Goal: Task Accomplishment & Management: Manage account settings

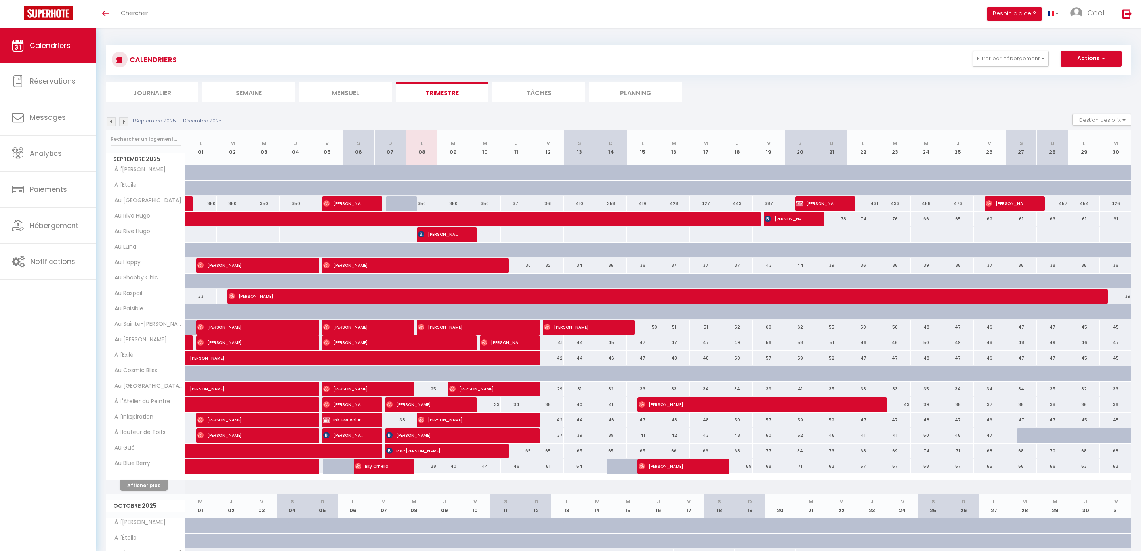
click at [629, 97] on li "Planning" at bounding box center [635, 91] width 93 height 19
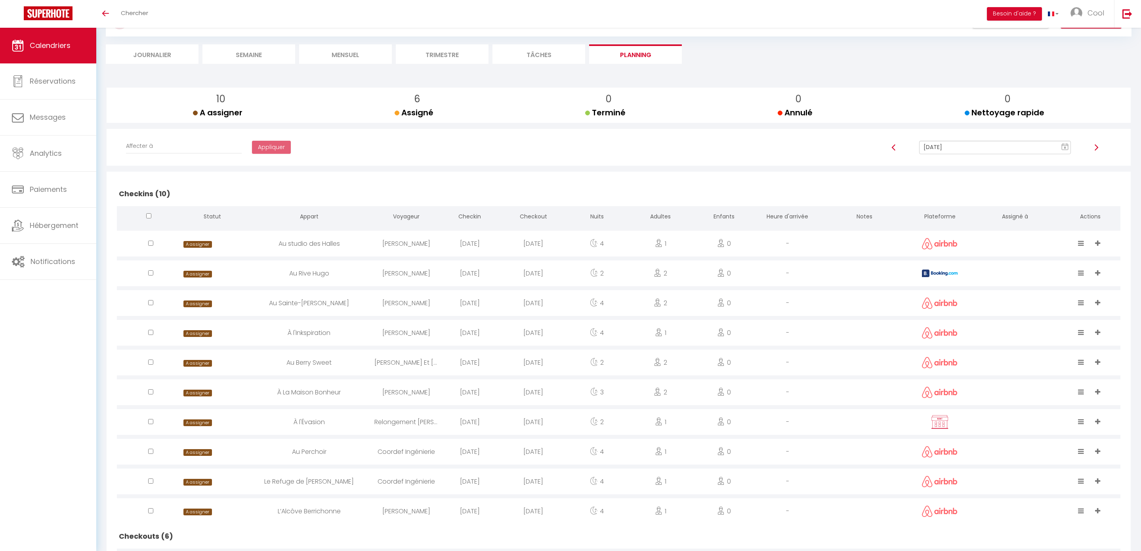
scroll to position [8, 0]
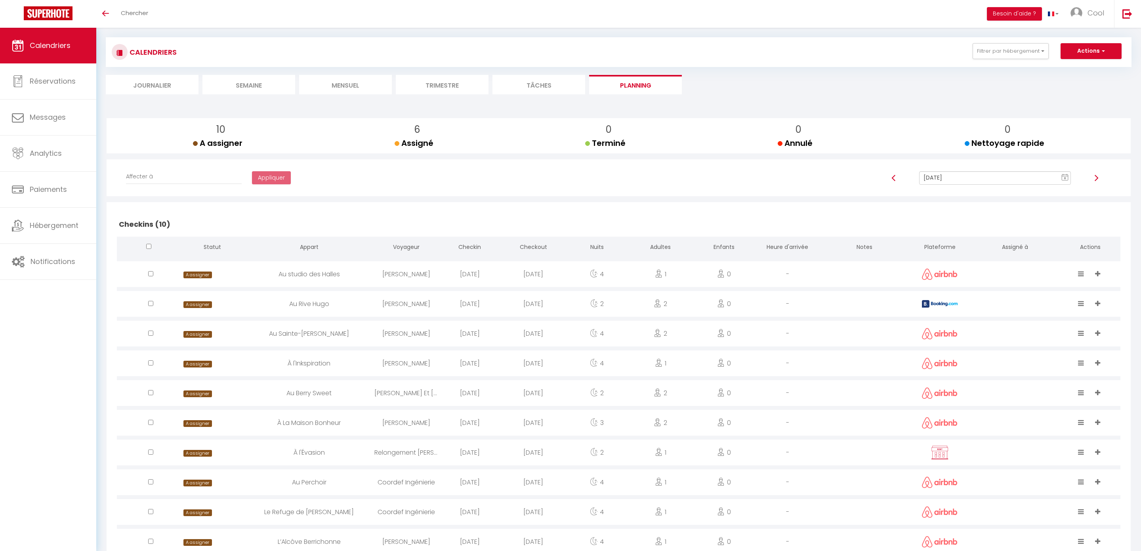
click at [965, 178] on input "[DATE]" at bounding box center [995, 177] width 152 height 13
click at [1005, 235] on td "9" at bounding box center [1009, 233] width 13 height 13
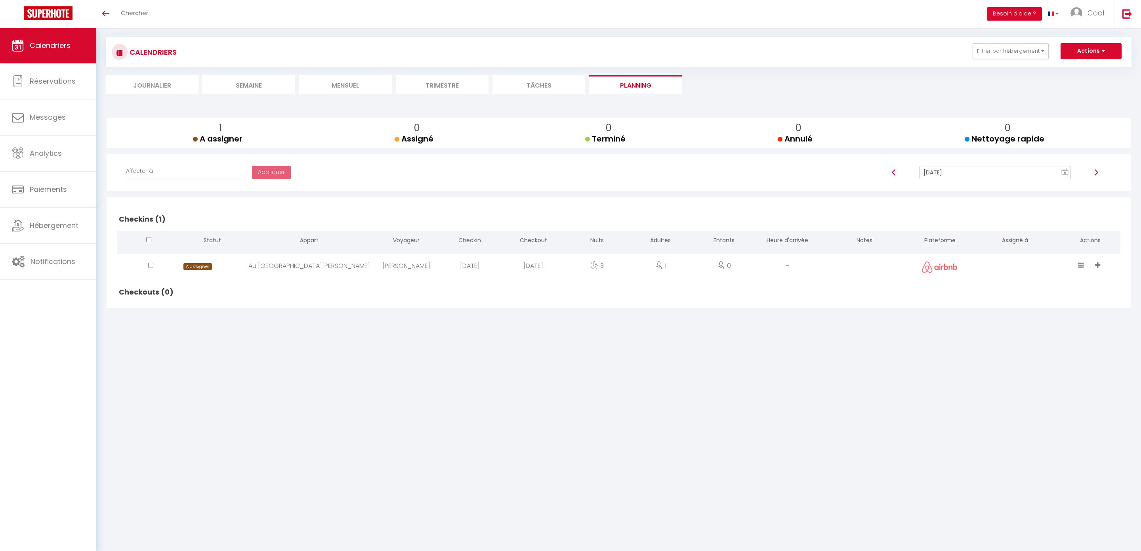
scroll to position [28, 0]
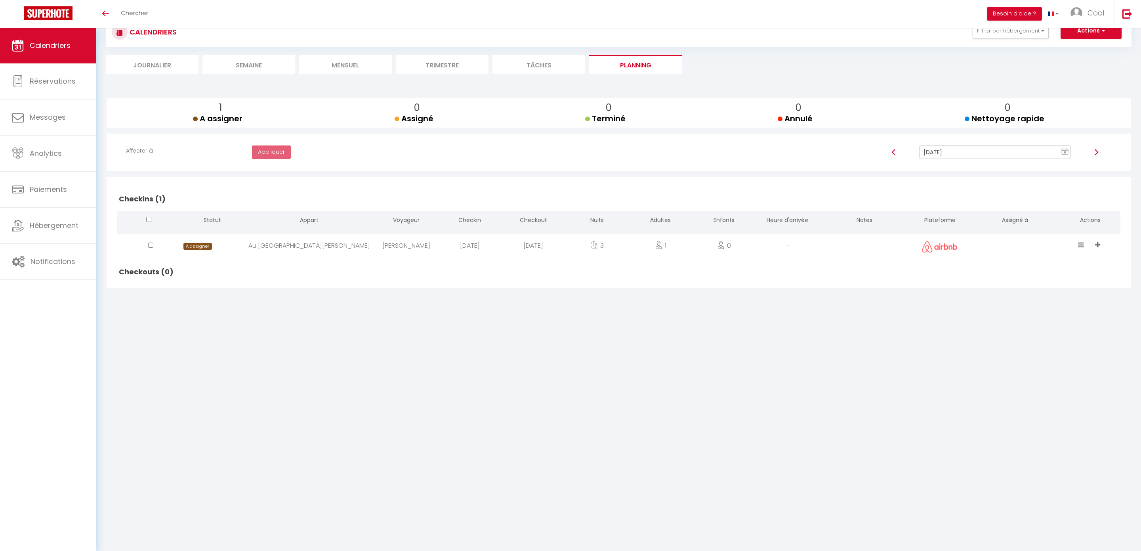
click at [972, 139] on div "Affecter à [PERSON_NAME] [PERSON_NAME] [PERSON_NAME] [PERSON_NAME] [PERSON_NAME…" at bounding box center [619, 152] width 1014 height 37
click at [963, 147] on input "[DATE]" at bounding box center [995, 151] width 152 height 13
click at [1023, 209] on td "10" at bounding box center [1021, 207] width 13 height 13
type input "[DATE]"
checkbox input "false"
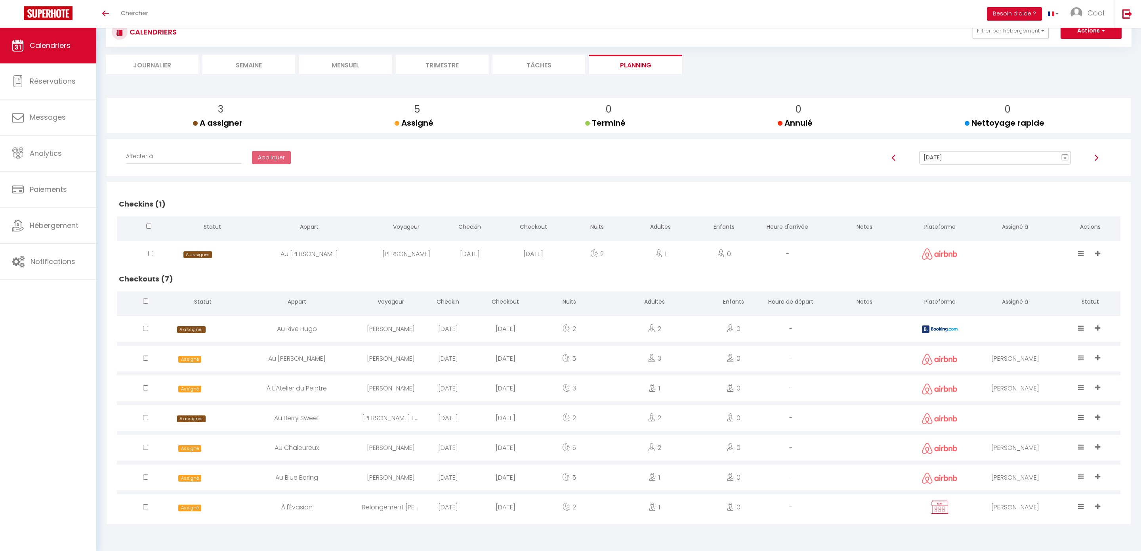
click at [1016, 417] on div at bounding box center [1015, 418] width 90 height 26
select select "0"
select select "1"
select select
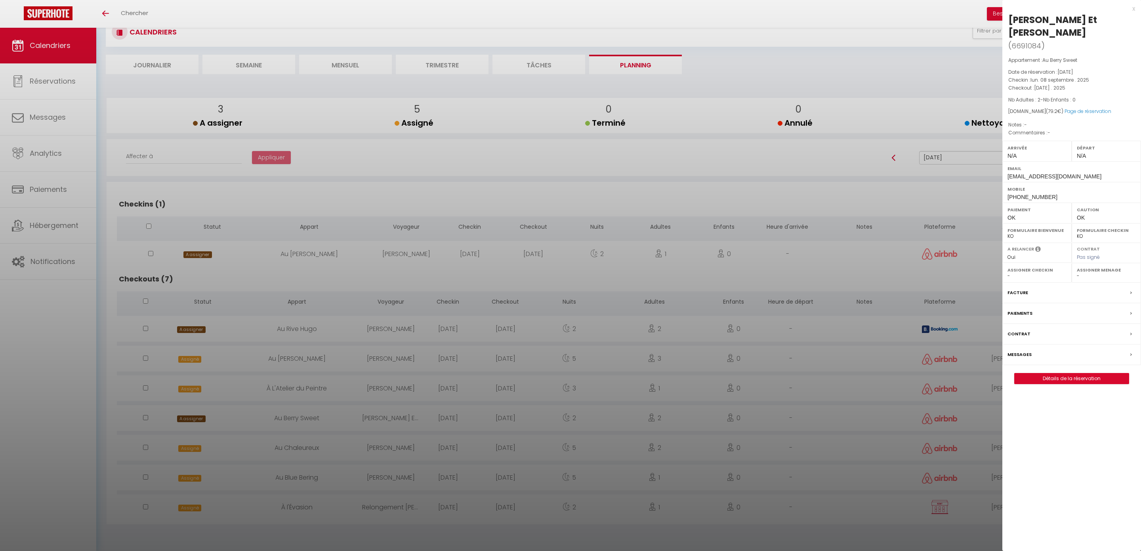
click at [1094, 270] on div "Assigner Menage - [PERSON_NAME] [PERSON_NAME] [PERSON_NAME] [PERSON_NAME] [PERS…" at bounding box center [1106, 272] width 69 height 19
click at [1093, 272] on select "- [PERSON_NAME] [PERSON_NAME] [PERSON_NAME] [PERSON_NAME] Lebouiha [PERSON_NAME…" at bounding box center [1106, 275] width 59 height 7
select select "49444"
click at [871, 443] on div at bounding box center [570, 275] width 1141 height 551
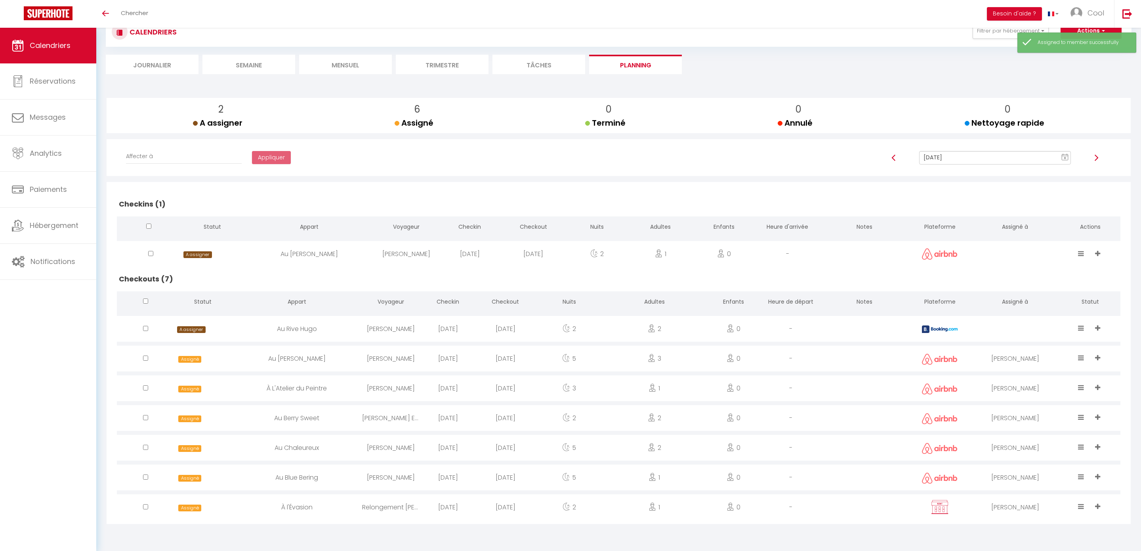
click at [962, 151] on input "[DATE]" at bounding box center [995, 157] width 152 height 13
click at [1038, 211] on td "11" at bounding box center [1034, 212] width 13 height 13
type input "[DATE]"
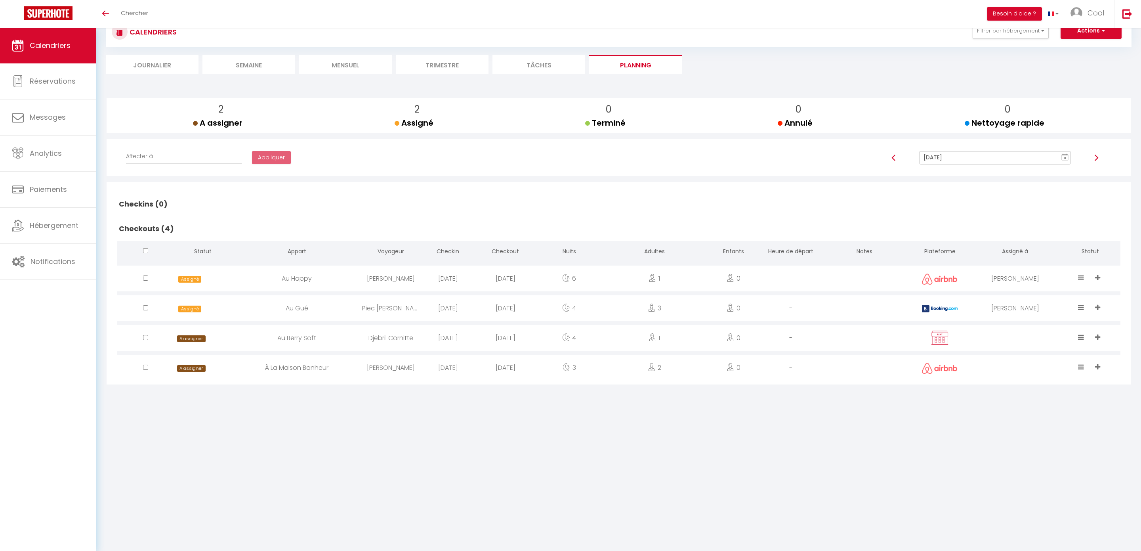
click at [1019, 336] on div at bounding box center [1015, 338] width 90 height 26
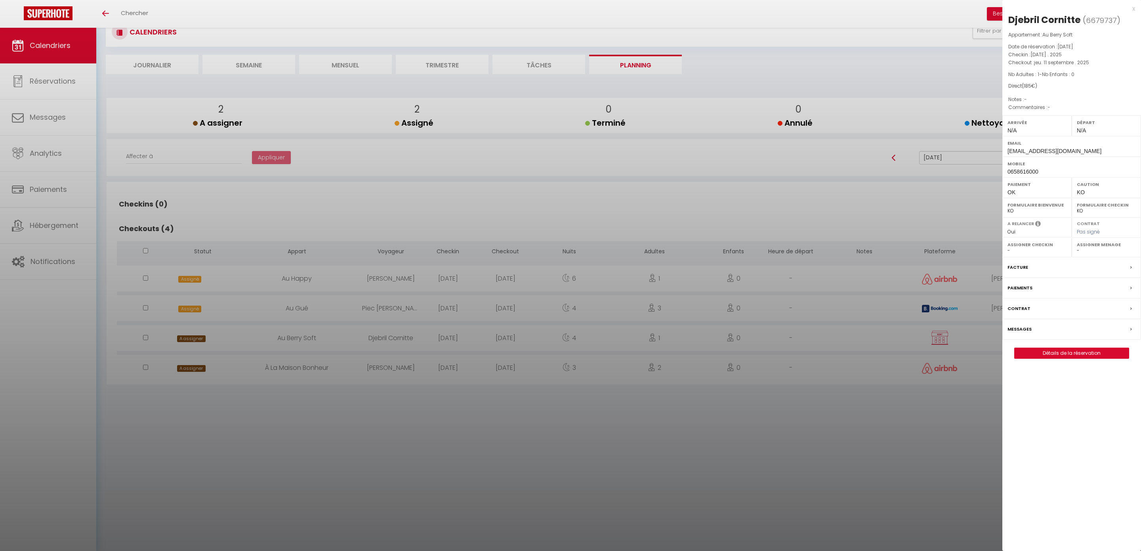
click at [1086, 254] on select "- [PERSON_NAME] [PERSON_NAME] [PERSON_NAME] [PERSON_NAME] Lebouiha [PERSON_NAME…" at bounding box center [1106, 250] width 59 height 7
select select "45420"
click at [982, 376] on div at bounding box center [570, 275] width 1141 height 551
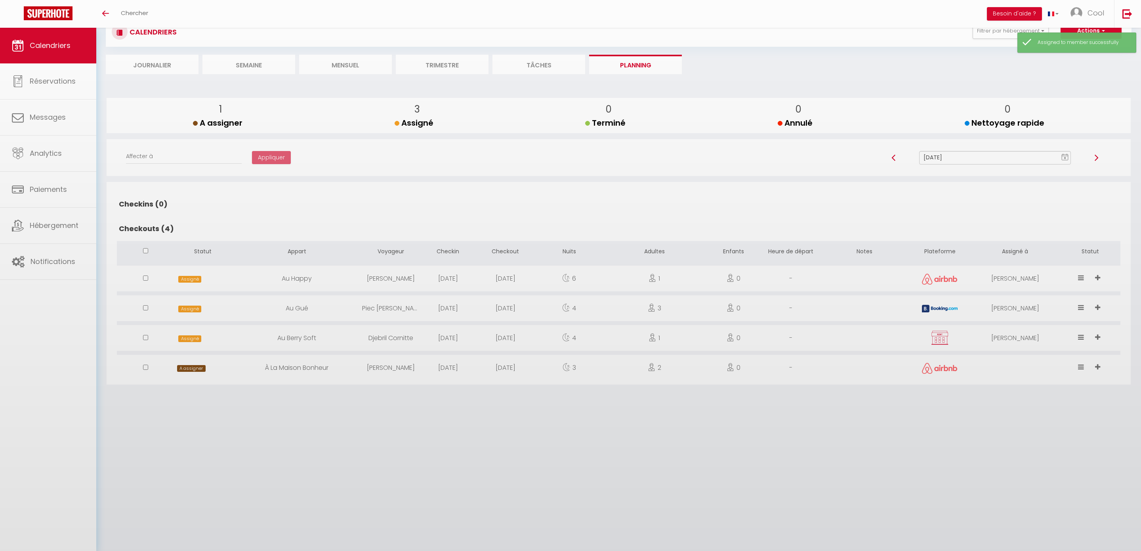
click at [1030, 375] on body "🟢 Des questions ou besoin d'assistance pour la migration AirBnB? Connectez-vous…" at bounding box center [570, 275] width 1141 height 551
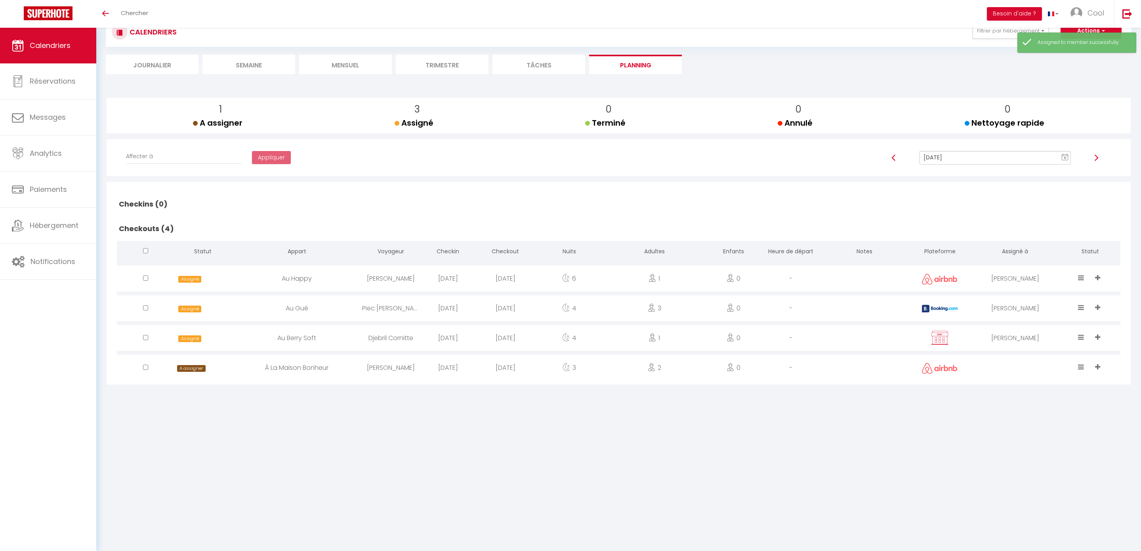
click at [1029, 355] on div at bounding box center [1015, 368] width 90 height 26
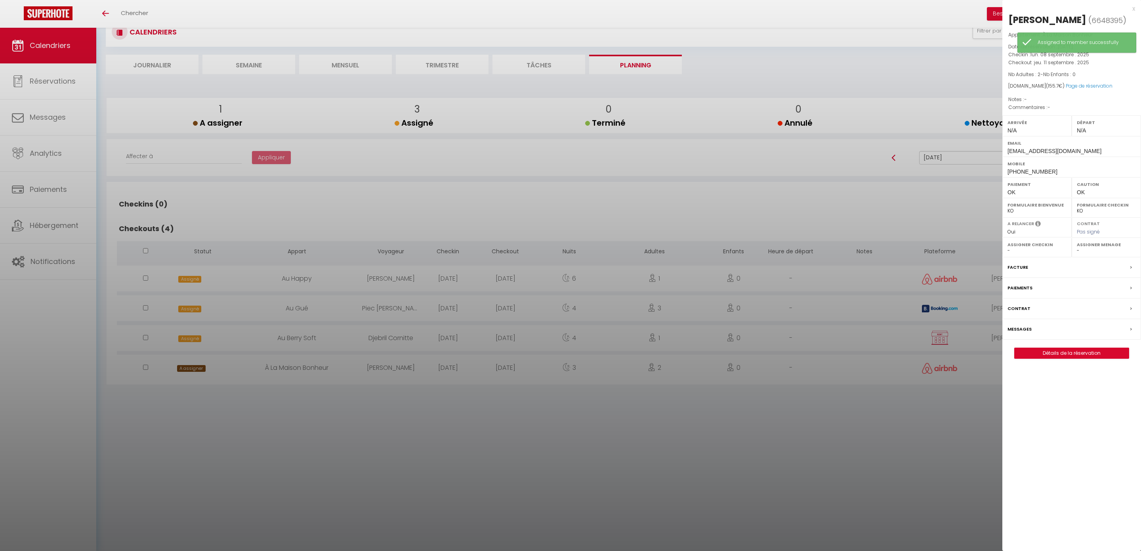
click at [1088, 248] on label "Assigner Menage" at bounding box center [1106, 245] width 59 height 8
click at [1088, 251] on select "- [PERSON_NAME] [PERSON_NAME] [PERSON_NAME] [PERSON_NAME] Lebouiha [PERSON_NAME…" at bounding box center [1106, 250] width 59 height 7
select select "45420"
click at [921, 434] on div at bounding box center [570, 275] width 1141 height 551
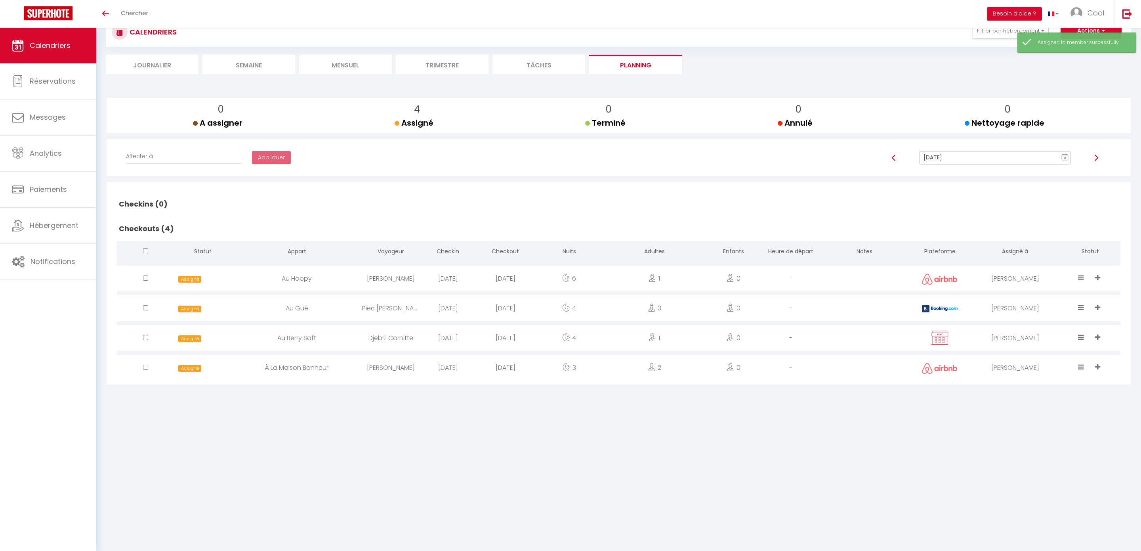
click at [966, 160] on input "[DATE]" at bounding box center [995, 157] width 152 height 13
click at [1048, 212] on td "12" at bounding box center [1047, 212] width 13 height 13
type input "[DATE]"
checkbox input "false"
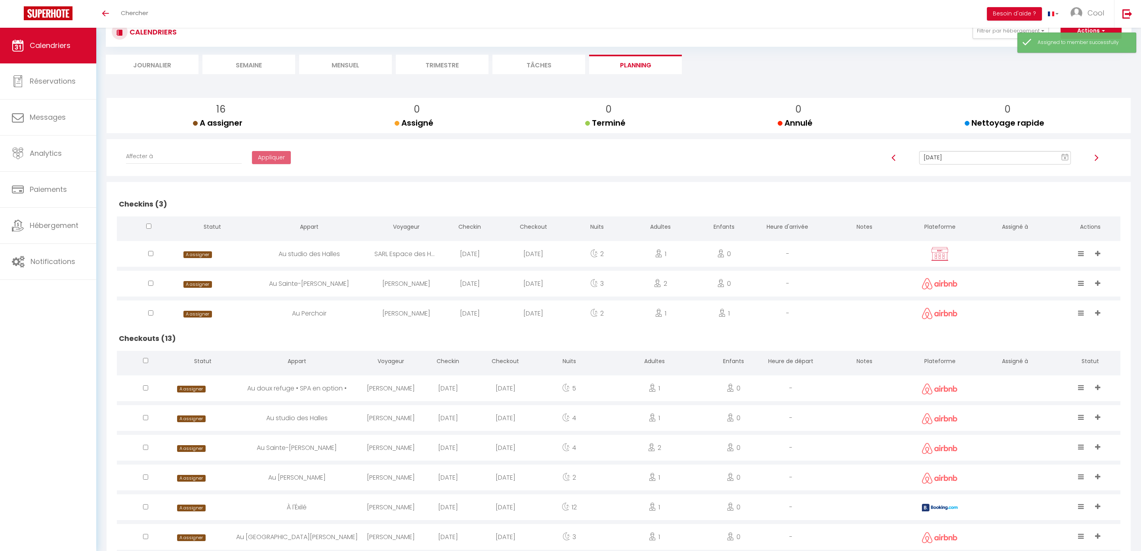
scroll to position [253, 0]
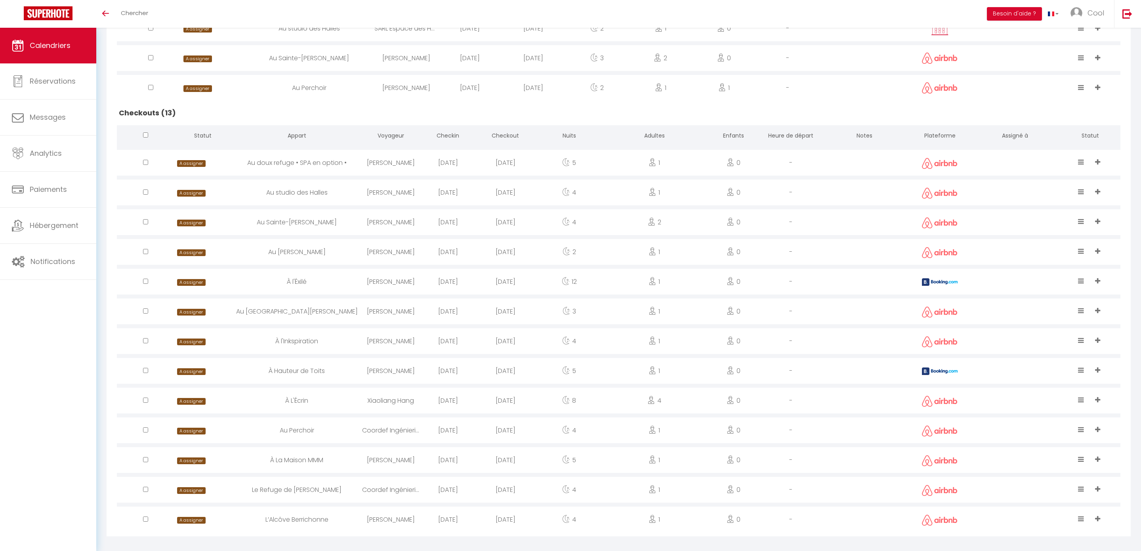
click at [998, 482] on div at bounding box center [1015, 490] width 90 height 26
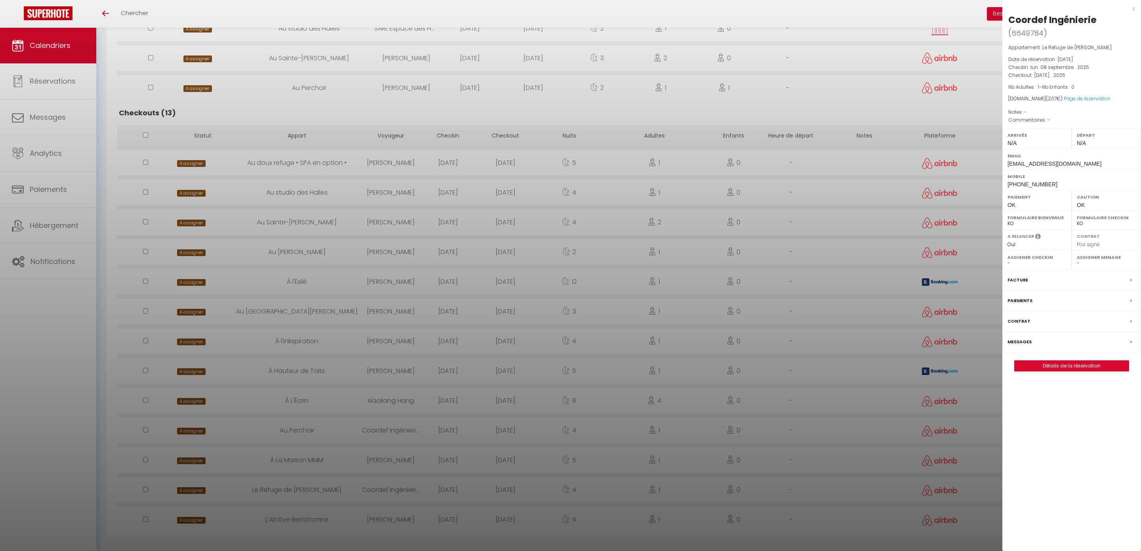
click at [1085, 260] on select "- [PERSON_NAME] [PERSON_NAME] [PERSON_NAME] [PERSON_NAME] Lebouiha [PERSON_NAME…" at bounding box center [1106, 263] width 59 height 7
select select "9135"
click at [880, 517] on div at bounding box center [570, 275] width 1141 height 551
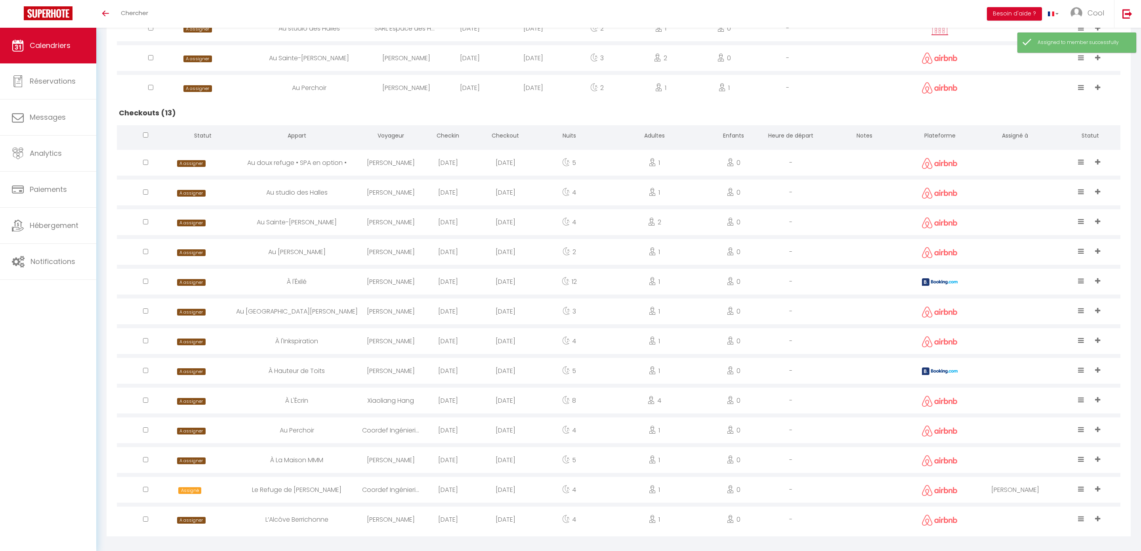
click at [1027, 506] on div at bounding box center [1015, 519] width 90 height 26
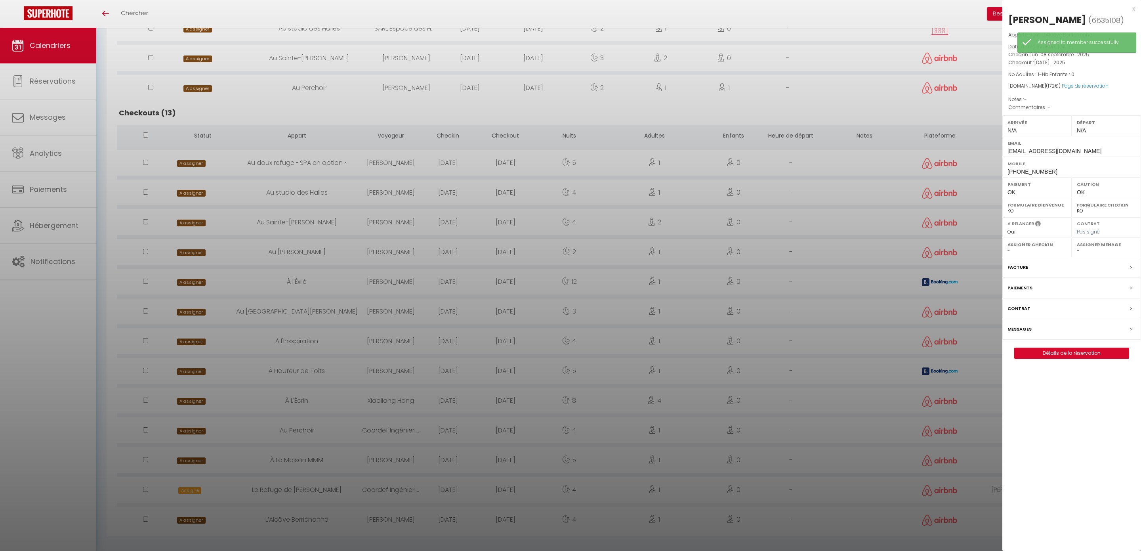
click at [1086, 250] on select "- [PERSON_NAME] [PERSON_NAME] [PERSON_NAME] [PERSON_NAME] Lebouiha [PERSON_NAME…" at bounding box center [1106, 250] width 59 height 7
select select "9135"
click at [843, 444] on div at bounding box center [570, 275] width 1141 height 551
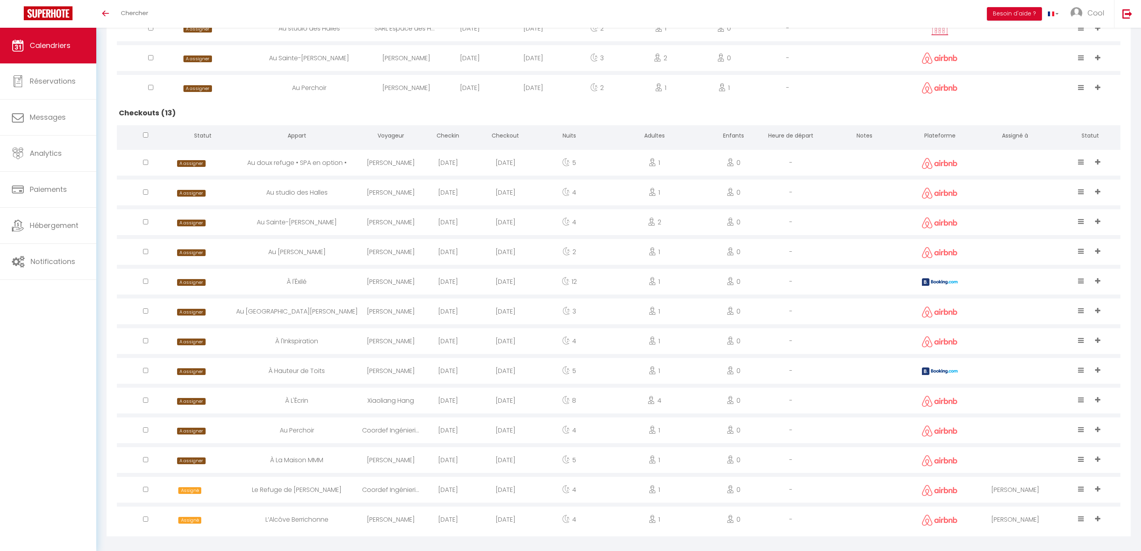
click at [999, 394] on div at bounding box center [1015, 401] width 90 height 26
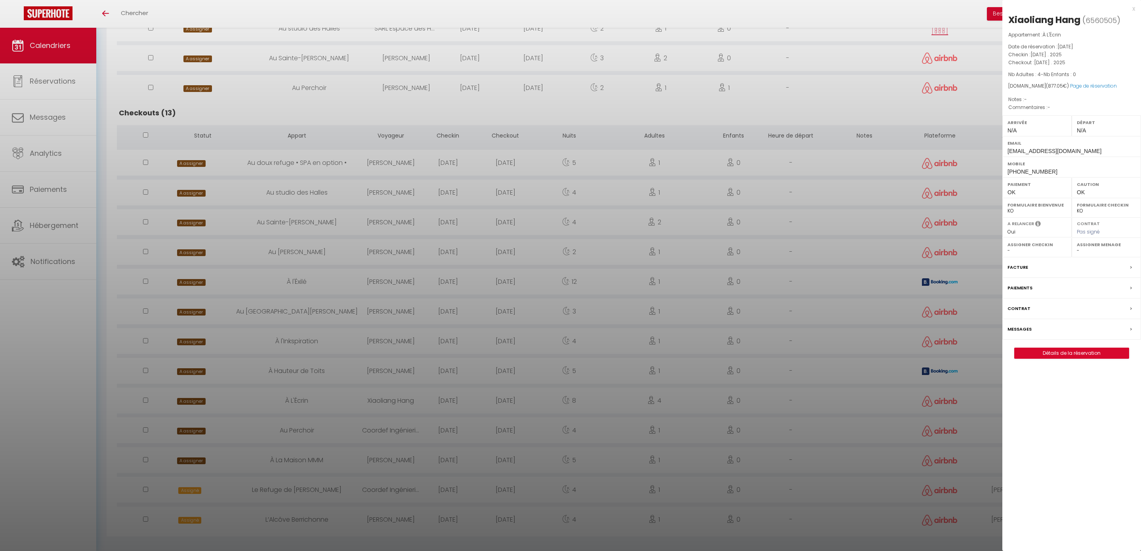
click at [1084, 248] on label "Assigner Menage" at bounding box center [1106, 245] width 59 height 8
click at [1082, 252] on select "- [PERSON_NAME] [PERSON_NAME] [PERSON_NAME] [PERSON_NAME] Lebouiha [PERSON_NAME…" at bounding box center [1106, 250] width 59 height 7
select select "49444"
click at [810, 411] on div at bounding box center [570, 275] width 1141 height 551
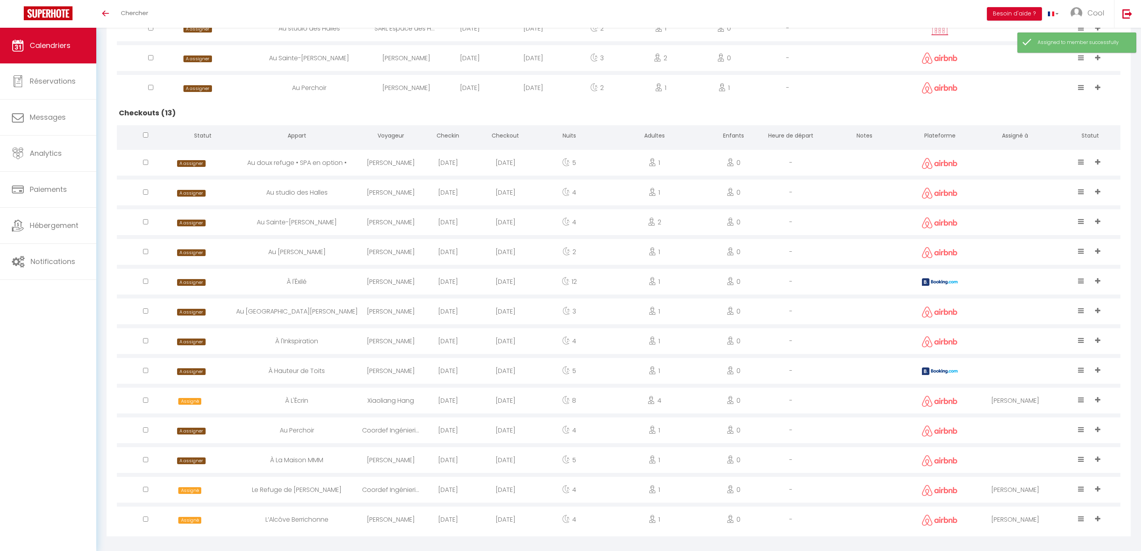
click at [1009, 306] on div at bounding box center [1015, 311] width 90 height 26
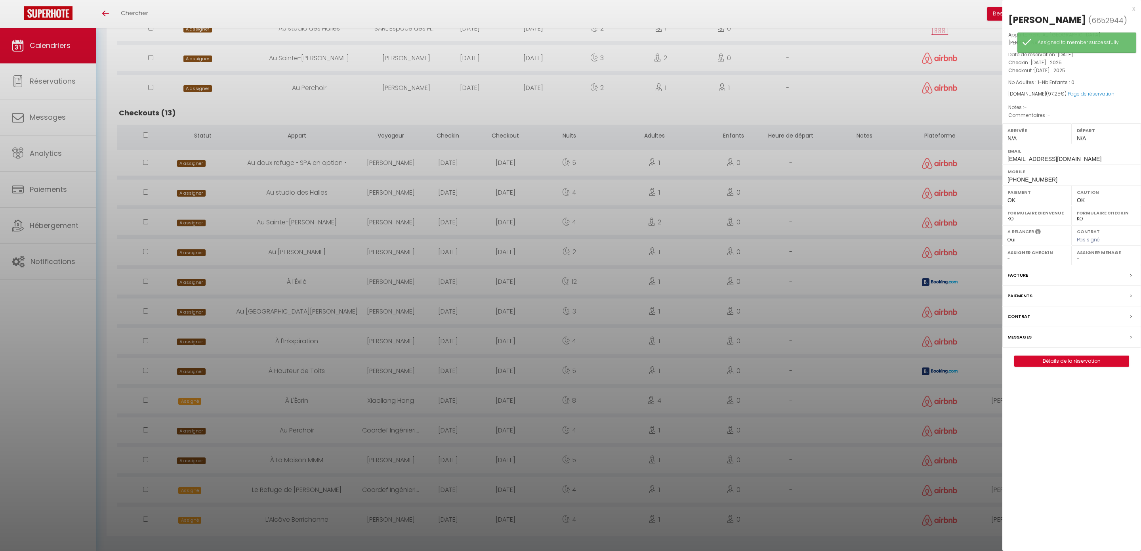
click at [1087, 255] on select "- [PERSON_NAME] [PERSON_NAME] [PERSON_NAME] [PERSON_NAME] Lebouiha [PERSON_NAME…" at bounding box center [1106, 258] width 59 height 7
select select "49444"
click at [640, 309] on div at bounding box center [570, 275] width 1141 height 551
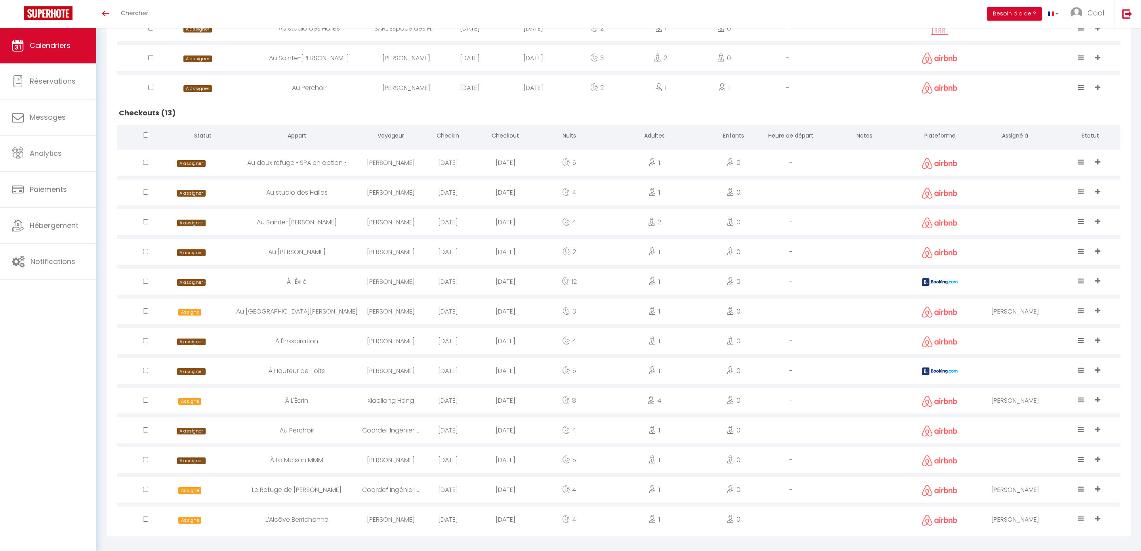
click at [1010, 196] on div at bounding box center [1015, 193] width 90 height 26
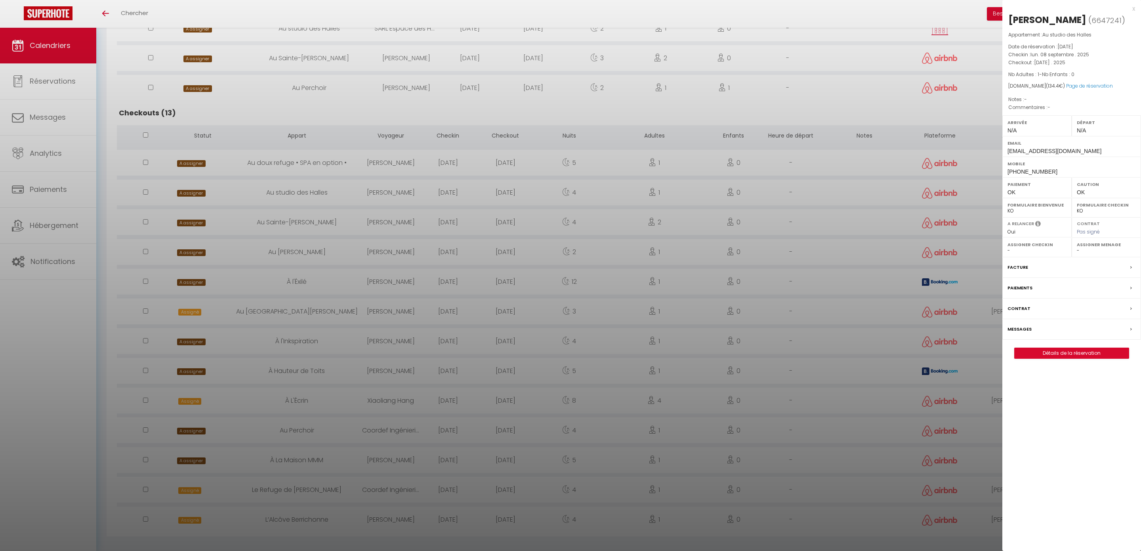
click at [1083, 254] on select "- [PERSON_NAME] [PERSON_NAME] [PERSON_NAME] [PERSON_NAME] Lebouiha [PERSON_NAME…" at bounding box center [1106, 250] width 59 height 7
select select "45420"
click at [876, 231] on div at bounding box center [570, 275] width 1141 height 551
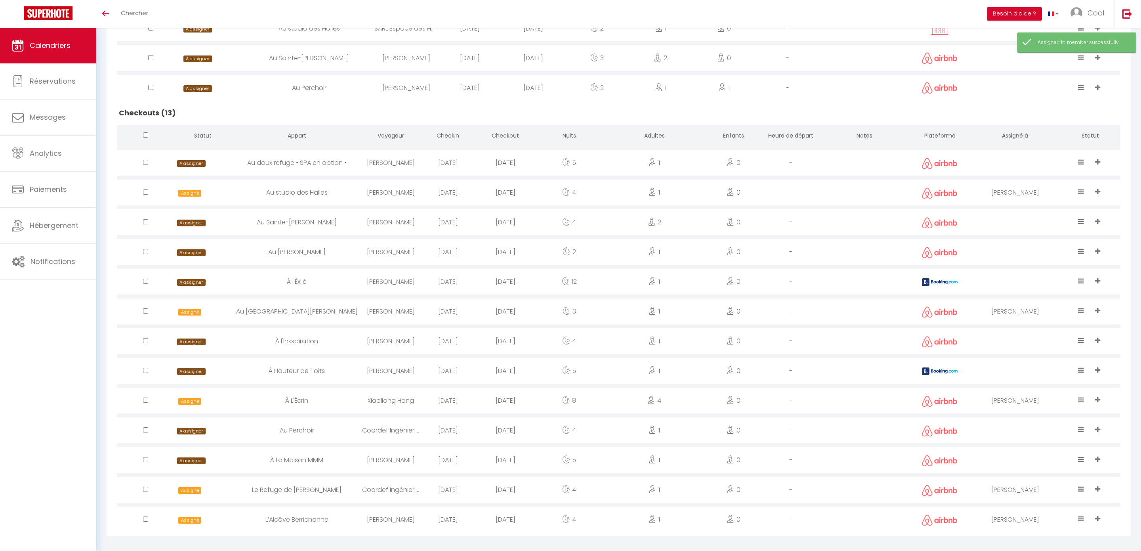
click at [1016, 227] on div at bounding box center [1015, 222] width 90 height 26
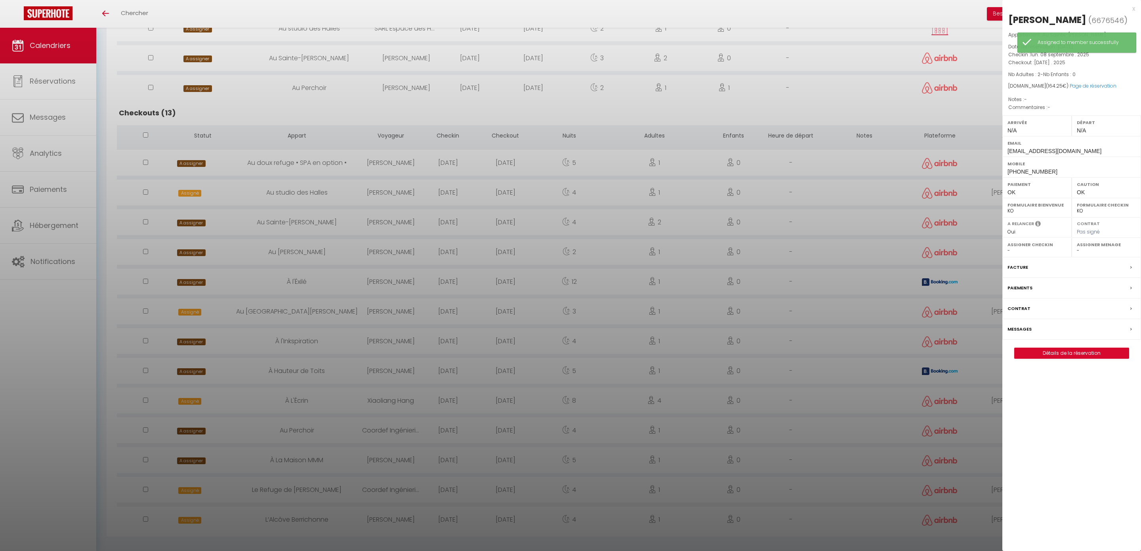
click at [1087, 250] on select "- [PERSON_NAME] [PERSON_NAME] [PERSON_NAME] [PERSON_NAME] Lebouiha [PERSON_NAME…" at bounding box center [1106, 250] width 59 height 7
select select "45420"
click at [844, 250] on div at bounding box center [570, 275] width 1141 height 551
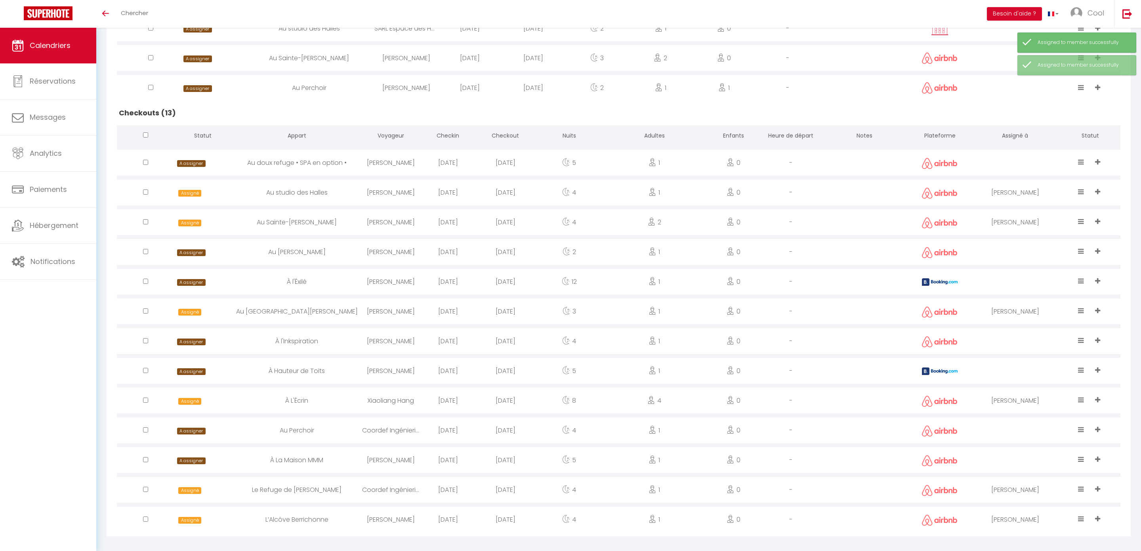
click at [1012, 247] on div at bounding box center [1015, 252] width 90 height 26
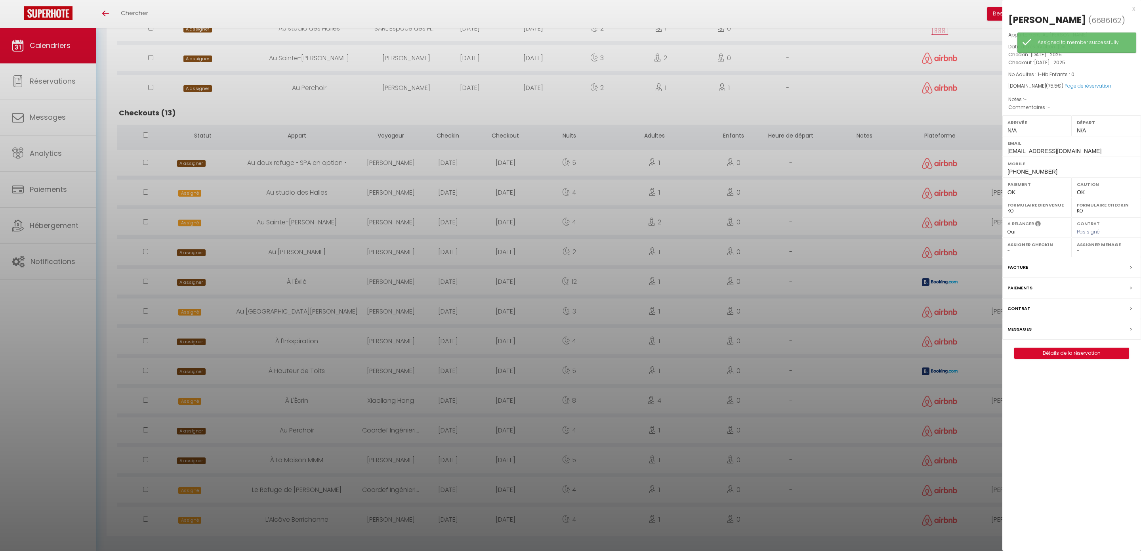
click at [1079, 254] on select "- [PERSON_NAME] [PERSON_NAME] [PERSON_NAME] [PERSON_NAME] Lebouiha [PERSON_NAME…" at bounding box center [1106, 250] width 59 height 7
select select "45420"
click at [898, 317] on div at bounding box center [570, 275] width 1141 height 551
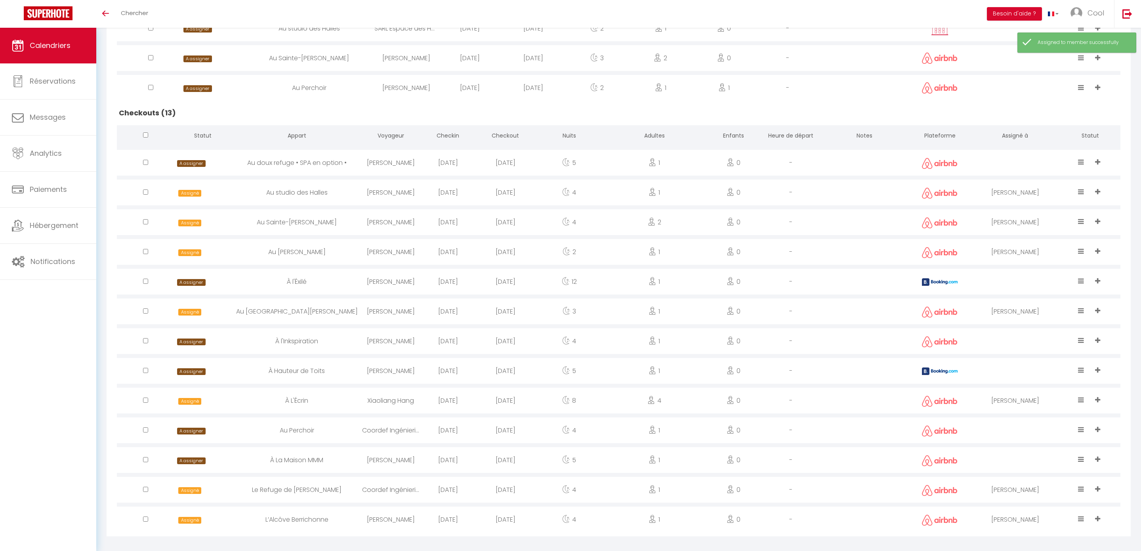
click at [1002, 281] on div at bounding box center [1015, 282] width 90 height 26
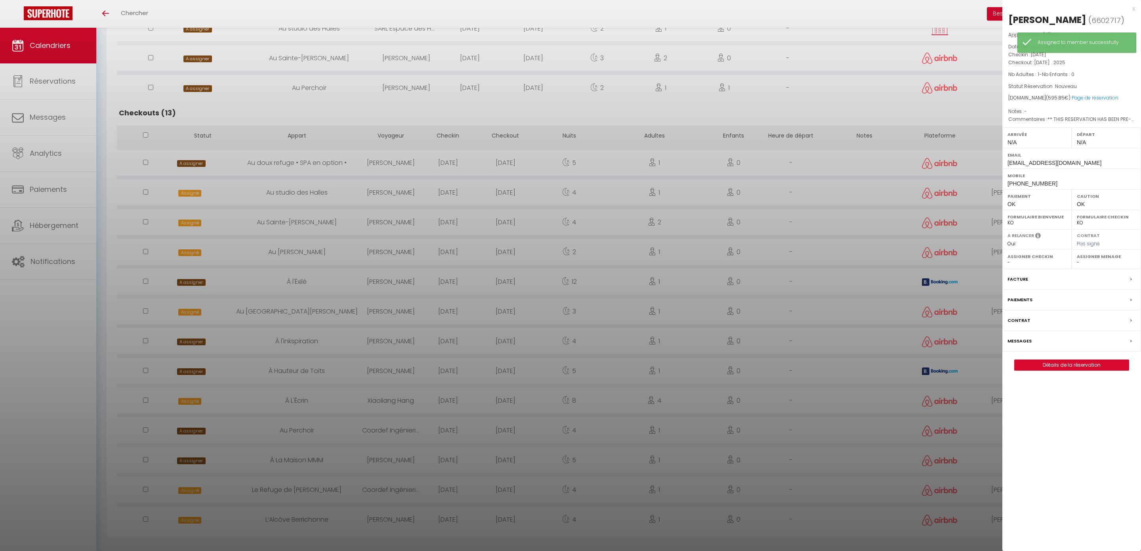
click at [1090, 267] on div "Assigner Menage - [PERSON_NAME] [PERSON_NAME] [PERSON_NAME] [PERSON_NAME] [PERS…" at bounding box center [1106, 259] width 69 height 19
click at [1089, 262] on select "- [PERSON_NAME] [PERSON_NAME] [PERSON_NAME] [PERSON_NAME] Lebouiha [PERSON_NAME…" at bounding box center [1106, 262] width 59 height 7
select select "45420"
click at [894, 306] on div at bounding box center [570, 275] width 1141 height 551
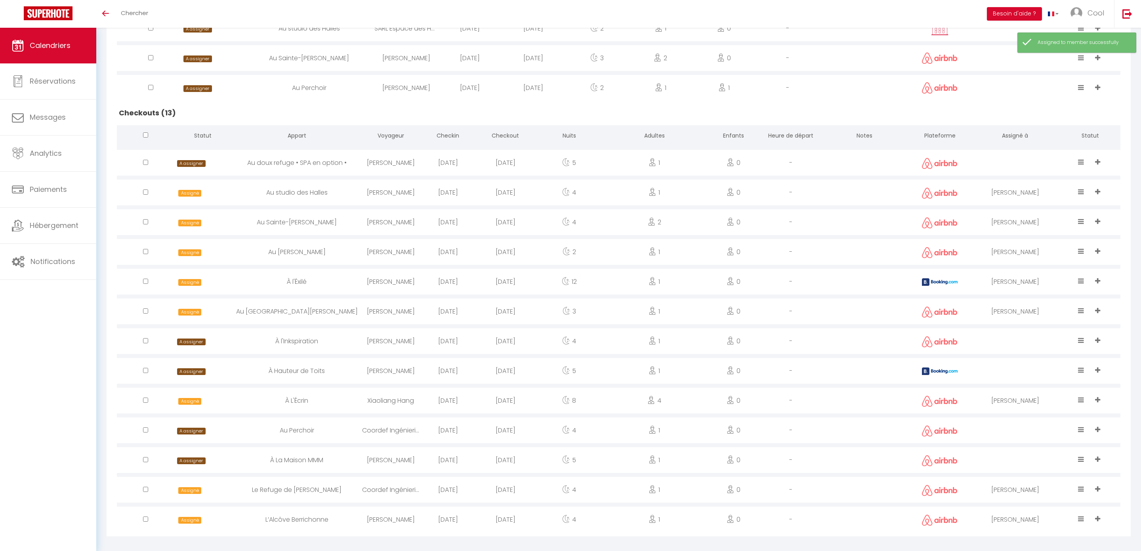
click at [1010, 333] on div at bounding box center [1015, 341] width 90 height 26
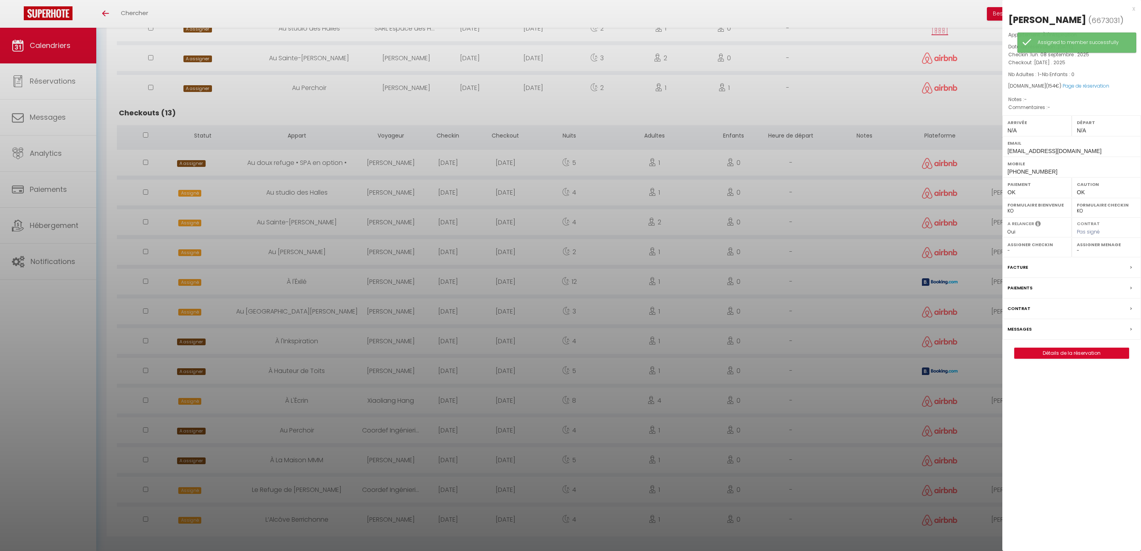
click at [1096, 252] on select "- [PERSON_NAME] [PERSON_NAME] [PERSON_NAME] [PERSON_NAME] Lebouiha [PERSON_NAME…" at bounding box center [1106, 250] width 59 height 7
select select "45420"
click at [879, 287] on div at bounding box center [570, 275] width 1141 height 551
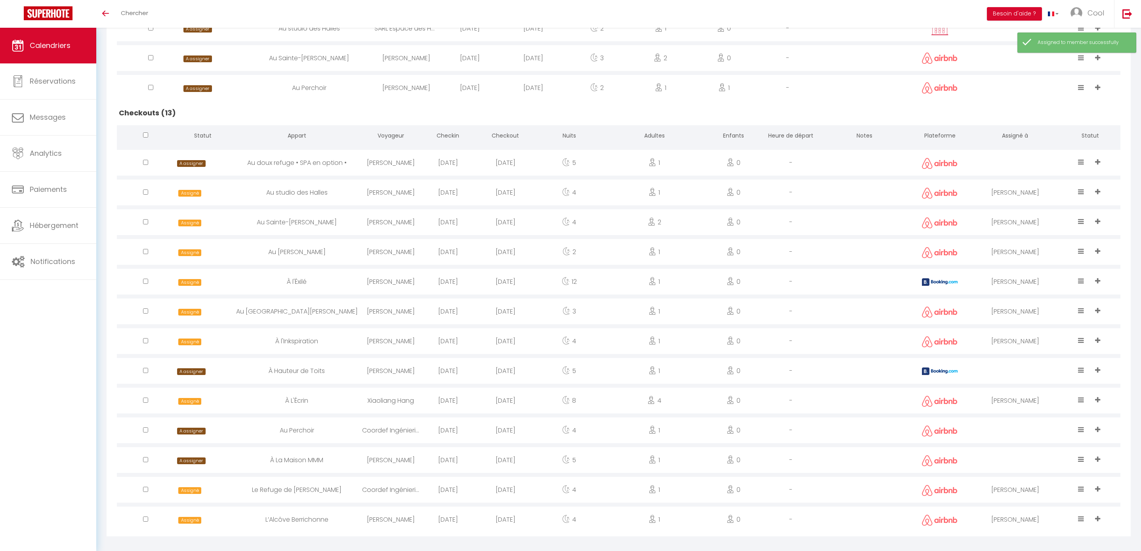
click at [1000, 367] on div at bounding box center [1015, 371] width 90 height 26
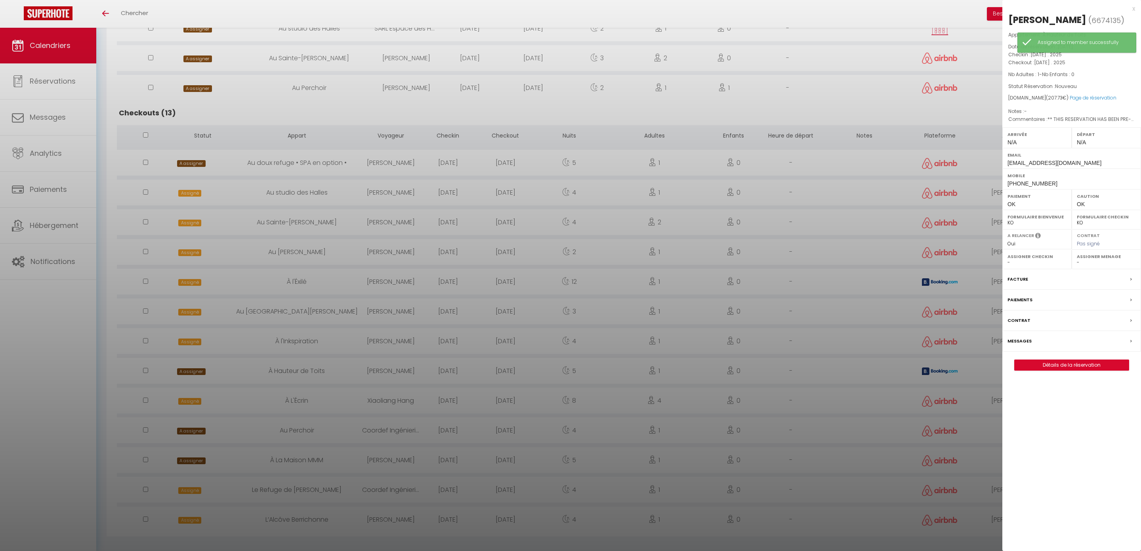
click at [1093, 264] on select "- [PERSON_NAME] [PERSON_NAME] [PERSON_NAME] [PERSON_NAME] Lebouiha [PERSON_NAME…" at bounding box center [1106, 262] width 59 height 7
select select "45420"
click at [873, 384] on div at bounding box center [570, 275] width 1141 height 551
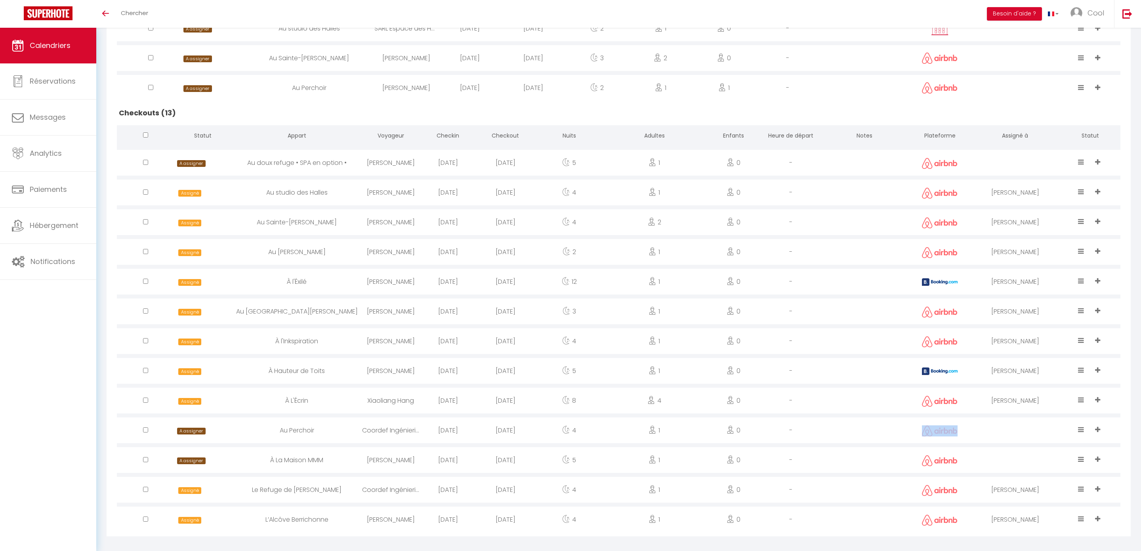
drag, startPoint x: 1010, startPoint y: 428, endPoint x: 848, endPoint y: 426, distance: 162.1
click at [848, 426] on tr "A assigner Au Perchoir Coordef Ingénierie [DATE] [DATE] 4 1 0 - A assigner Assi…" at bounding box center [619, 430] width 1004 height 30
click at [1014, 429] on div at bounding box center [1015, 430] width 90 height 26
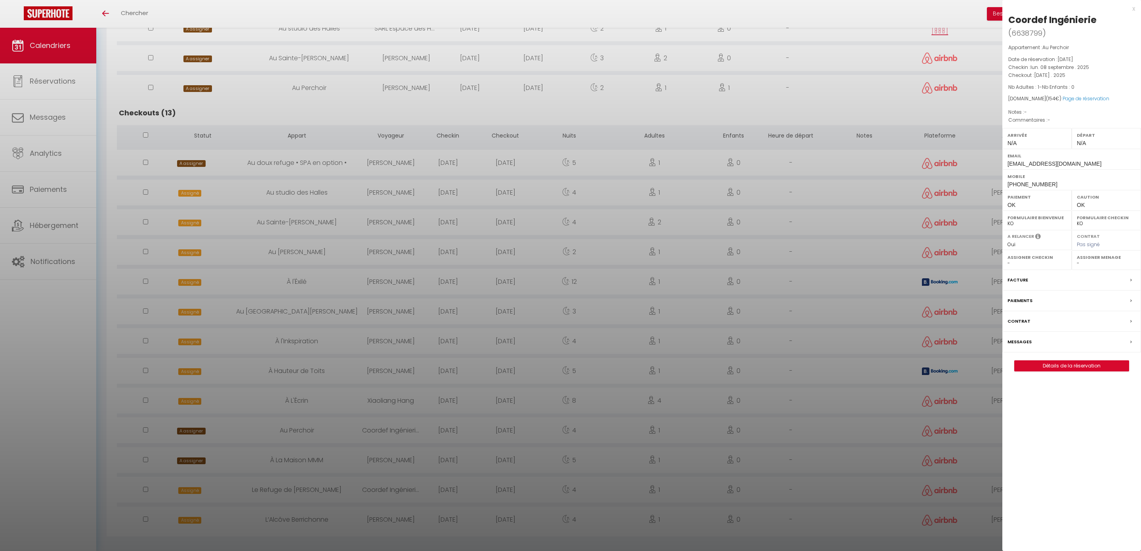
click at [901, 431] on div at bounding box center [570, 275] width 1141 height 551
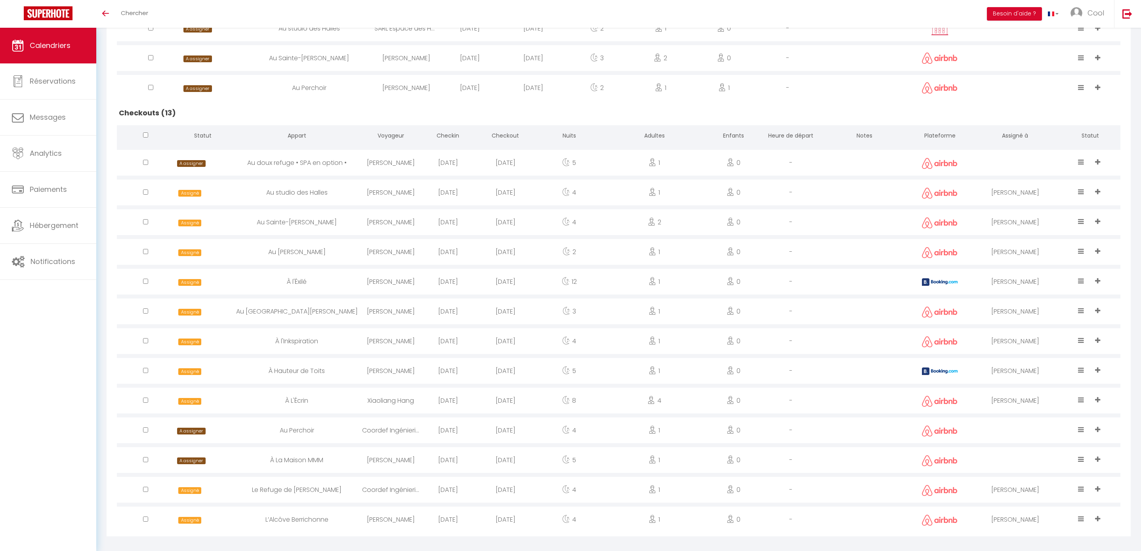
click at [1038, 430] on div at bounding box center [1015, 430] width 90 height 26
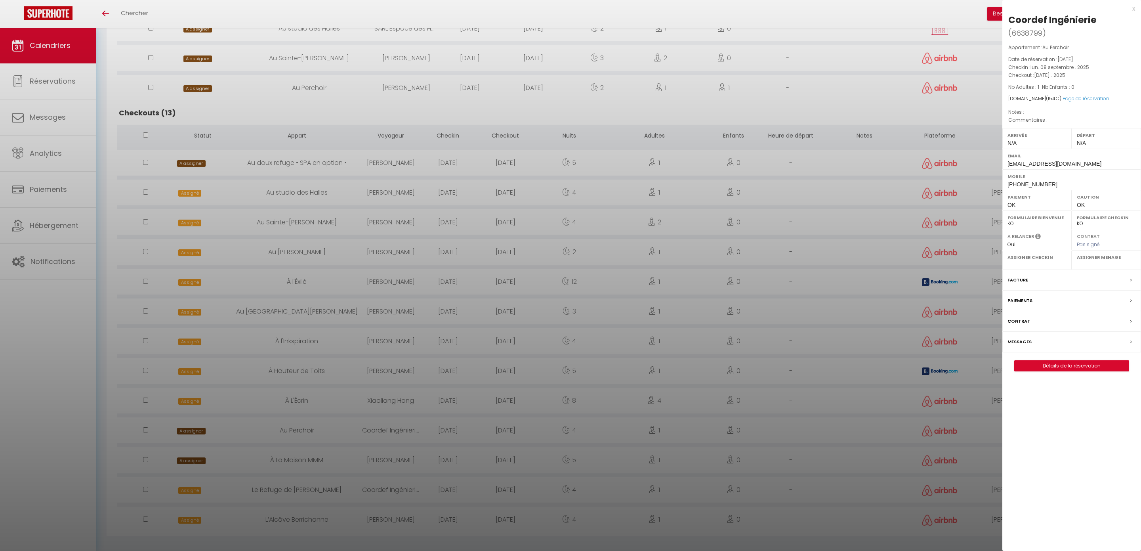
click at [1081, 257] on div "Assigner Menage - [PERSON_NAME] [PERSON_NAME] [PERSON_NAME] [PERSON_NAME] [PERS…" at bounding box center [1106, 259] width 69 height 19
click at [1081, 260] on select "- [PERSON_NAME] [PERSON_NAME] [PERSON_NAME] [PERSON_NAME] Lebouiha [PERSON_NAME…" at bounding box center [1106, 263] width 59 height 7
select select "9135"
click at [895, 437] on div at bounding box center [570, 275] width 1141 height 551
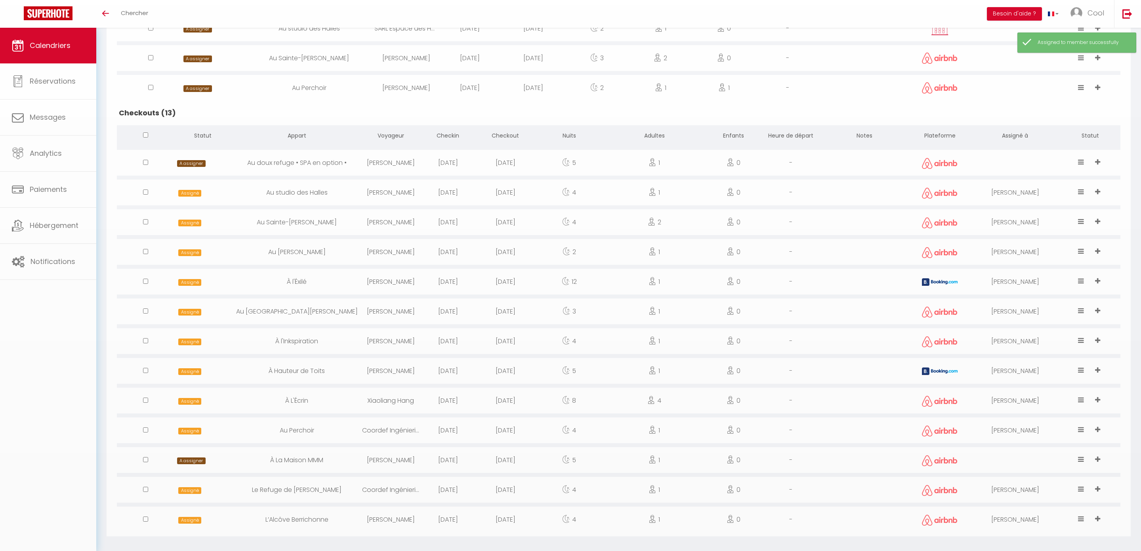
click at [1016, 447] on div at bounding box center [1015, 460] width 90 height 26
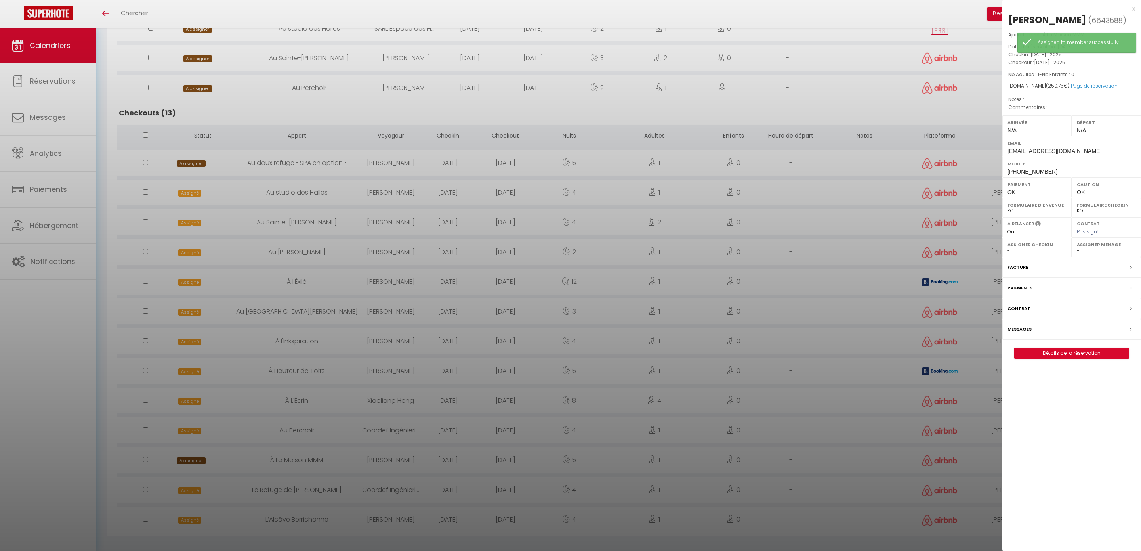
click at [1083, 254] on select "- [PERSON_NAME] [PERSON_NAME] [PERSON_NAME] [PERSON_NAME] Lebouiha [PERSON_NAME…" at bounding box center [1106, 250] width 59 height 7
select select "49444"
click at [838, 350] on div at bounding box center [570, 275] width 1141 height 551
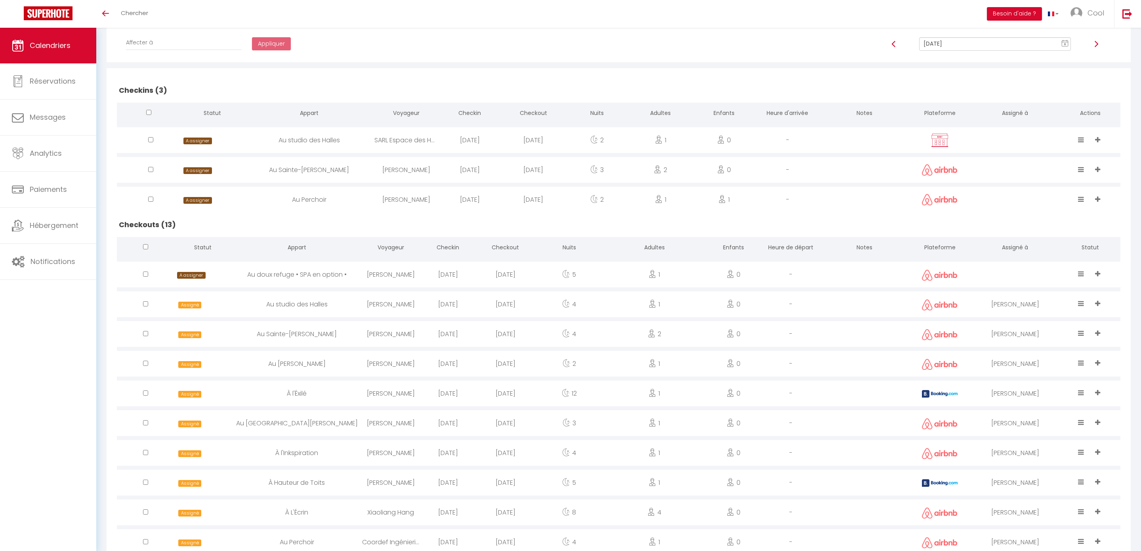
scroll to position [150, 0]
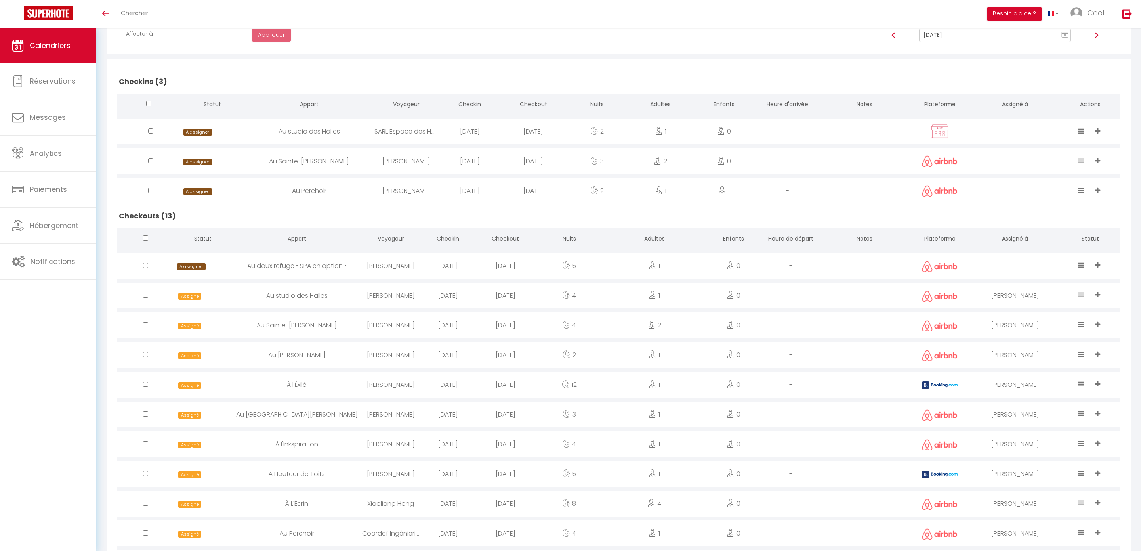
click at [930, 36] on input "[DATE]" at bounding box center [995, 35] width 152 height 13
click at [1058, 92] on td "13" at bounding box center [1059, 90] width 13 height 13
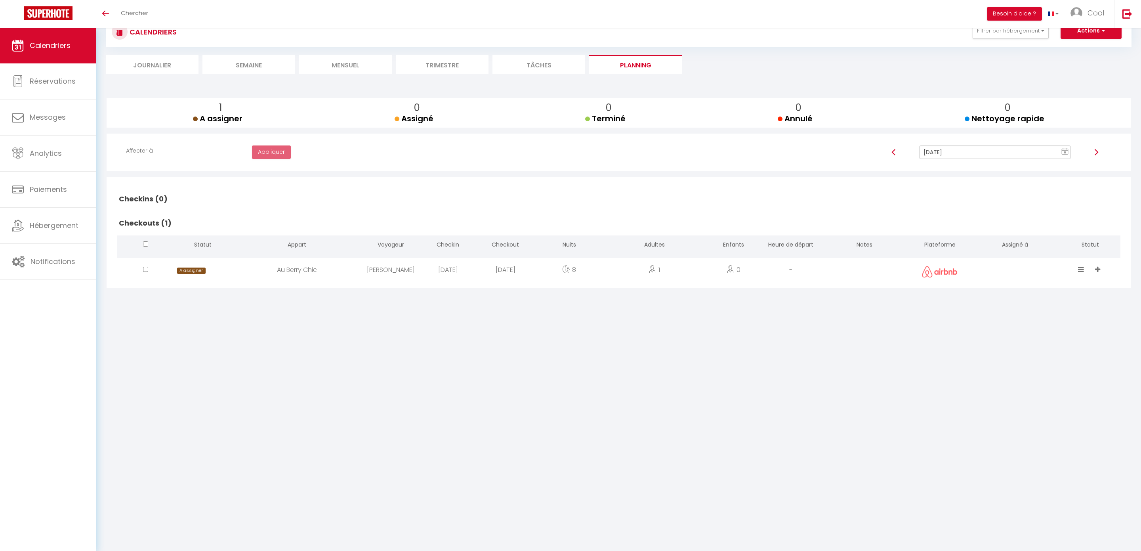
scroll to position [28, 0]
click at [968, 159] on div "[DATE] 8 « ‹ » › [DATE] [PHONE_NUMBER] [DATE] Sun Mon Tue Wed Thu Fri Sat 31 1 …" at bounding box center [995, 155] width 251 height 21
click at [982, 153] on input "[DATE]" at bounding box center [995, 151] width 152 height 13
click at [1043, 204] on td "12" at bounding box center [1047, 207] width 13 height 13
type input "[DATE]"
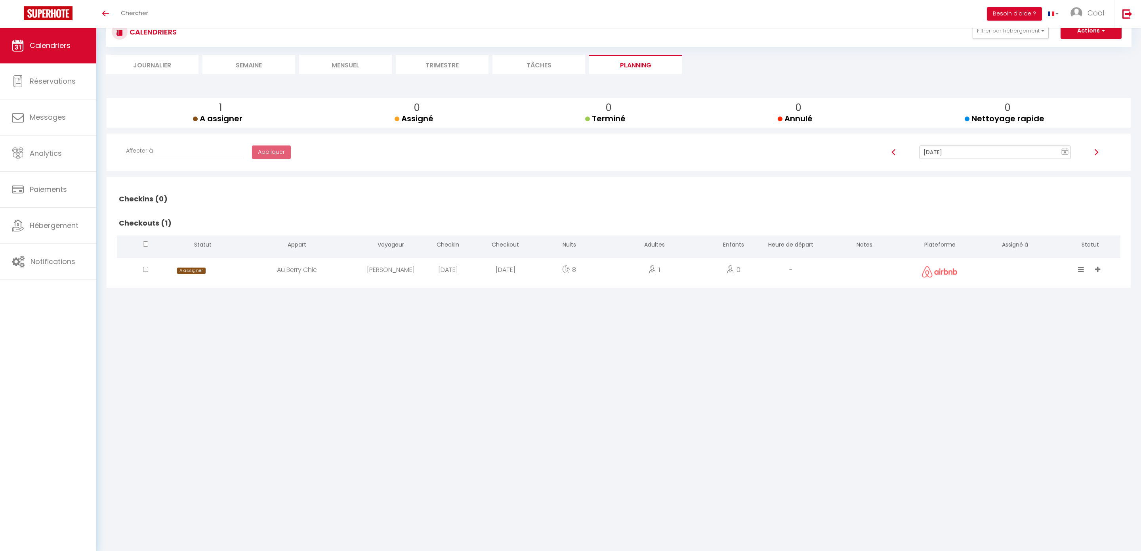
checkbox input "false"
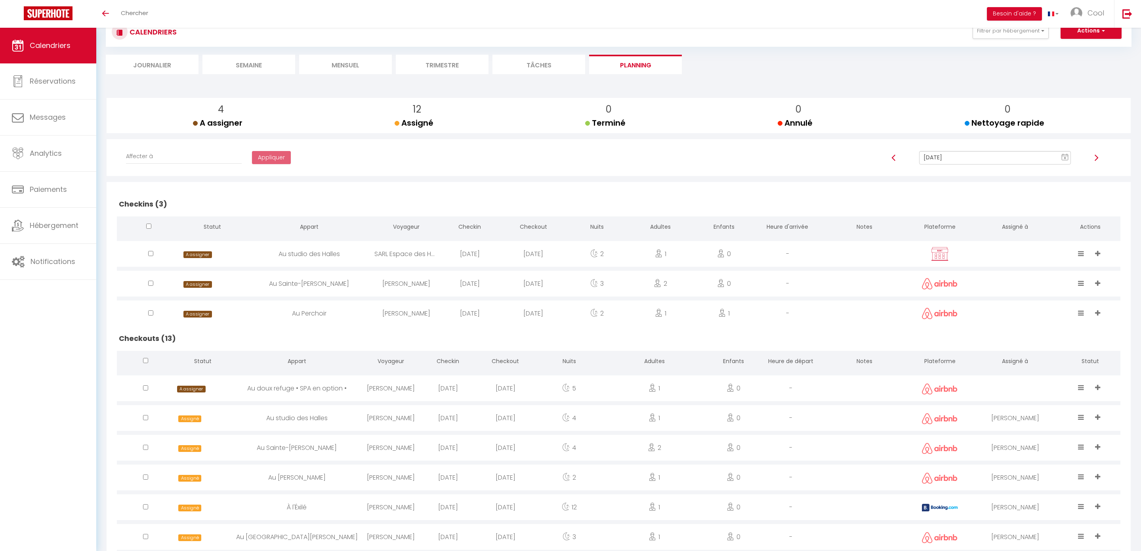
scroll to position [253, 0]
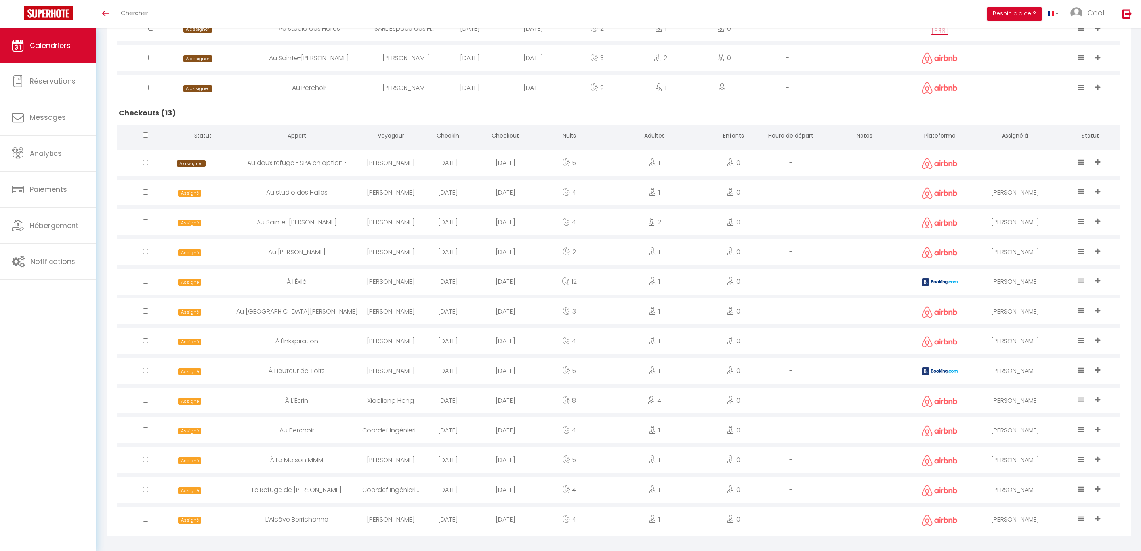
click at [1020, 396] on div "[PERSON_NAME]" at bounding box center [1015, 401] width 90 height 26
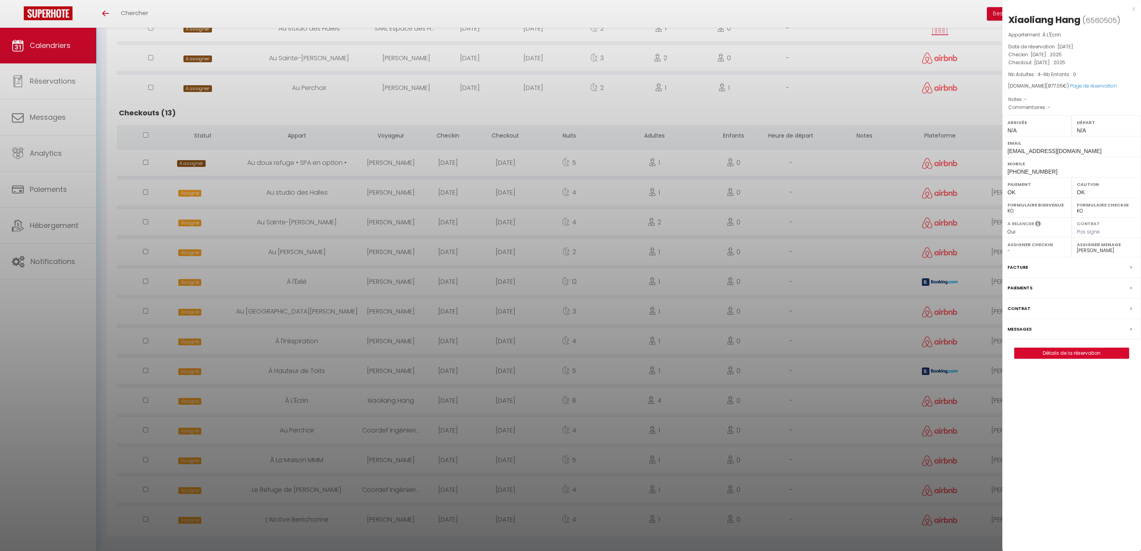
click at [1095, 254] on select "- [PERSON_NAME] [PERSON_NAME] [PERSON_NAME] [PERSON_NAME] Lebouiha [PERSON_NAME…" at bounding box center [1106, 250] width 59 height 7
click at [866, 342] on div at bounding box center [570, 275] width 1141 height 551
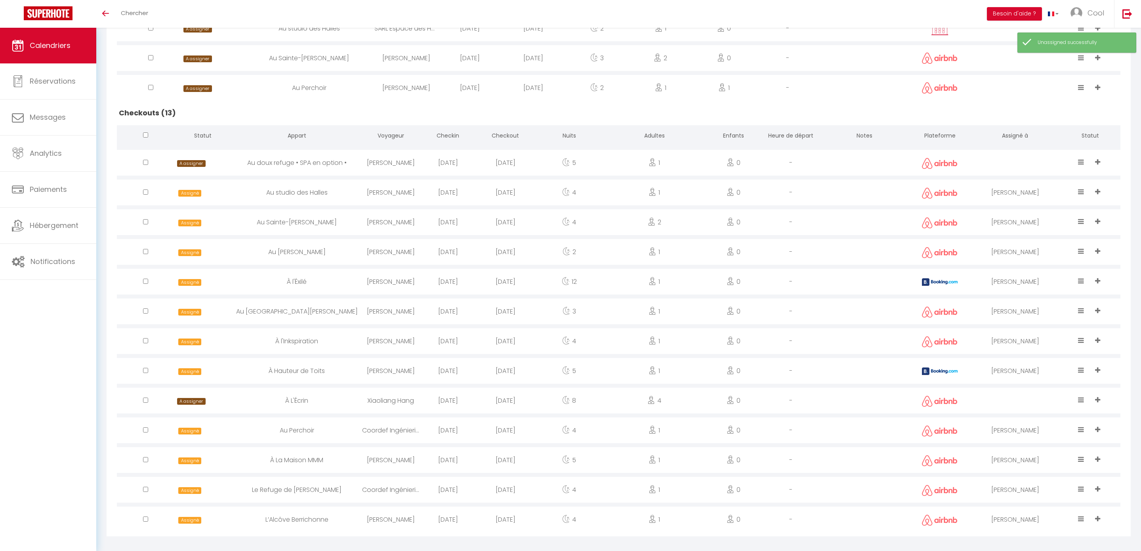
click at [1004, 163] on div at bounding box center [1015, 163] width 90 height 26
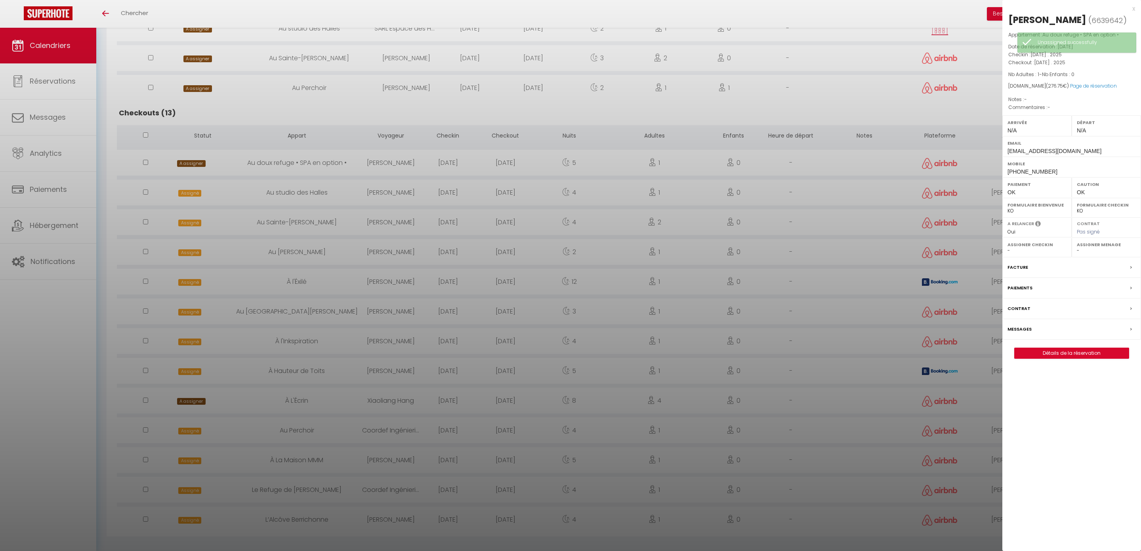
click at [1088, 252] on select "- [PERSON_NAME] [PERSON_NAME] [PERSON_NAME] [PERSON_NAME] Lebouiha [PERSON_NAME…" at bounding box center [1106, 250] width 59 height 7
click at [889, 381] on div at bounding box center [570, 275] width 1141 height 551
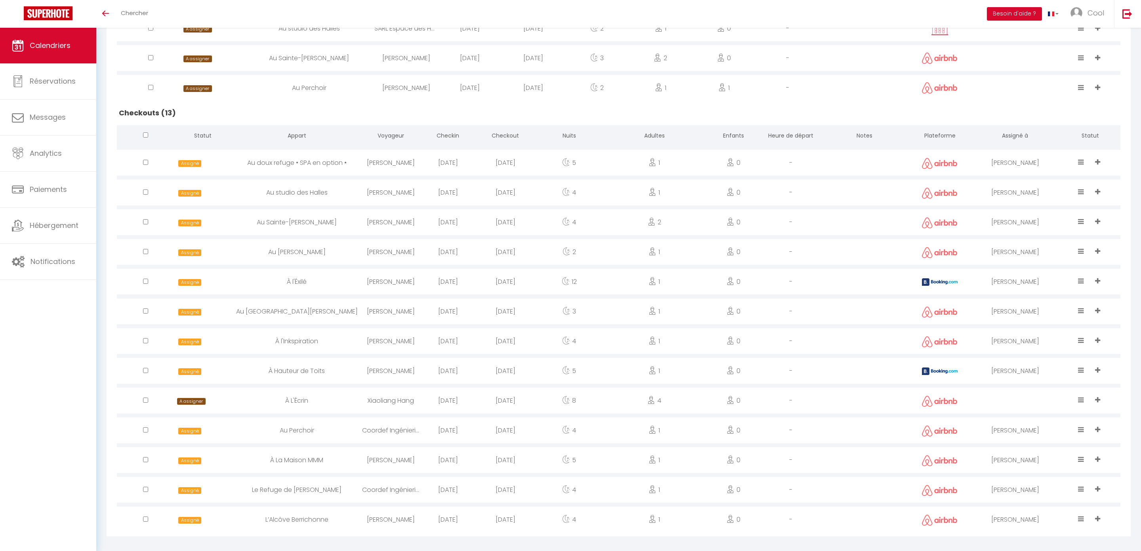
click at [1019, 429] on div "[PERSON_NAME]" at bounding box center [1015, 430] width 90 height 26
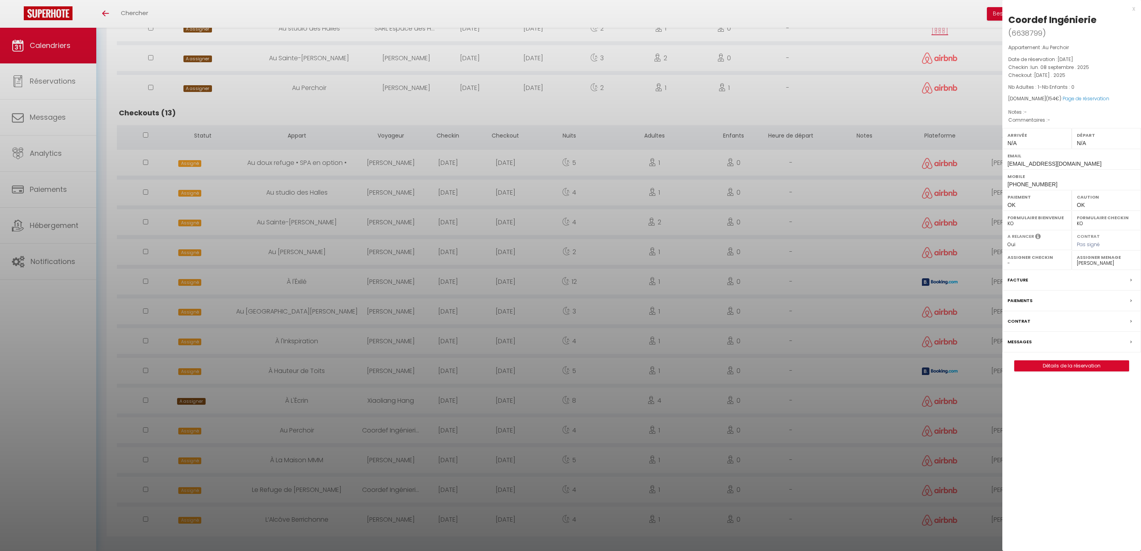
click at [1095, 260] on select "- [PERSON_NAME] [PERSON_NAME] [PERSON_NAME] [PERSON_NAME] Lebouiha [PERSON_NAME…" at bounding box center [1106, 263] width 59 height 7
click at [941, 471] on div at bounding box center [570, 275] width 1141 height 551
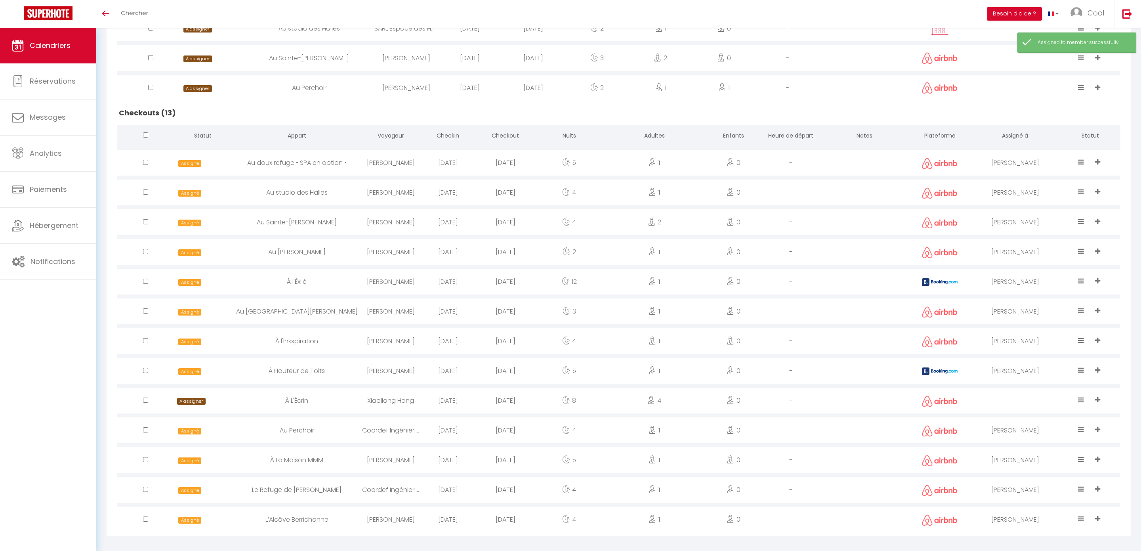
click at [1018, 485] on div "[PERSON_NAME]" at bounding box center [1015, 490] width 90 height 26
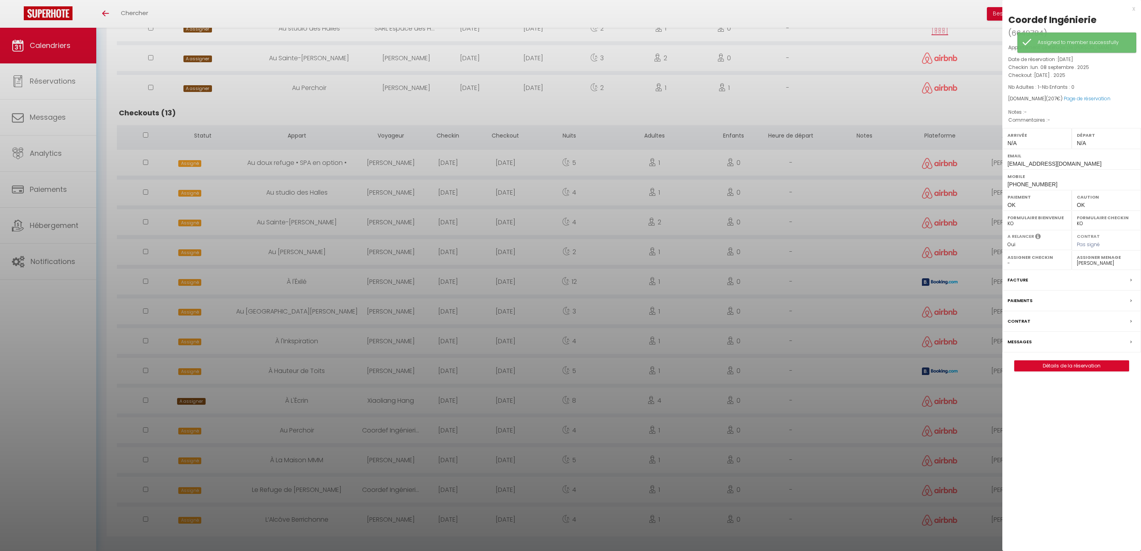
click at [1088, 255] on div "Assigner Menage - [PERSON_NAME] [PERSON_NAME] [PERSON_NAME] [PERSON_NAME] [PERS…" at bounding box center [1106, 259] width 69 height 19
click at [1089, 260] on select "- [PERSON_NAME] [PERSON_NAME] [PERSON_NAME] [PERSON_NAME] Lebouiha [PERSON_NAME…" at bounding box center [1106, 263] width 59 height 7
click at [902, 499] on div at bounding box center [570, 275] width 1141 height 551
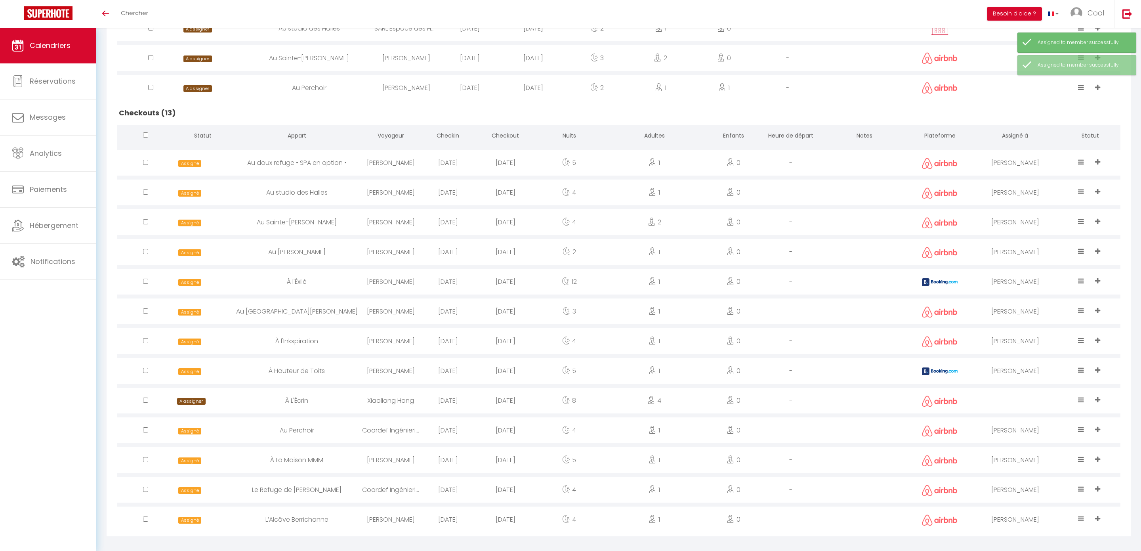
click at [1026, 511] on div "[PERSON_NAME]" at bounding box center [1015, 519] width 90 height 26
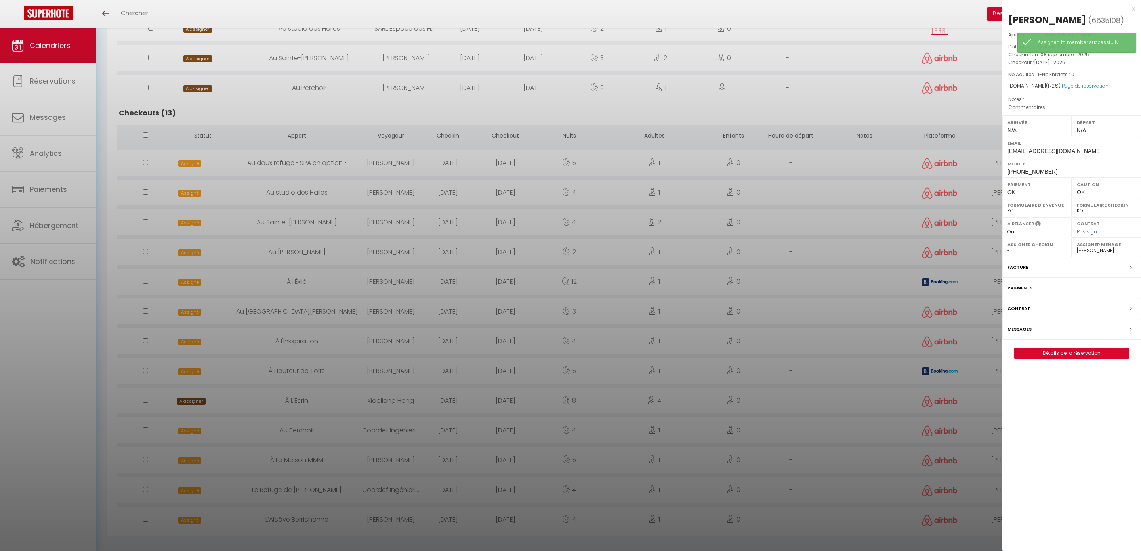
click at [1096, 251] on select "- [PERSON_NAME] [PERSON_NAME] [PERSON_NAME] [PERSON_NAME] Lebouiha [PERSON_NAME…" at bounding box center [1106, 250] width 59 height 7
select select "49444"
click at [835, 392] on div at bounding box center [570, 275] width 1141 height 551
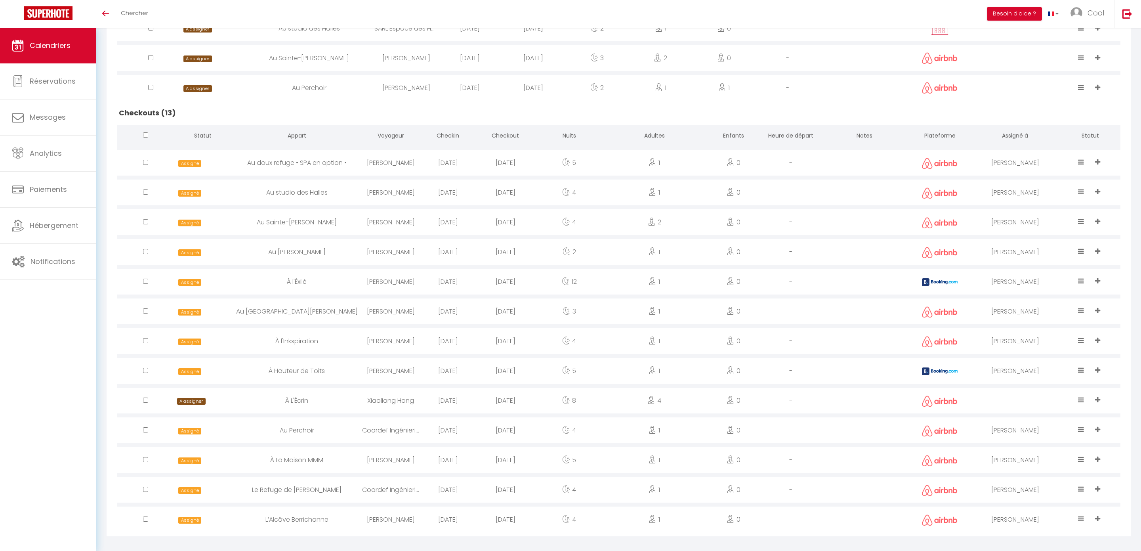
scroll to position [0, 0]
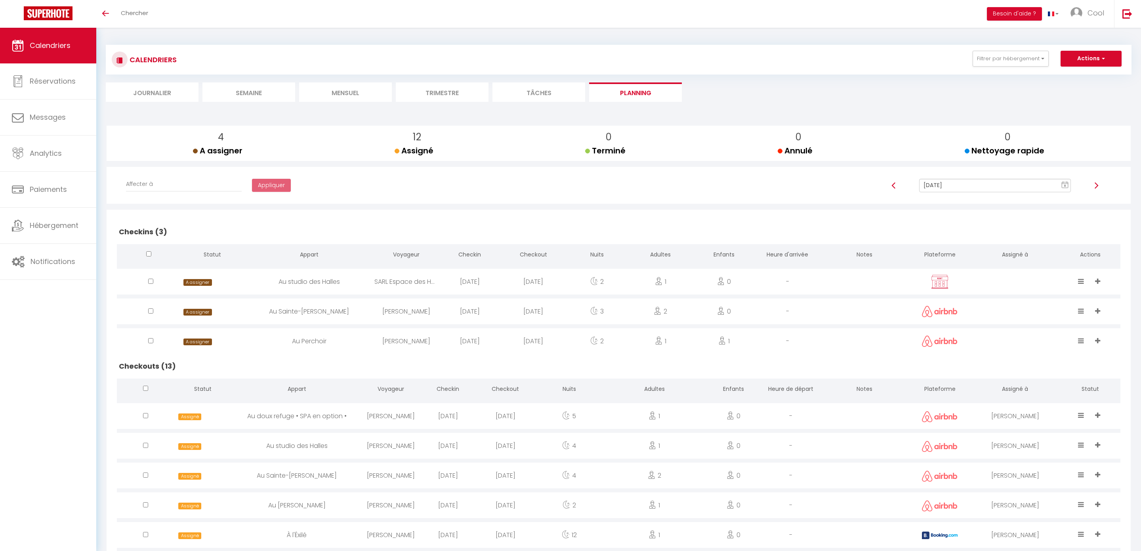
click at [416, 94] on li "Trimestre" at bounding box center [442, 91] width 93 height 19
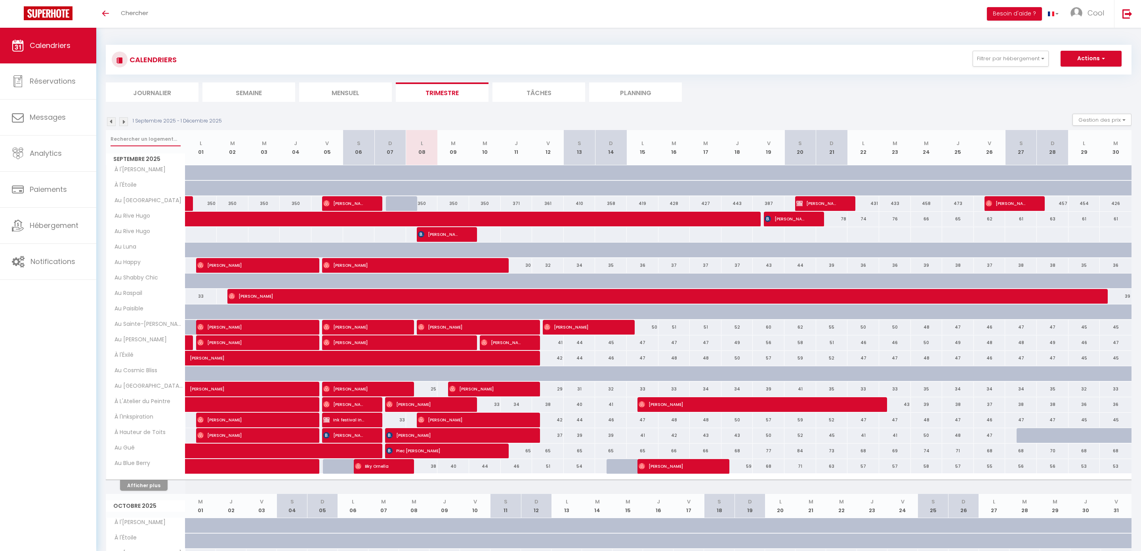
click at [164, 145] on input "text" at bounding box center [146, 139] width 70 height 14
type input "ecrin"
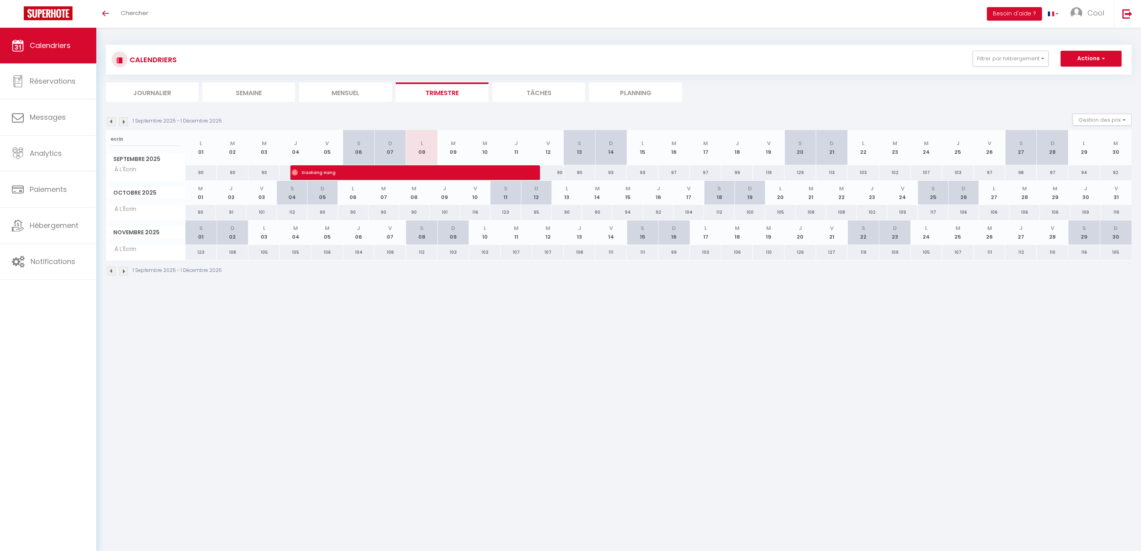
click at [548, 174] on div "90" at bounding box center [548, 172] width 32 height 15
type input "90"
type input "Ven 12 Septembre 2025"
type input "[DATE]"
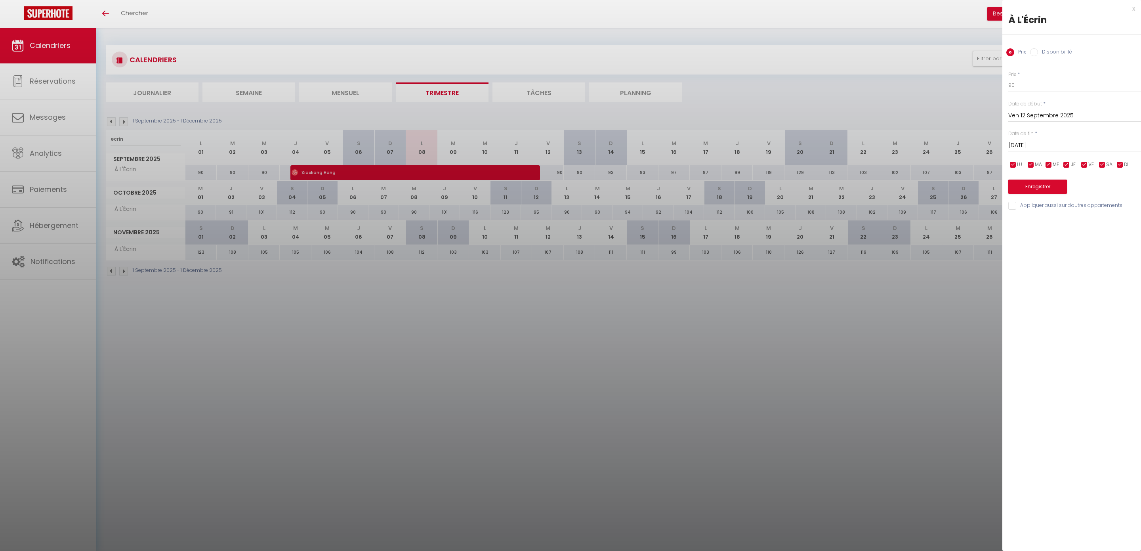
click at [1061, 57] on label "Disponibilité" at bounding box center [1055, 52] width 34 height 9
click at [1038, 56] on input "Disponibilité" at bounding box center [1034, 52] width 8 height 8
radio input "true"
radio input "false"
click at [1047, 89] on select "Disponible Indisponible" at bounding box center [1074, 85] width 133 height 15
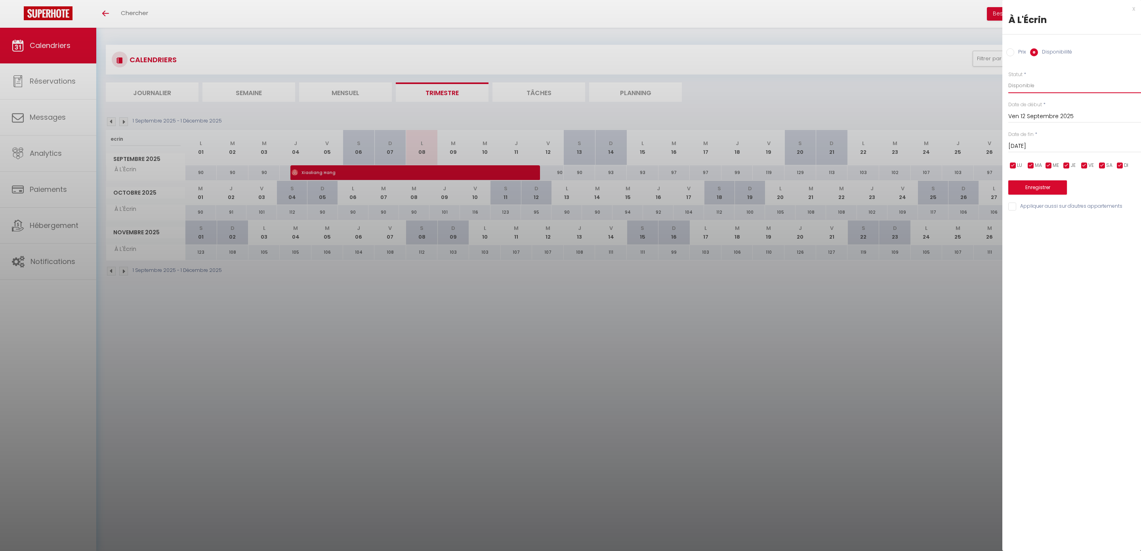
select select "0"
click at [1024, 183] on button "Enregistrer" at bounding box center [1037, 187] width 59 height 14
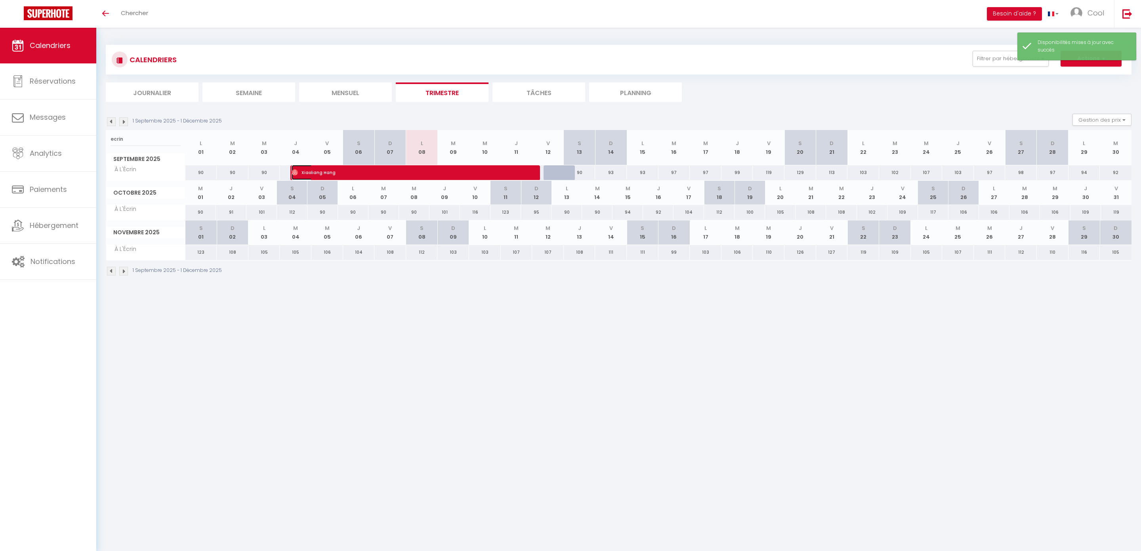
click at [381, 169] on span "Xiaoliang Hang" at bounding box center [408, 172] width 233 height 15
select select "OK"
select select "0"
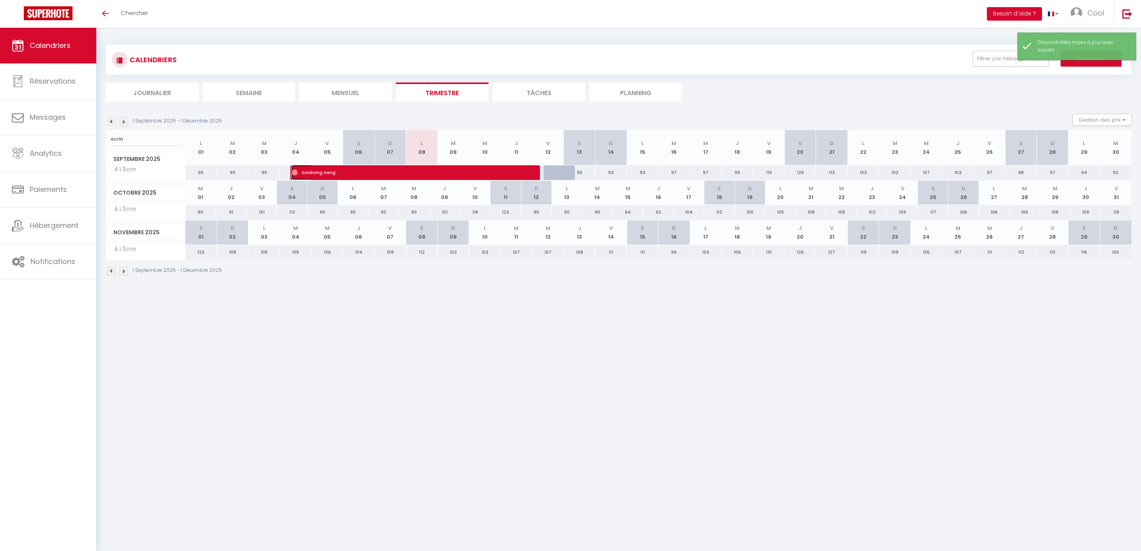
select select "1"
select select
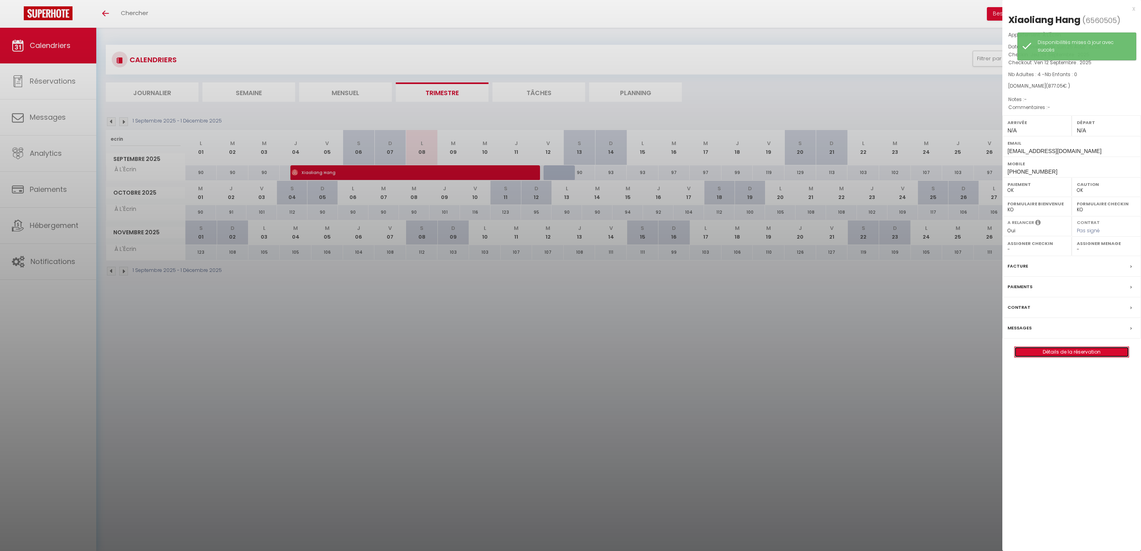
click at [1066, 353] on link "Détails de la réservation" at bounding box center [1072, 352] width 114 height 10
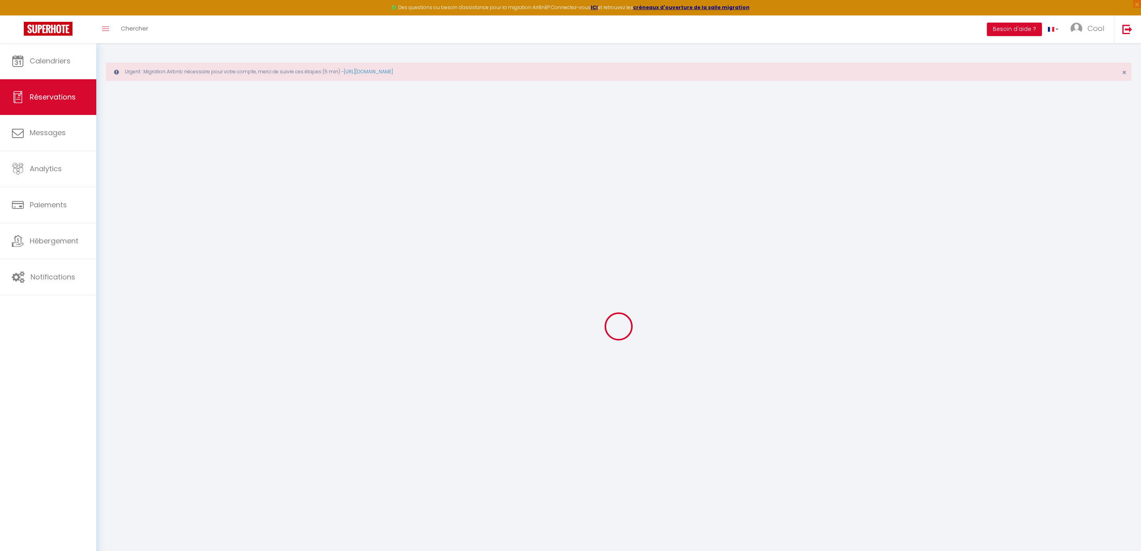
select select
checkbox input "false"
select select
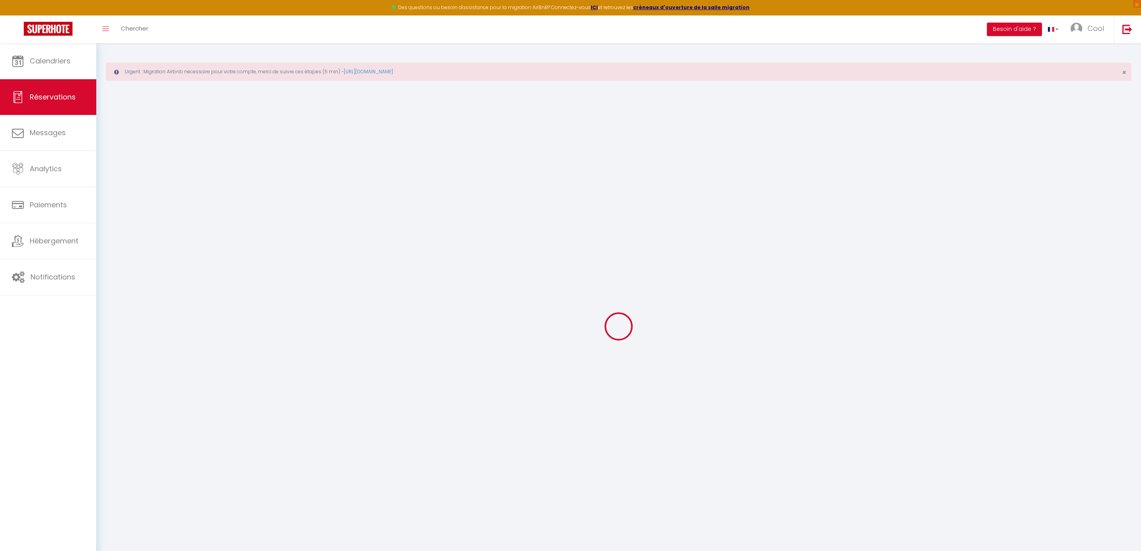
select select
checkbox input "false"
select select
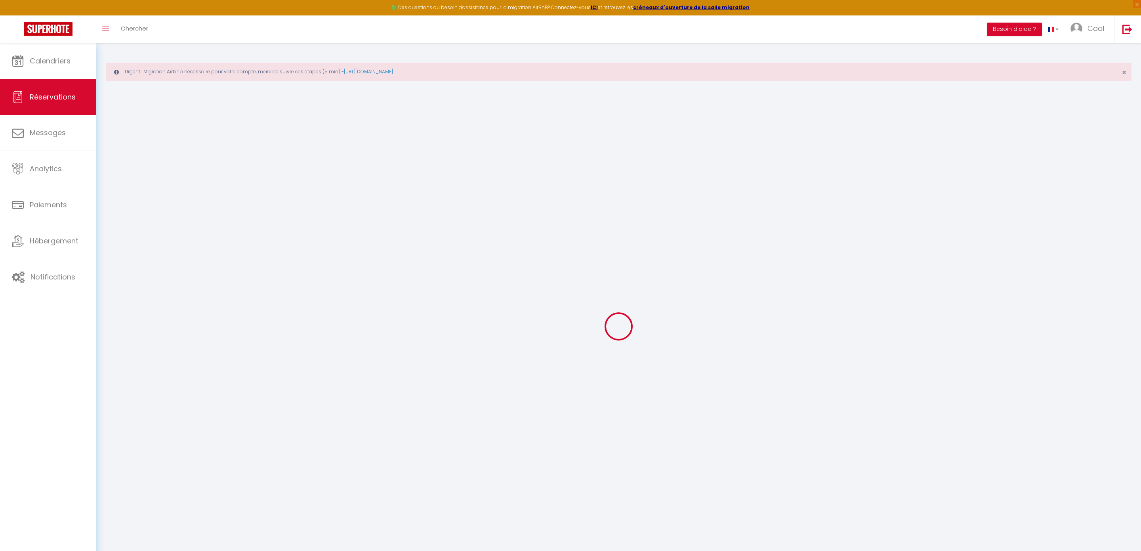
select select
checkbox input "false"
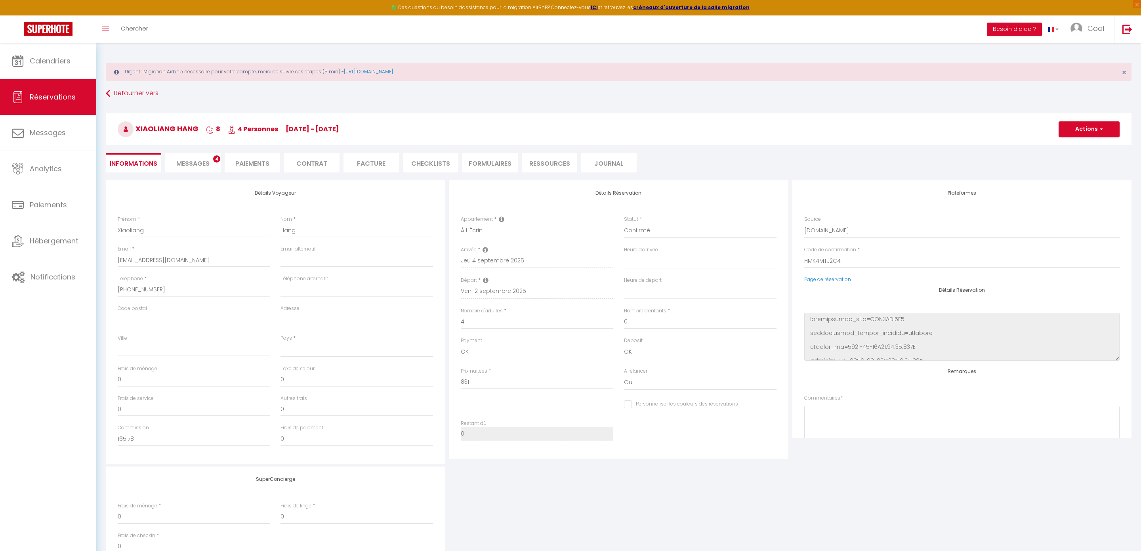
select select
type input "46.05"
select select
checkbox input "false"
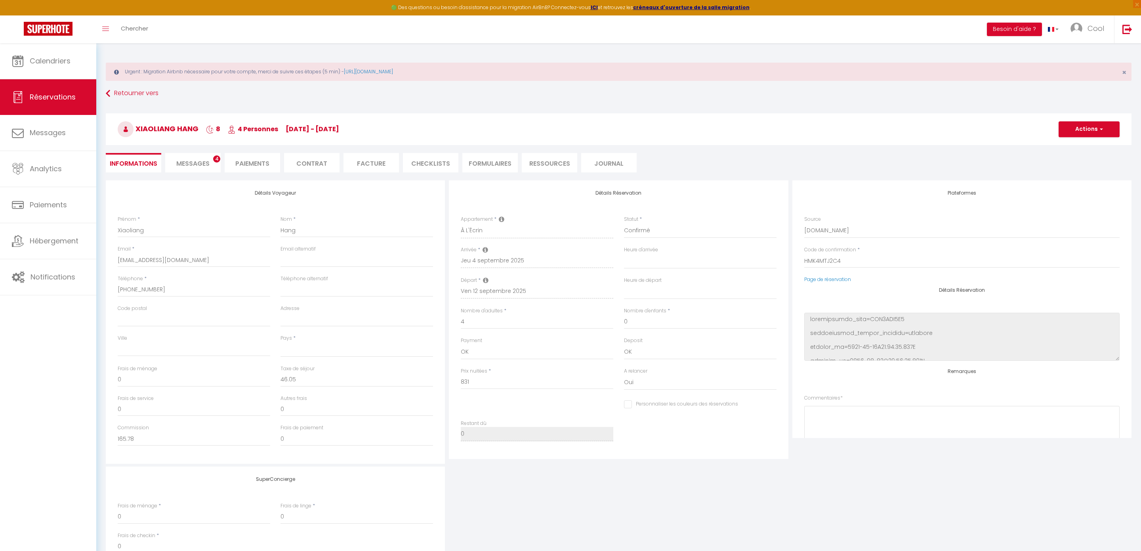
select select
checkbox input "false"
select select
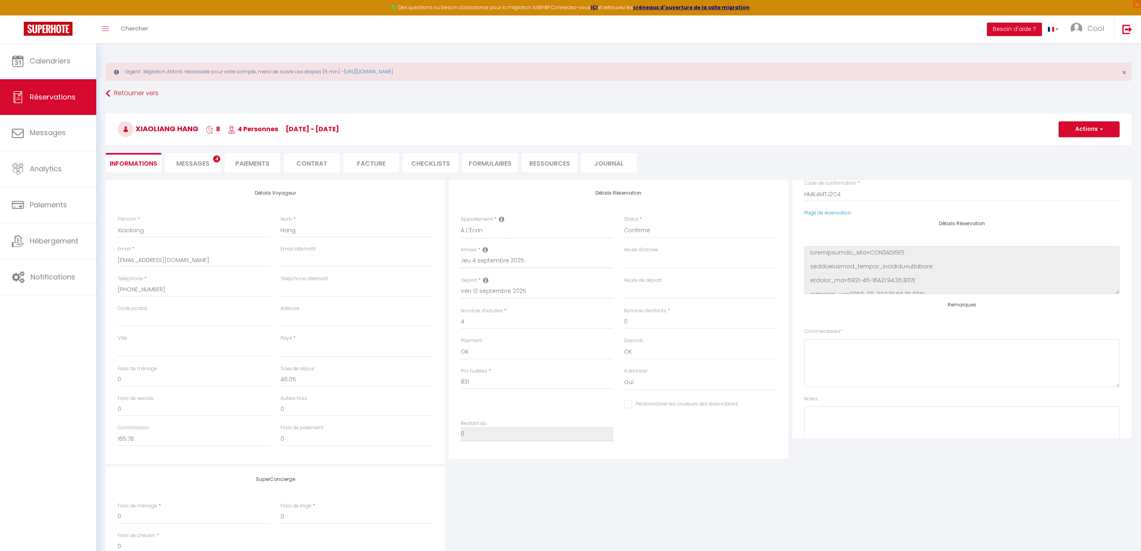
scroll to position [101, 0]
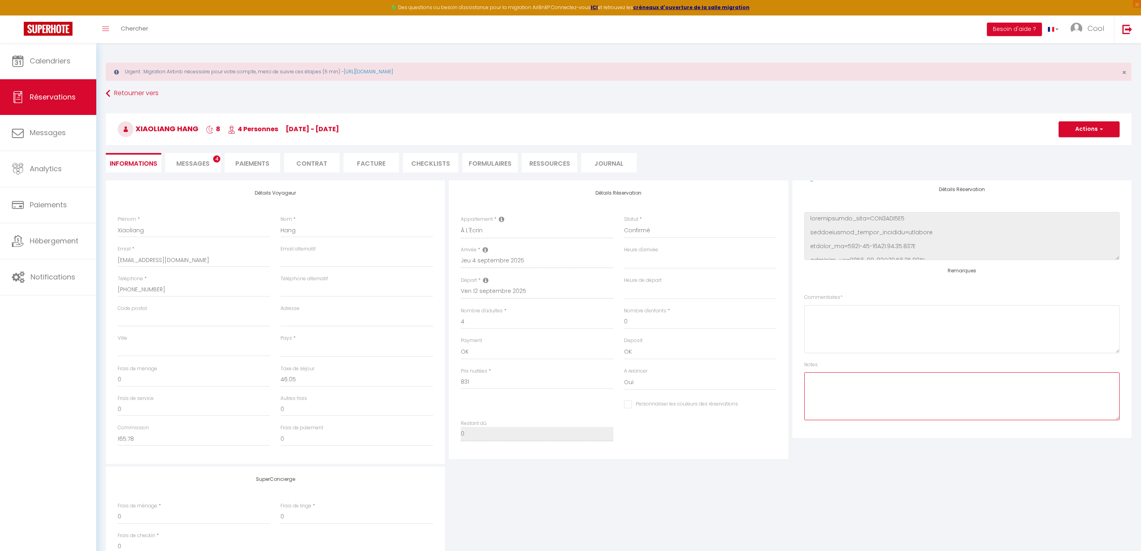
click at [834, 380] on textarea at bounding box center [961, 396] width 315 height 48
type textarea "Presta le [DATE]"
click at [1083, 139] on h3 "Xiaoliang Hang 8 4 Personnes [DATE] - [DATE]" at bounding box center [619, 129] width 1026 height 32
click at [1085, 133] on button "Actions" at bounding box center [1089, 129] width 61 height 16
click at [1070, 149] on link "Enregistrer" at bounding box center [1081, 146] width 63 height 10
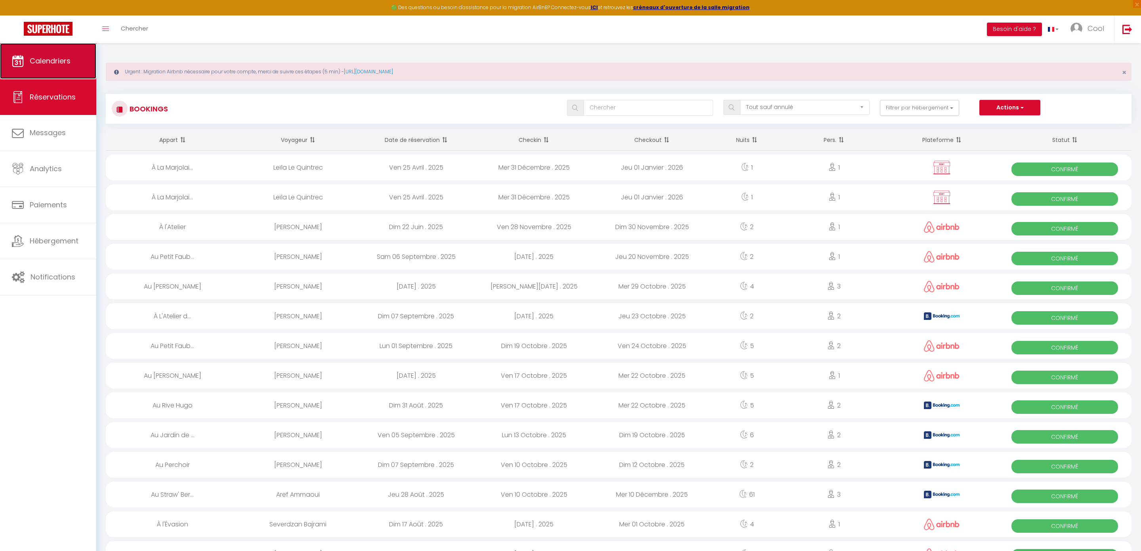
click at [87, 58] on link "Calendriers" at bounding box center [48, 61] width 96 height 36
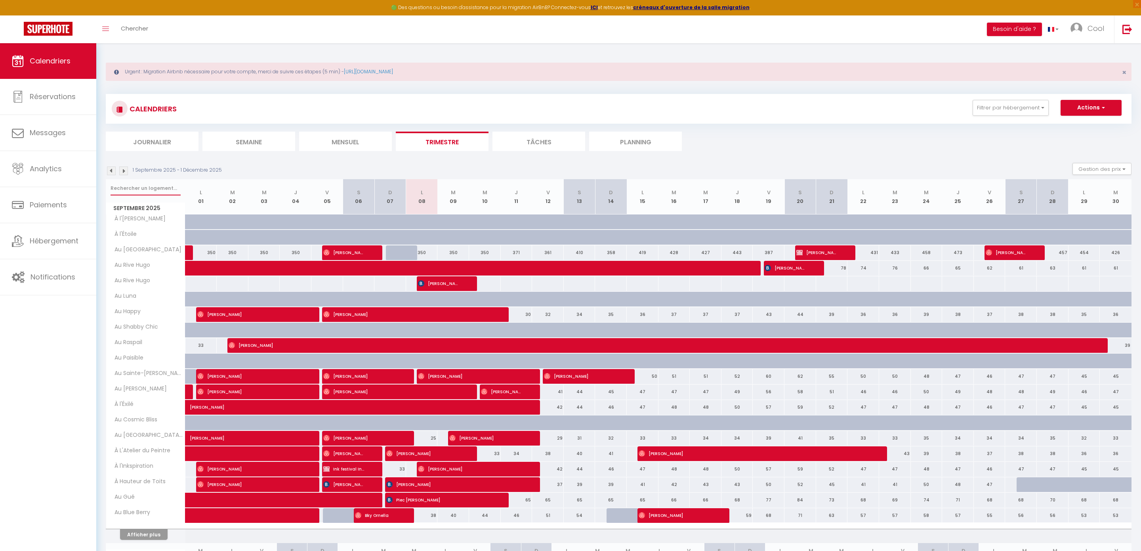
click at [136, 191] on input "text" at bounding box center [146, 188] width 70 height 14
type input "berry"
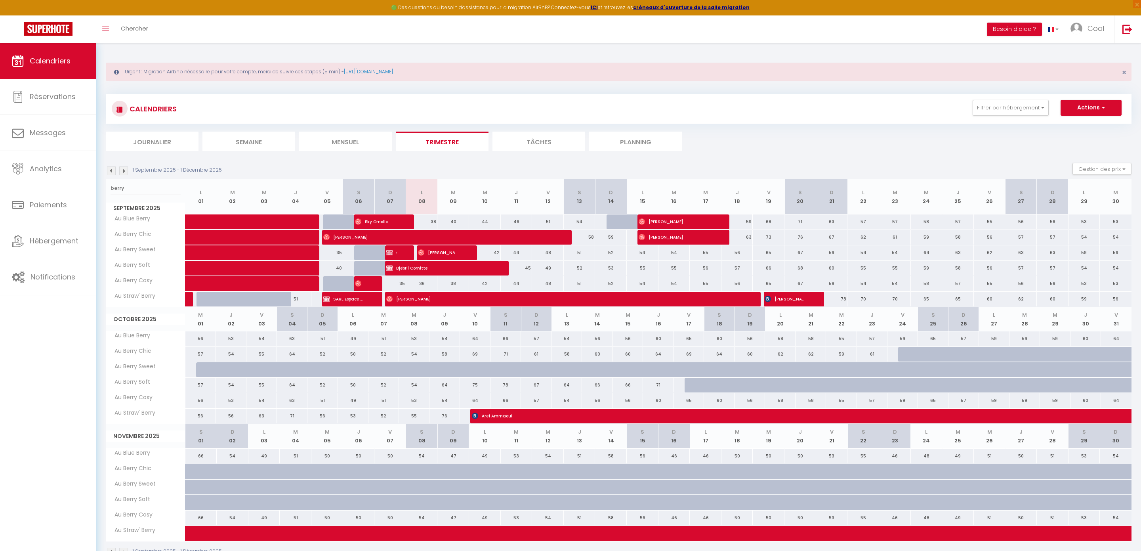
click at [339, 142] on li "Mensuel" at bounding box center [345, 141] width 93 height 19
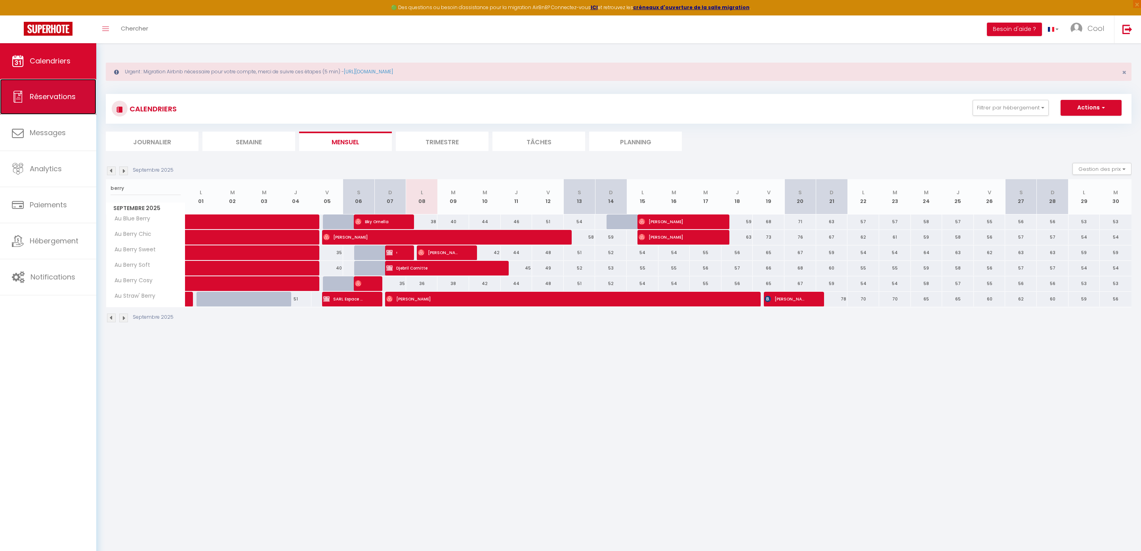
click at [42, 98] on span "Réservations" at bounding box center [53, 97] width 46 height 10
select select "not_cancelled"
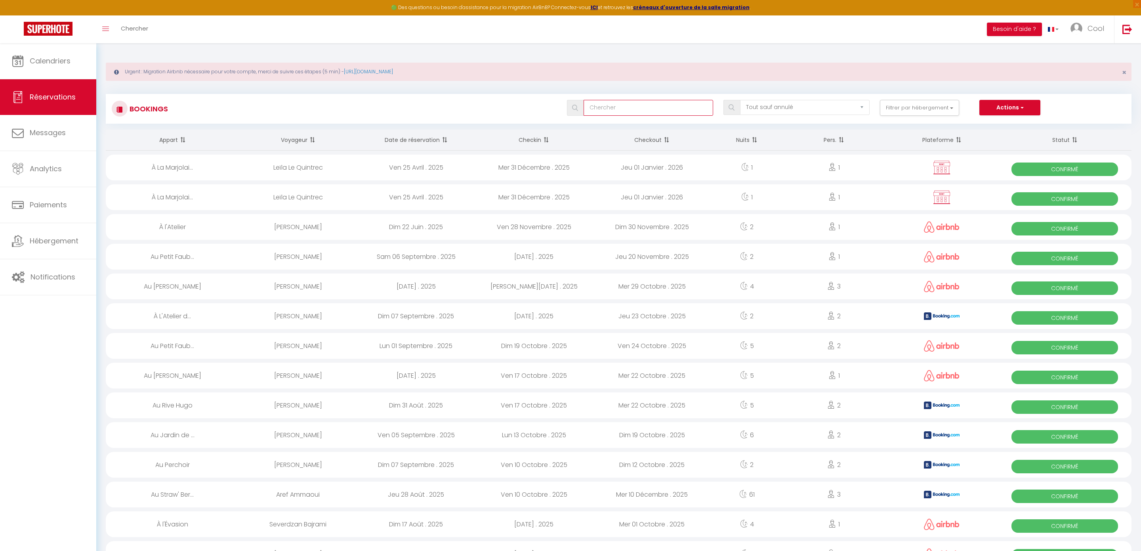
click at [632, 113] on input "text" at bounding box center [649, 108] width 130 height 16
click at [595, 109] on input "doucine" at bounding box center [649, 108] width 130 height 16
type input "houcine"
click at [293, 170] on div "[PERSON_NAME]" at bounding box center [298, 168] width 118 height 26
select select "OK"
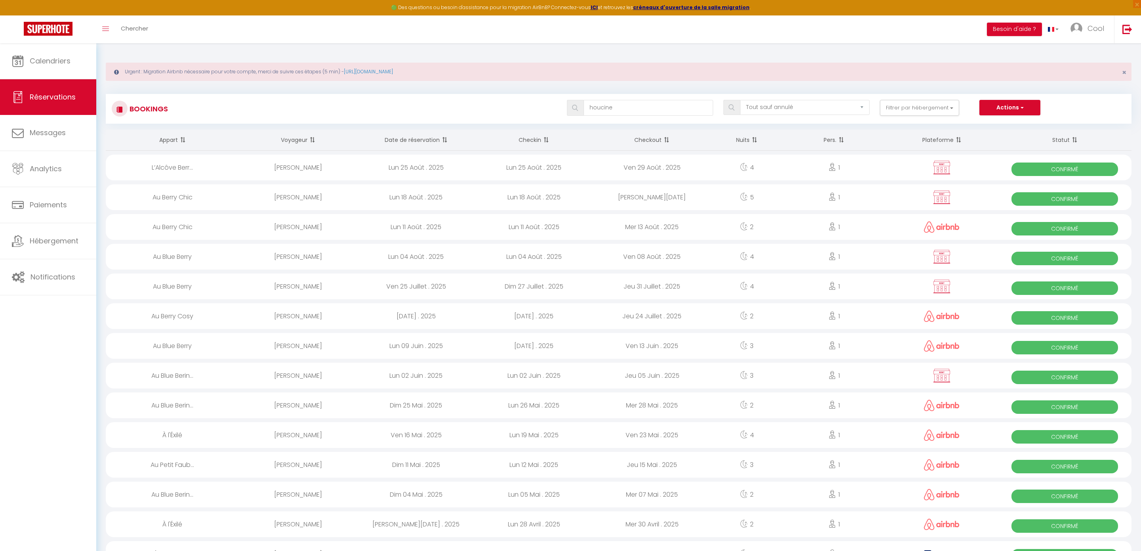
select select "OK"
select select "0"
select select "1"
select select
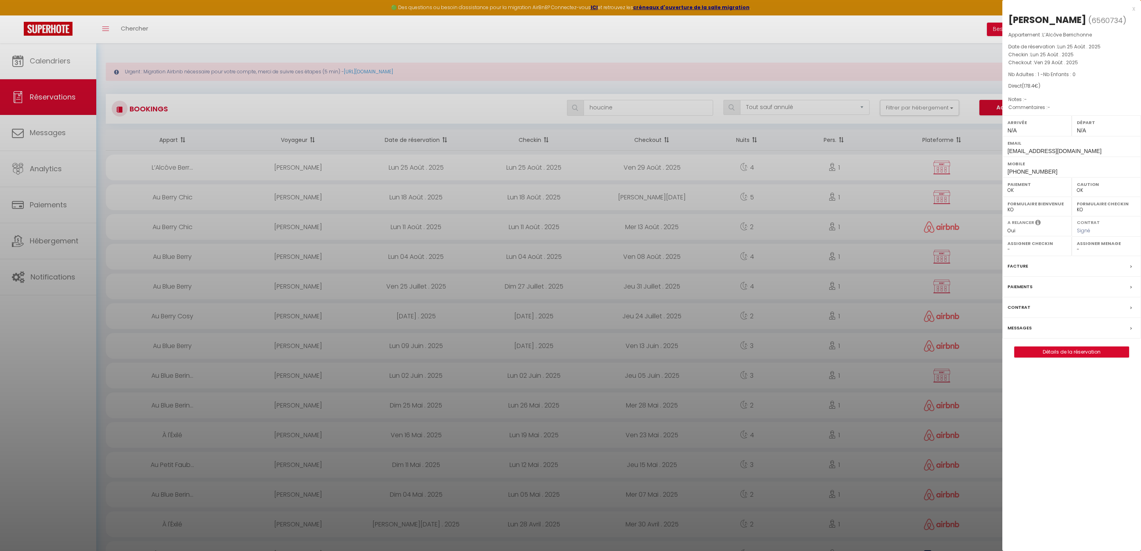
select select "26868"
click at [1048, 352] on link "Détails de la réservation" at bounding box center [1072, 352] width 114 height 10
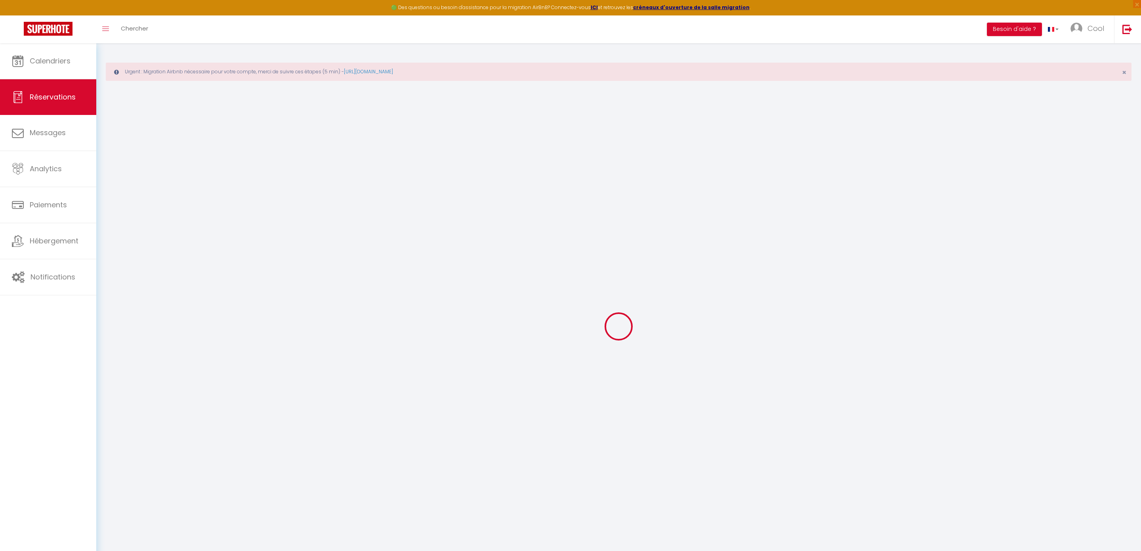
type input "Houcine"
type input "Lamouri"
type input "[EMAIL_ADDRESS][DOMAIN_NAME]"
type input "[PHONE_NUMBER]"
type input "91450"
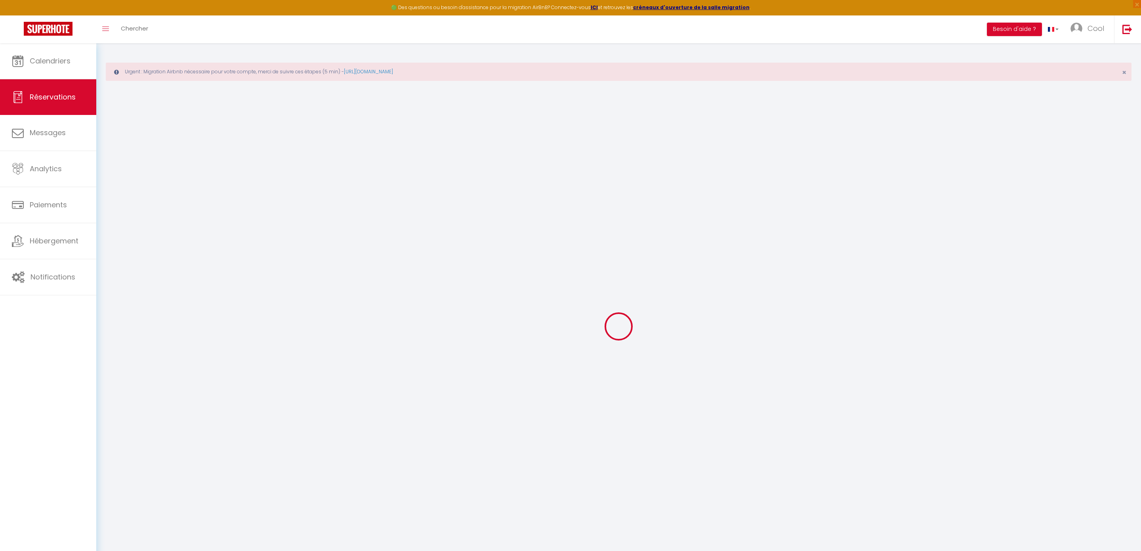
type input "[STREET_ADDRESS]"
type input "soisy sur seine"
select select "FR"
select select "71819"
select select "1"
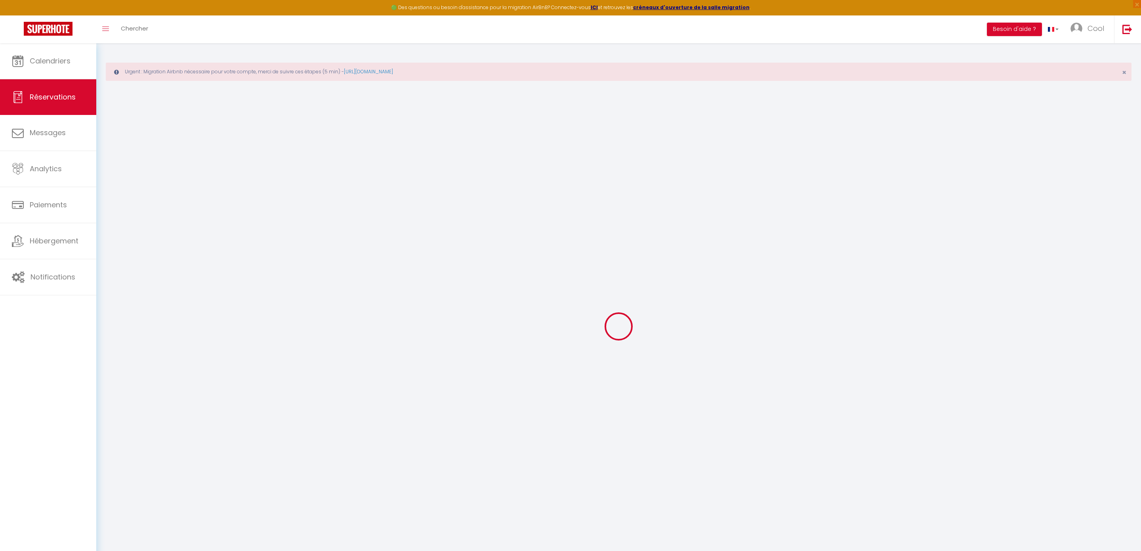
type input "Lun 25 Août 2025"
select select
type input "[DATE]"
select select
type input "1"
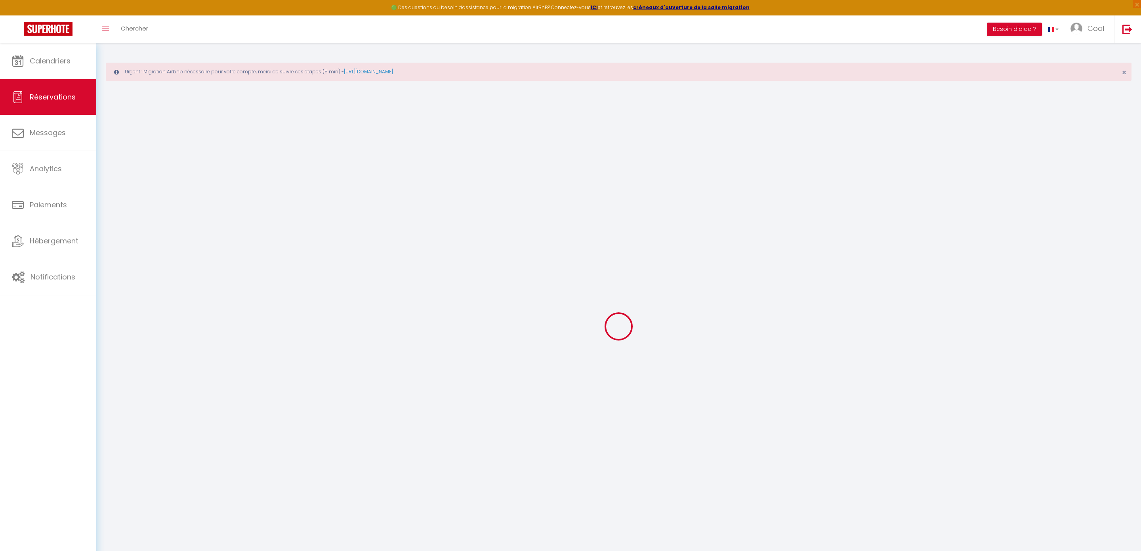
select select "12"
select select "15"
type input "142"
checkbox input "false"
type input "0"
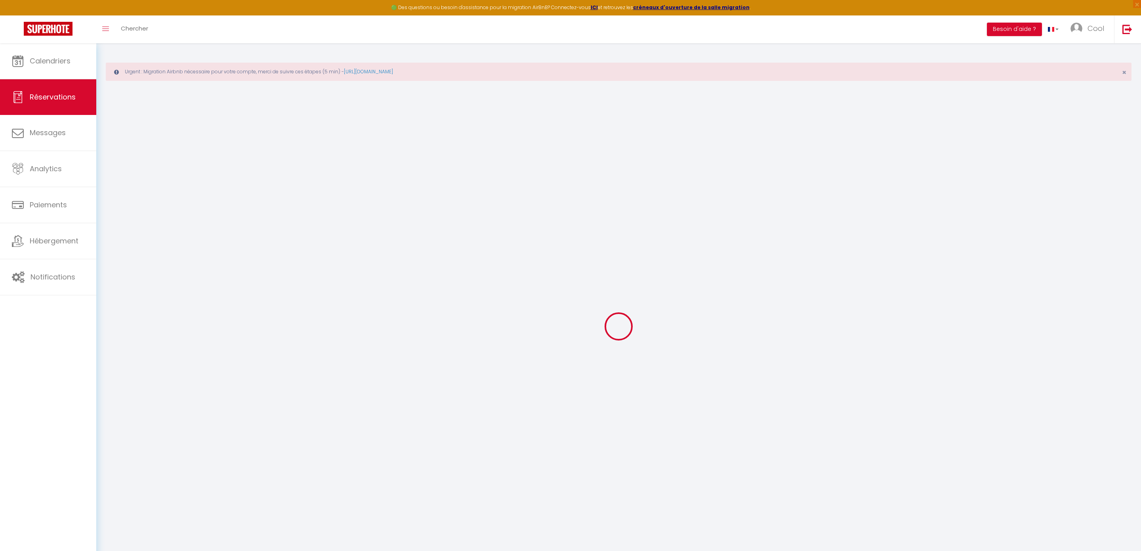
type input "0"
select select
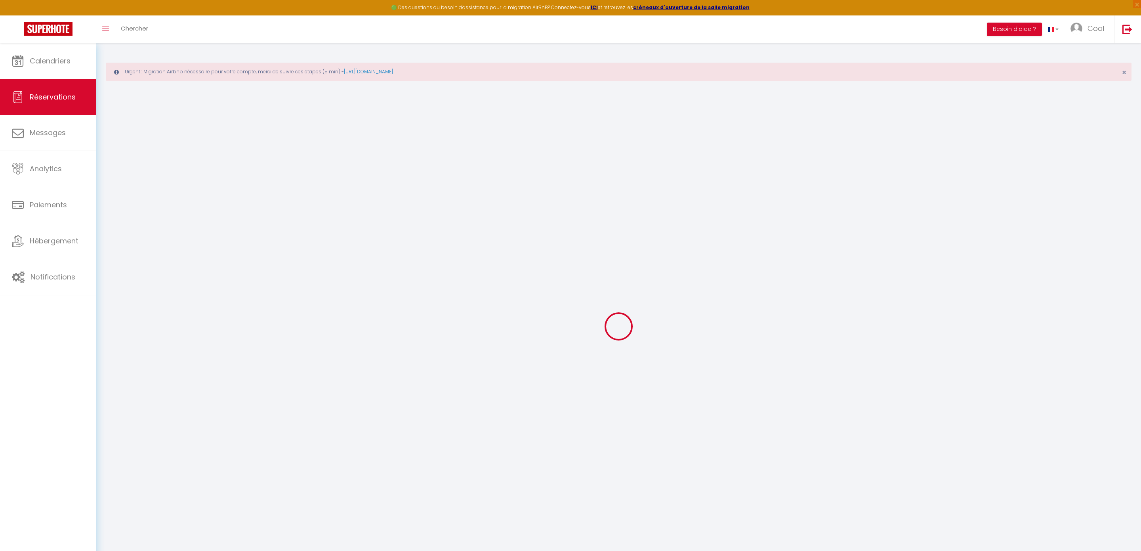
checkbox input "false"
select select
checkbox input "false"
select select
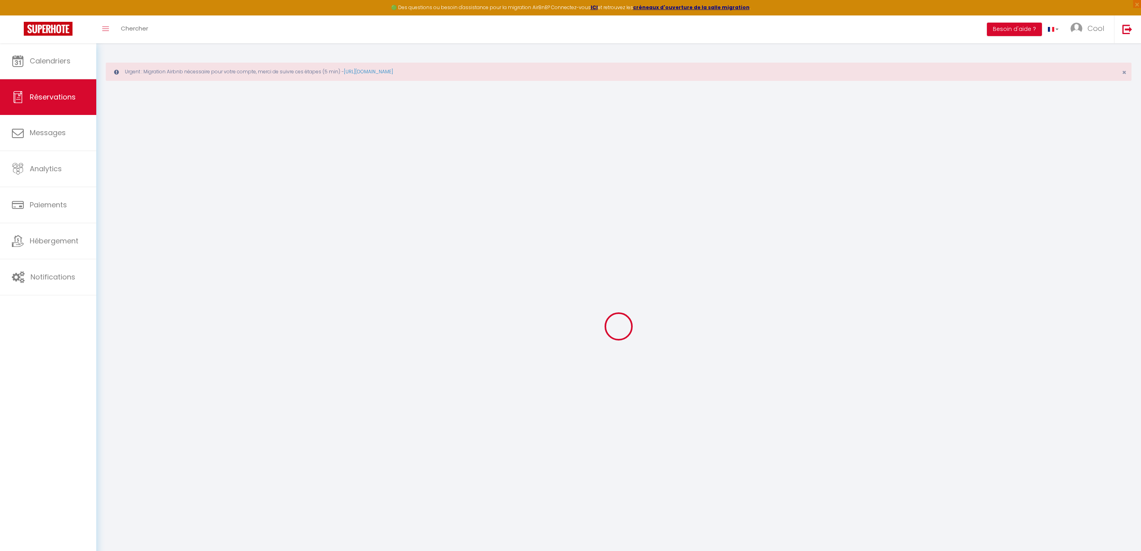
select select
checkbox input "false"
select select
checkbox input "false"
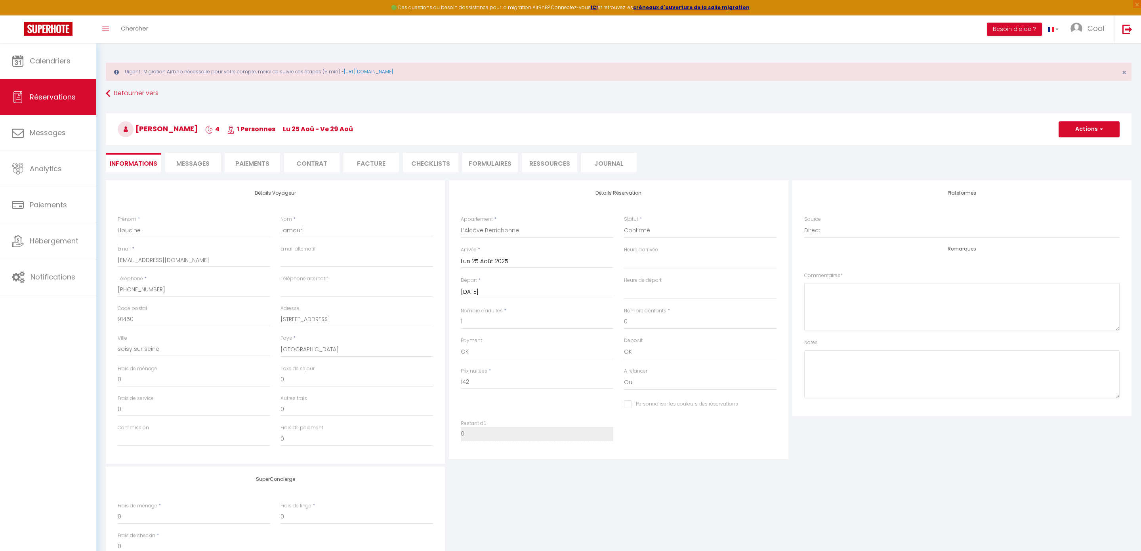
type input "30"
type input "6.4"
select select
checkbox input "false"
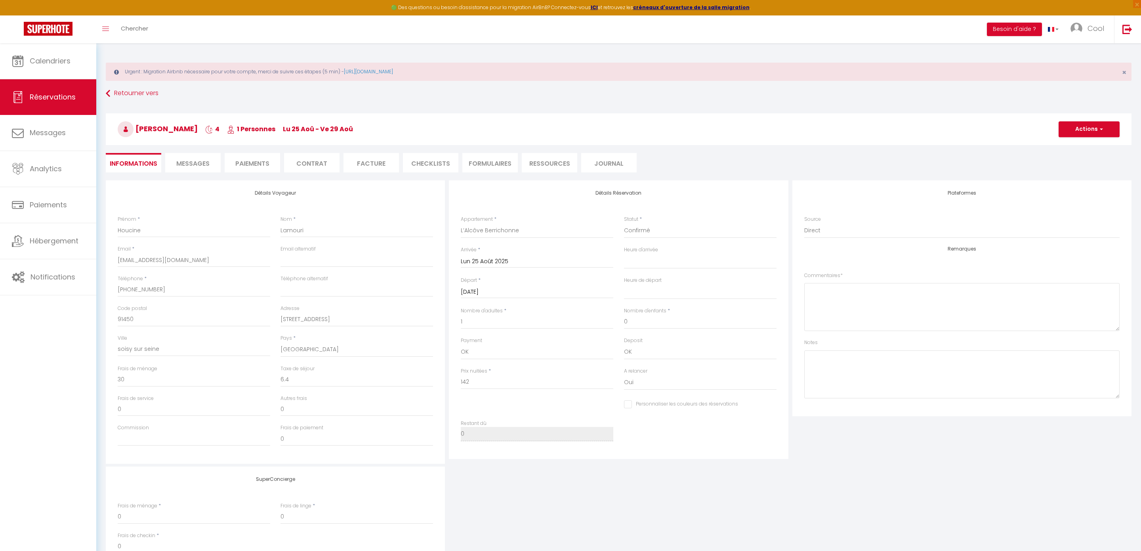
select select
click at [1100, 129] on span "button" at bounding box center [1100, 129] width 5 height 7
click at [1066, 161] on link "Dupliquer" at bounding box center [1081, 157] width 63 height 10
type input "0"
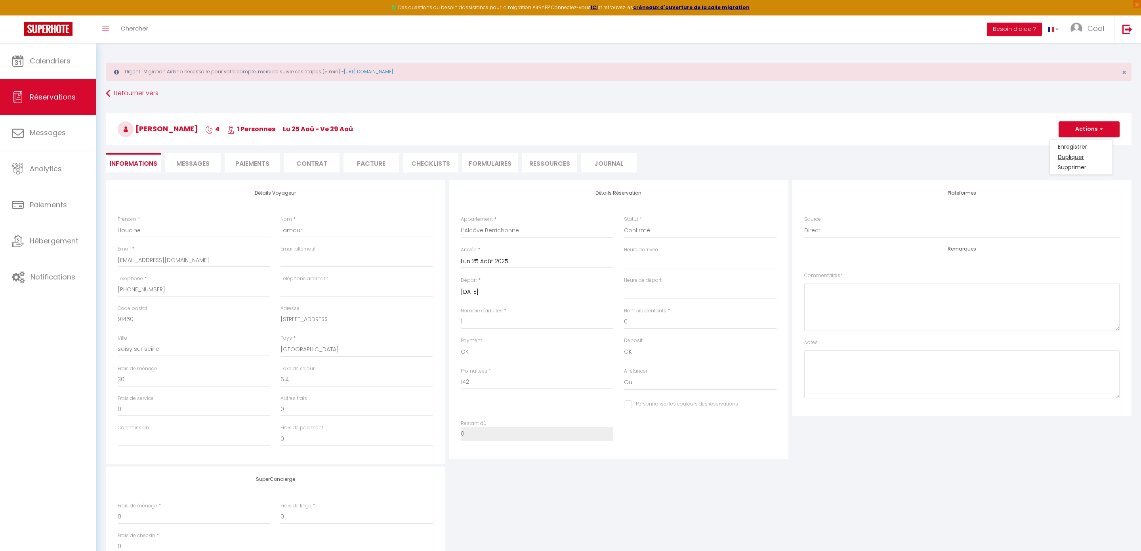
select select
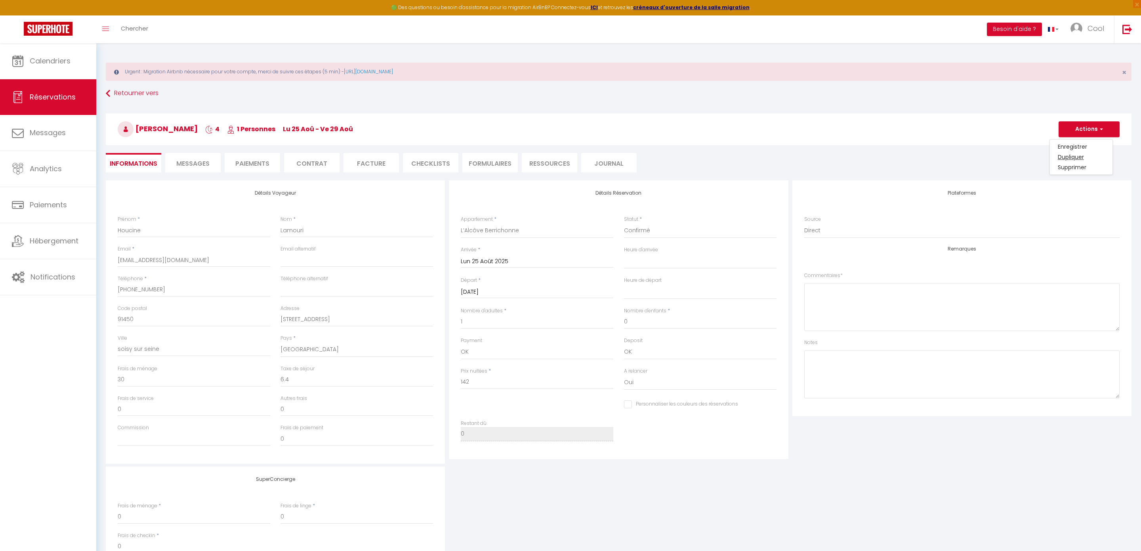
select select
checkbox input "false"
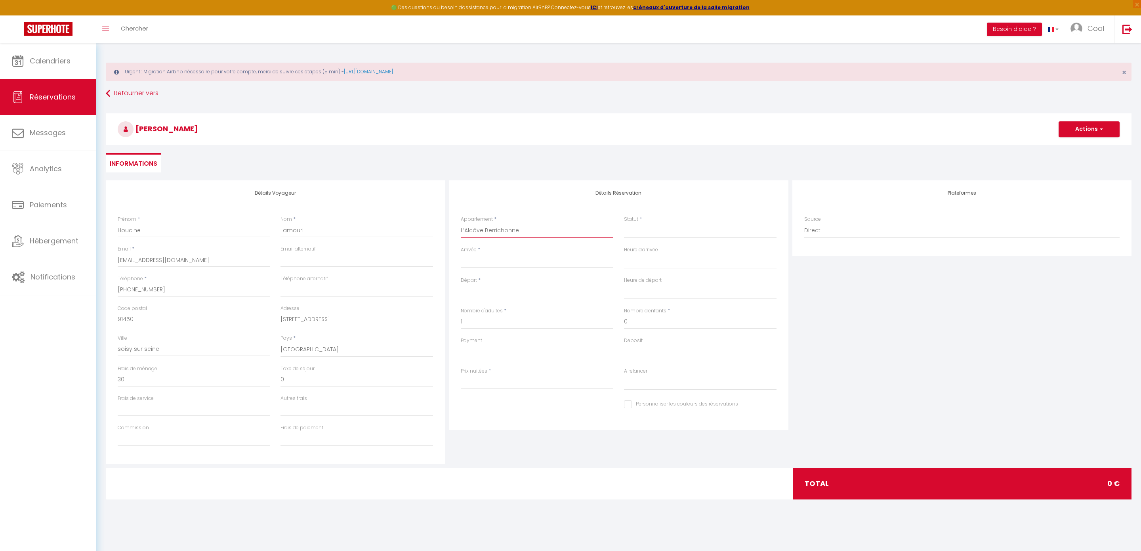
click at [567, 231] on select "Au Dolce Vita Au Nid Au clos des aubrys [GEOGRAPHIC_DATA] Au [PERSON_NAME] À l'…" at bounding box center [537, 230] width 153 height 15
select select "38044"
select select
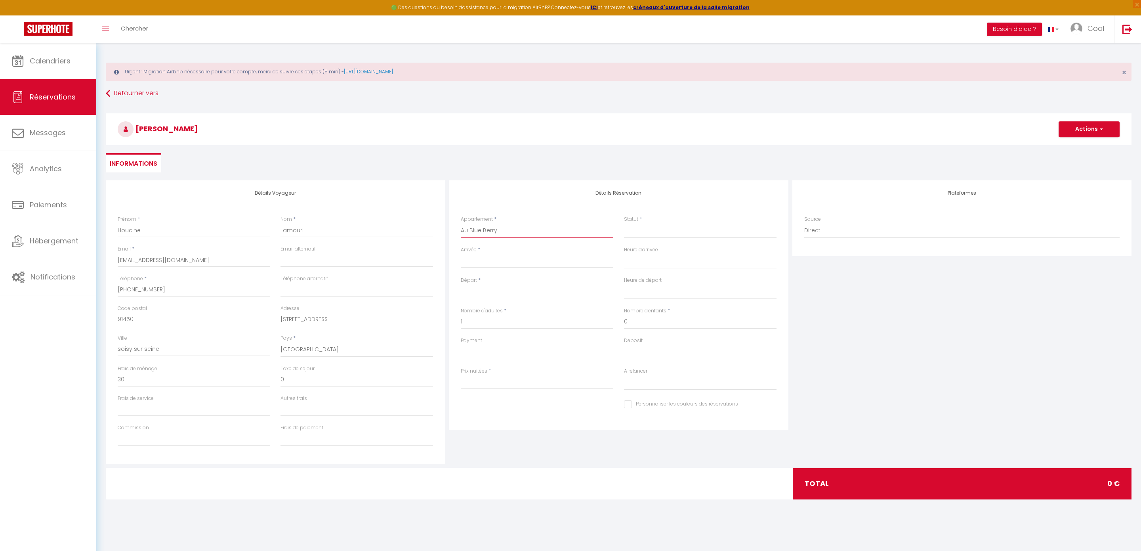
select select
type input "0"
select select
checkbox input "false"
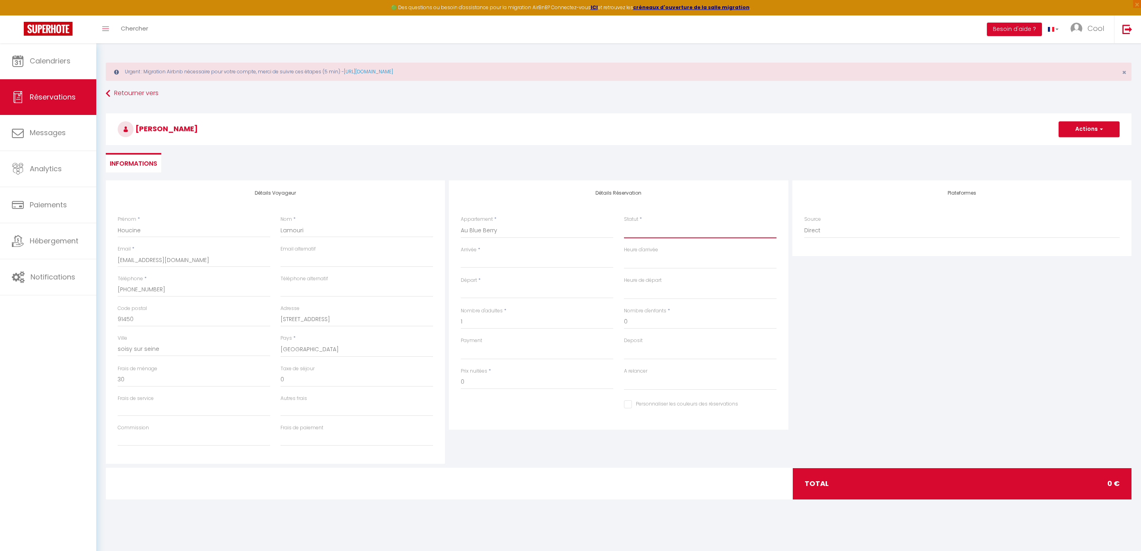
click at [643, 226] on select "Confirmé Non Confirmé [PERSON_NAME] par le voyageur No Show Request" at bounding box center [700, 230] width 153 height 15
select select
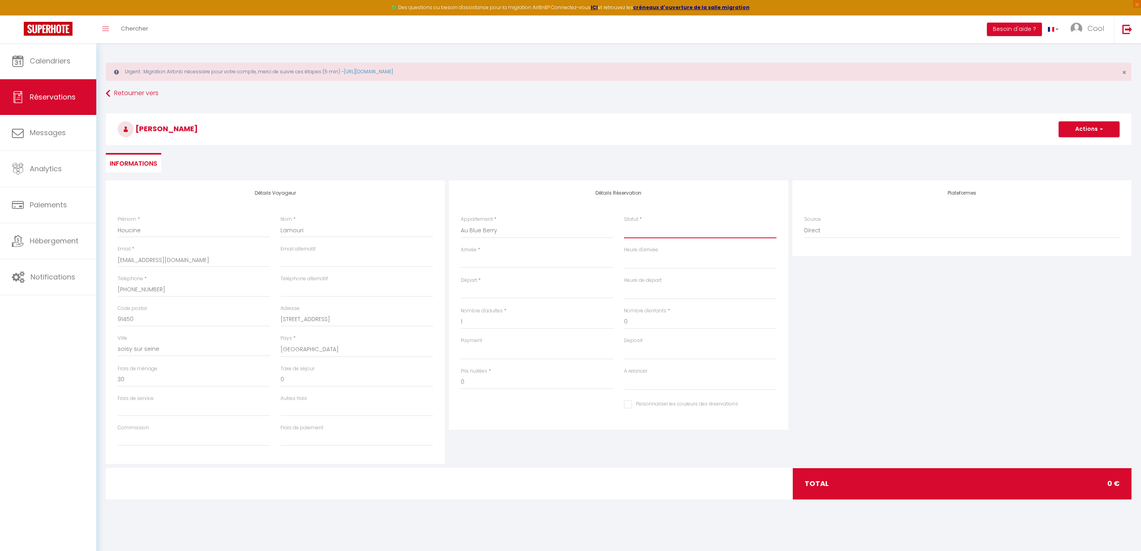
select select
checkbox input "false"
select select "1"
select select
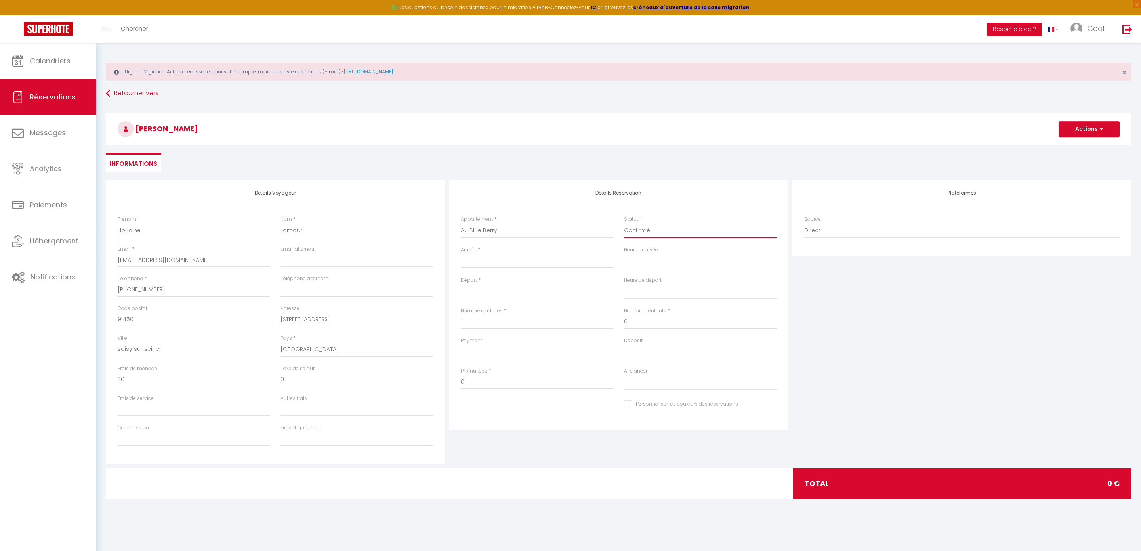
select select
checkbox input "false"
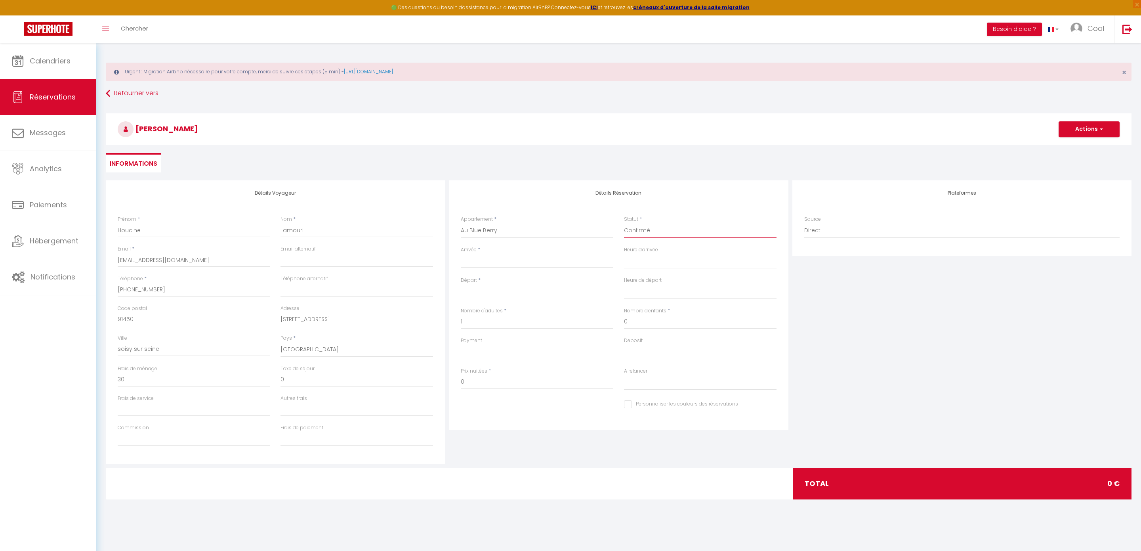
click at [650, 231] on select "Confirmé Non Confirmé [PERSON_NAME] par le voyageur No Show Request" at bounding box center [700, 230] width 153 height 15
select select "2"
select select
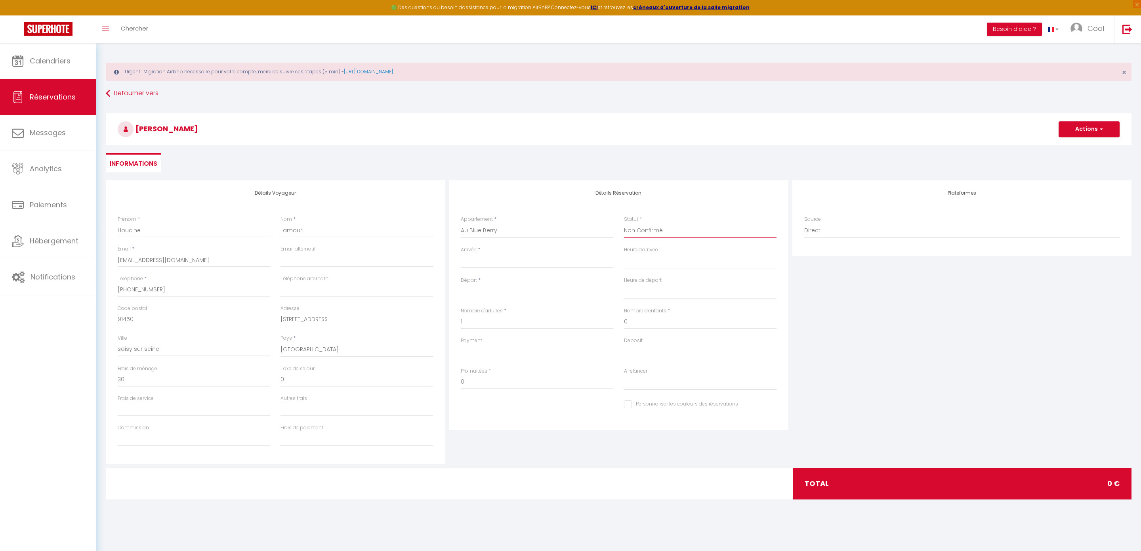
select select
checkbox input "false"
click at [487, 264] on input "Arrivée" at bounding box center [537, 261] width 153 height 10
click at [485, 321] on span "8" at bounding box center [486, 323] width 17 height 16
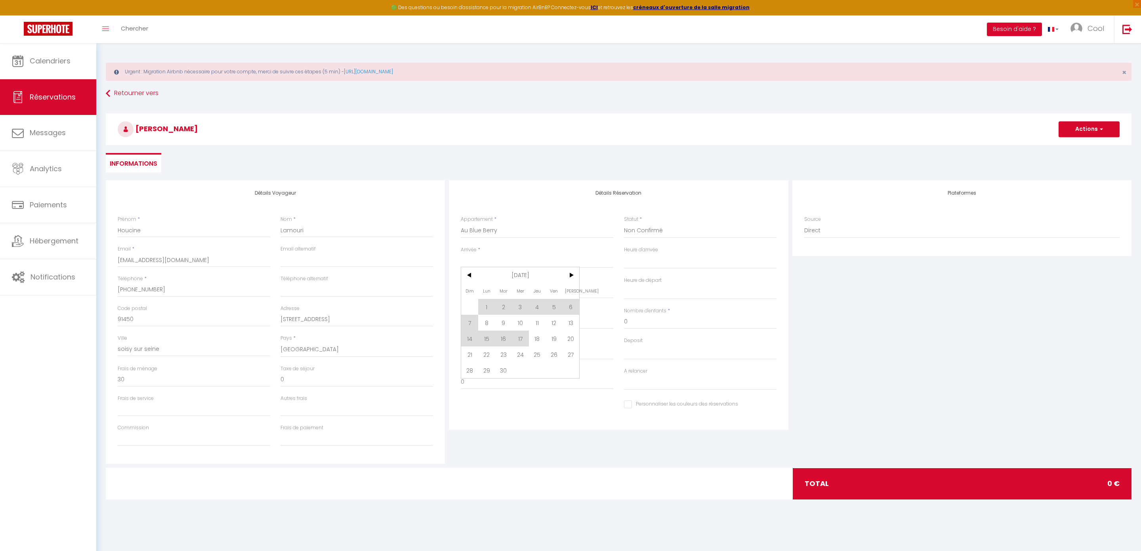
type input "Lun 08 Septembre 2025"
select select
type input "[DATE]"
select select
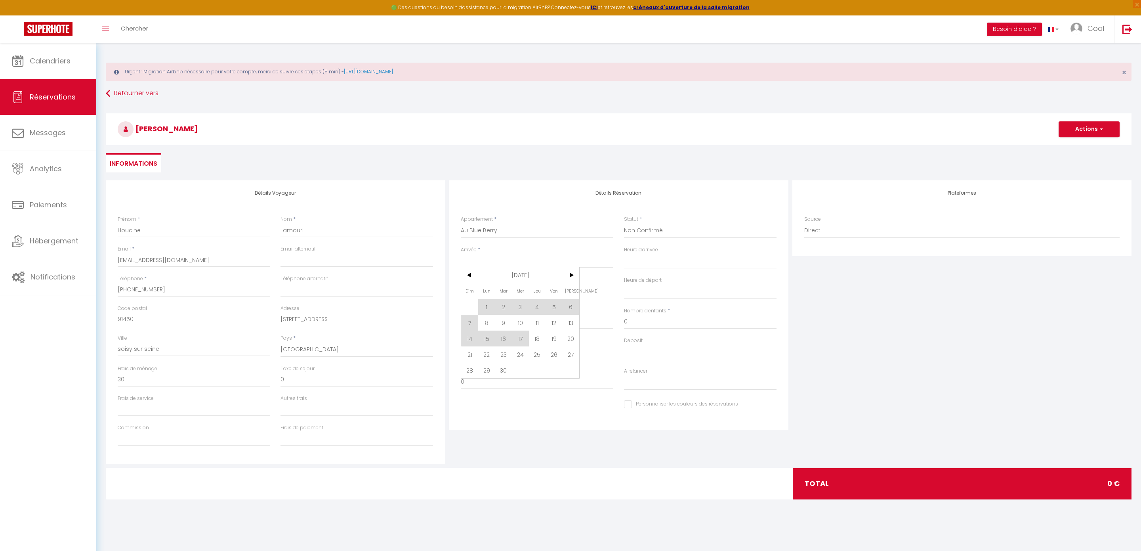
select select
checkbox input "false"
type input "0"
select select
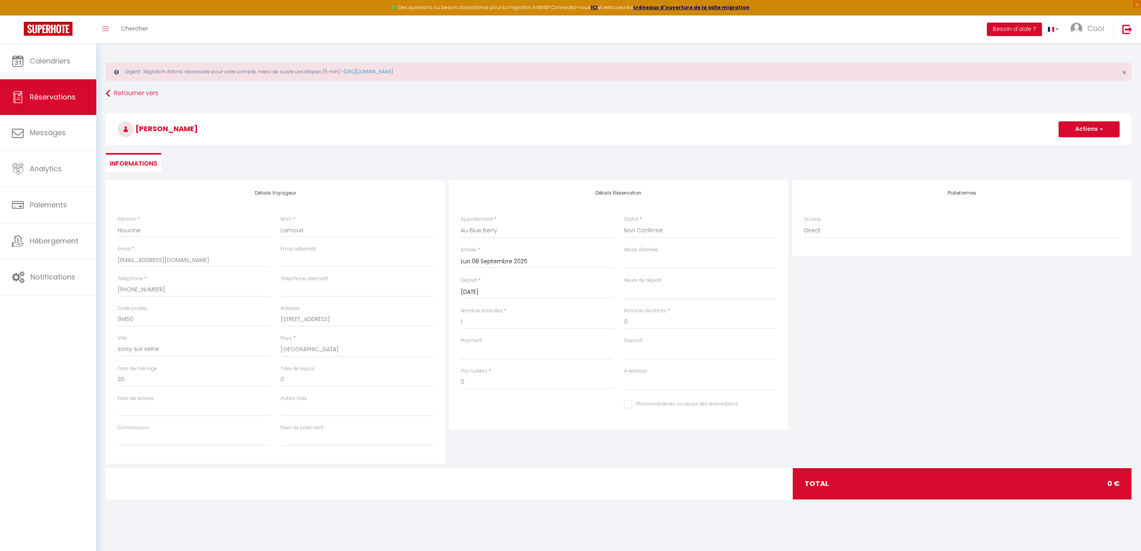
select select
checkbox input "false"
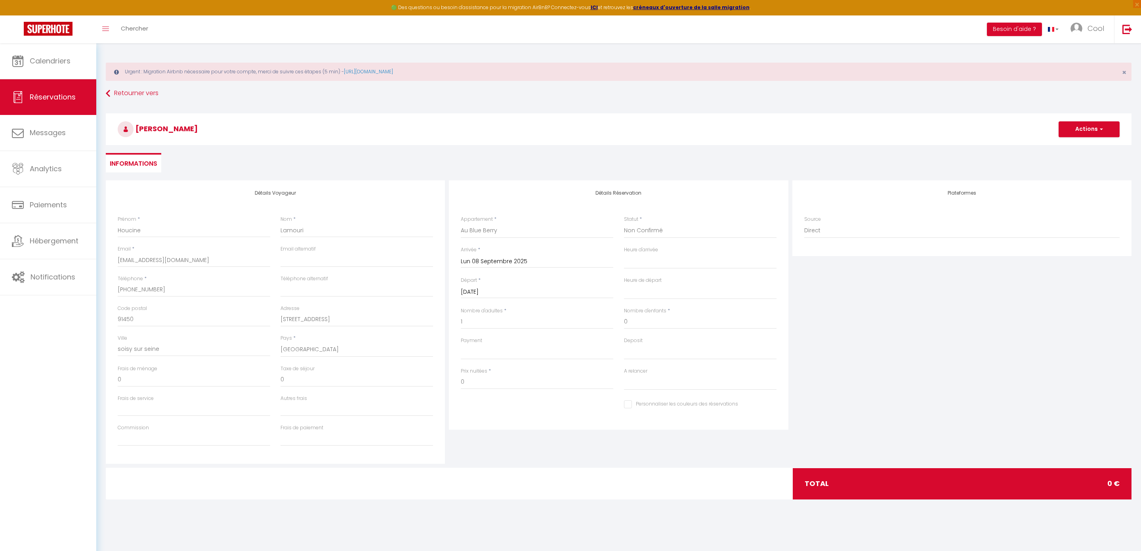
click at [501, 292] on input "[DATE]" at bounding box center [537, 292] width 153 height 10
click at [553, 357] on span "12" at bounding box center [554, 353] width 17 height 16
select select
type input "Ven 12 Septembre 2025"
select select
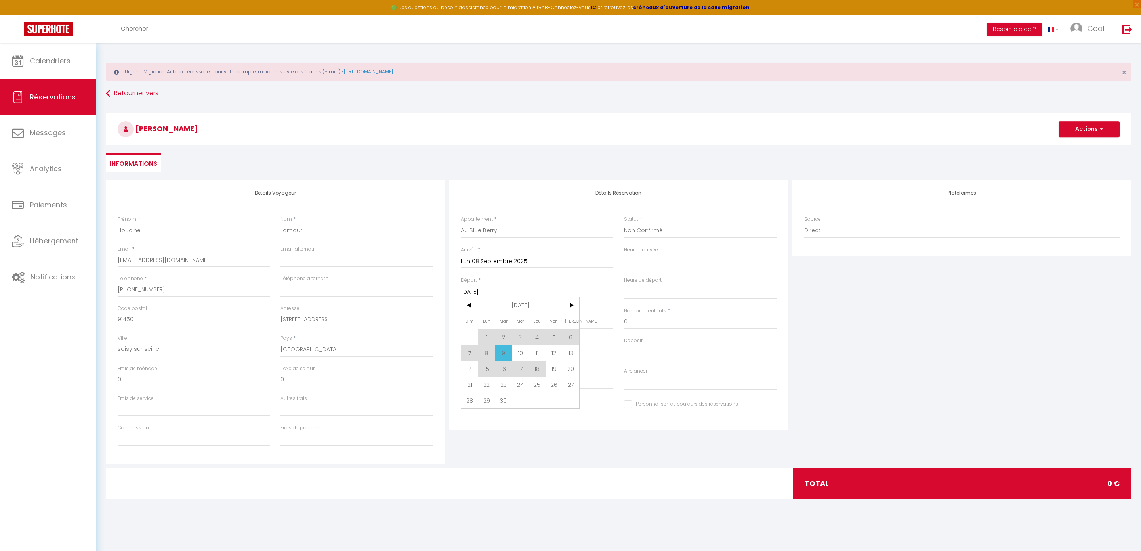
select select
checkbox input "false"
type input "30"
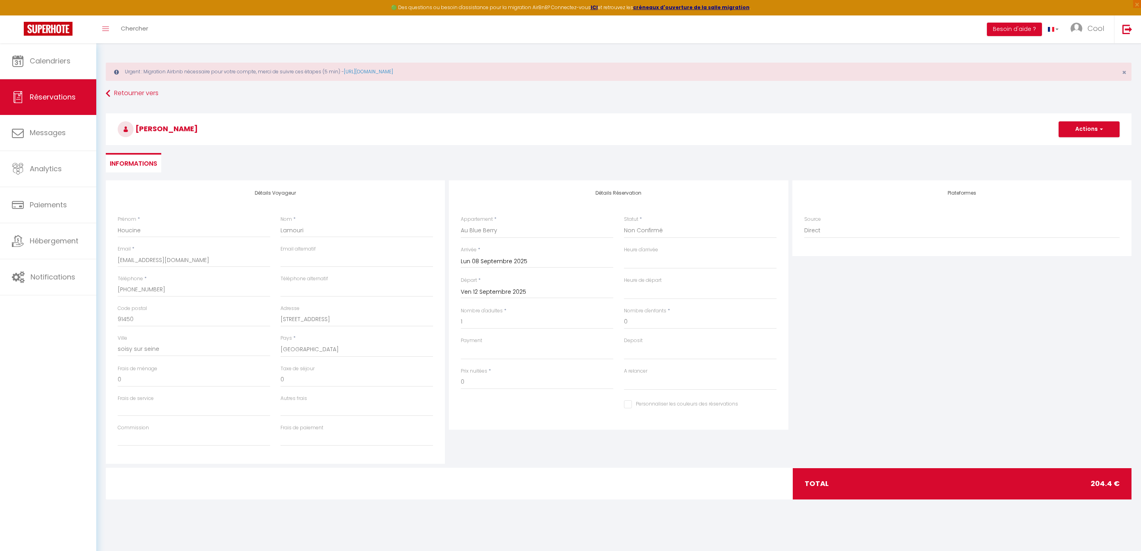
type input "6.4"
select select
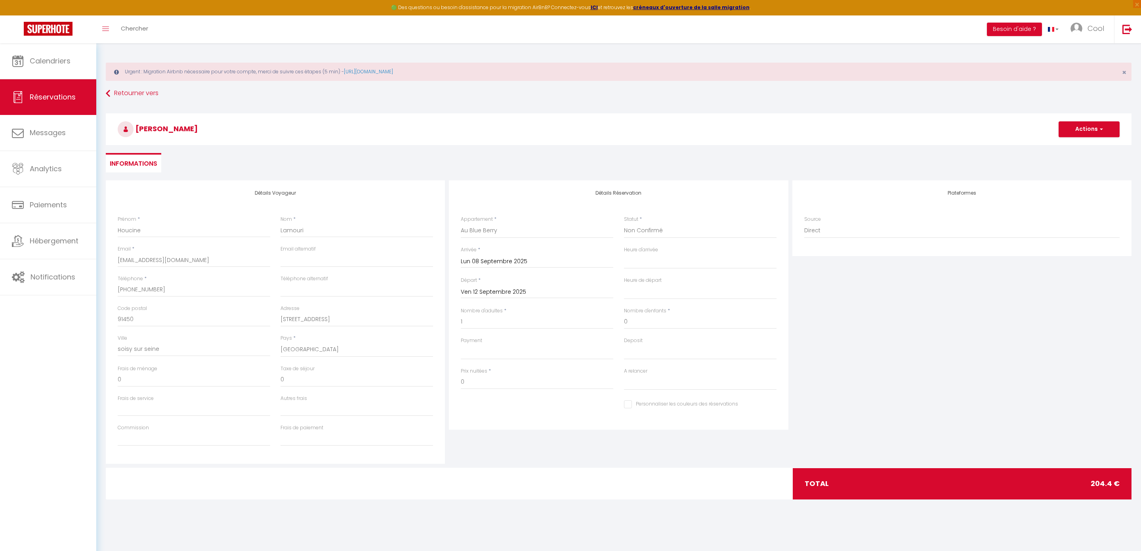
type input "168"
select select
checkbox input "false"
click at [478, 387] on input "168" at bounding box center [537, 382] width 153 height 14
drag, startPoint x: 478, startPoint y: 387, endPoint x: 451, endPoint y: 382, distance: 28.1
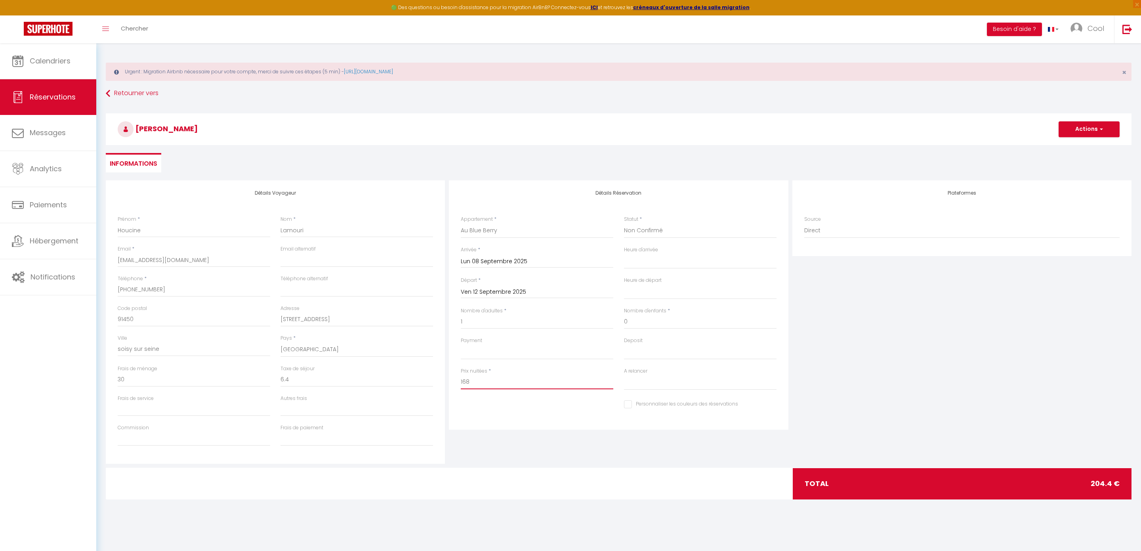
click at [451, 382] on div "Détails Réservation Appartement * Au Dolce Vita Au Nid Au clos des aubrys Au [G…" at bounding box center [618, 304] width 339 height 249
type input "180"
type input "0"
select select
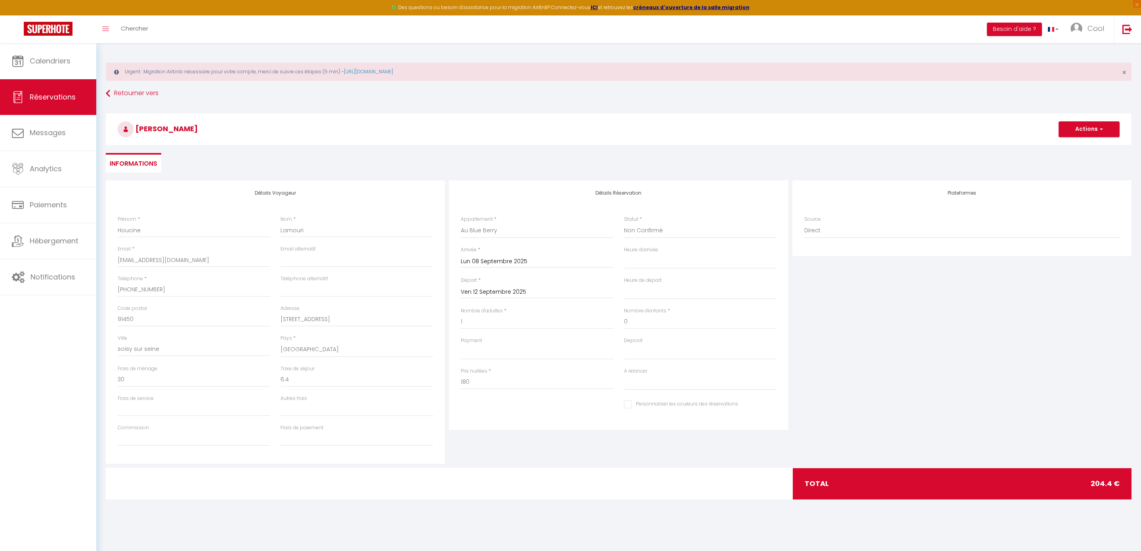
select select
checkbox input "false"
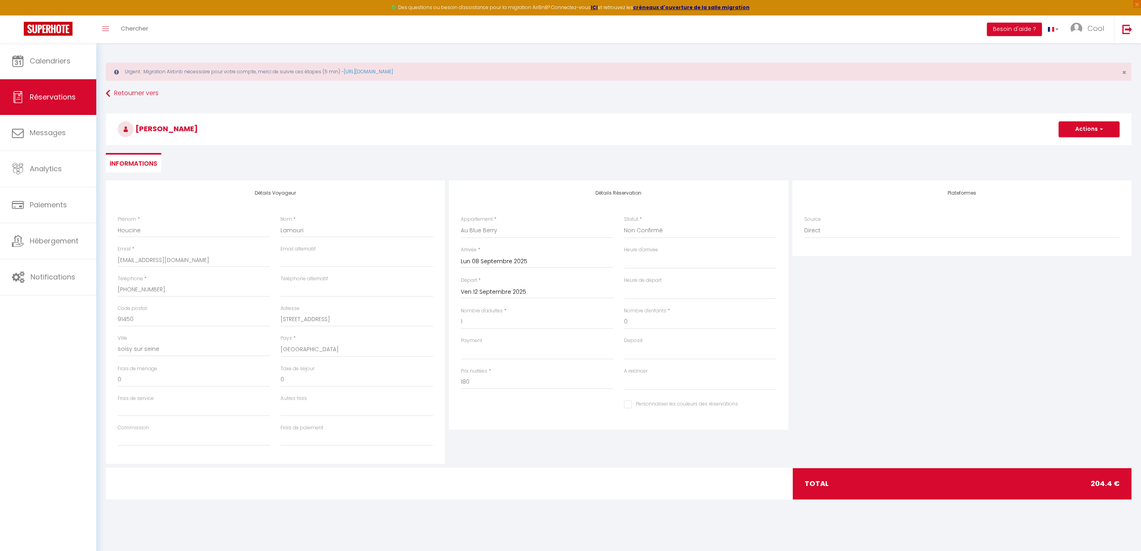
click at [533, 434] on div "Détails Réservation Appartement * Au Dolce Vita Au Nid Au clos des aubrys Au [G…" at bounding box center [618, 321] width 343 height 283
click at [1089, 133] on button "Actions" at bounding box center [1089, 129] width 61 height 16
click at [1077, 143] on link "Enregistrer" at bounding box center [1081, 146] width 63 height 10
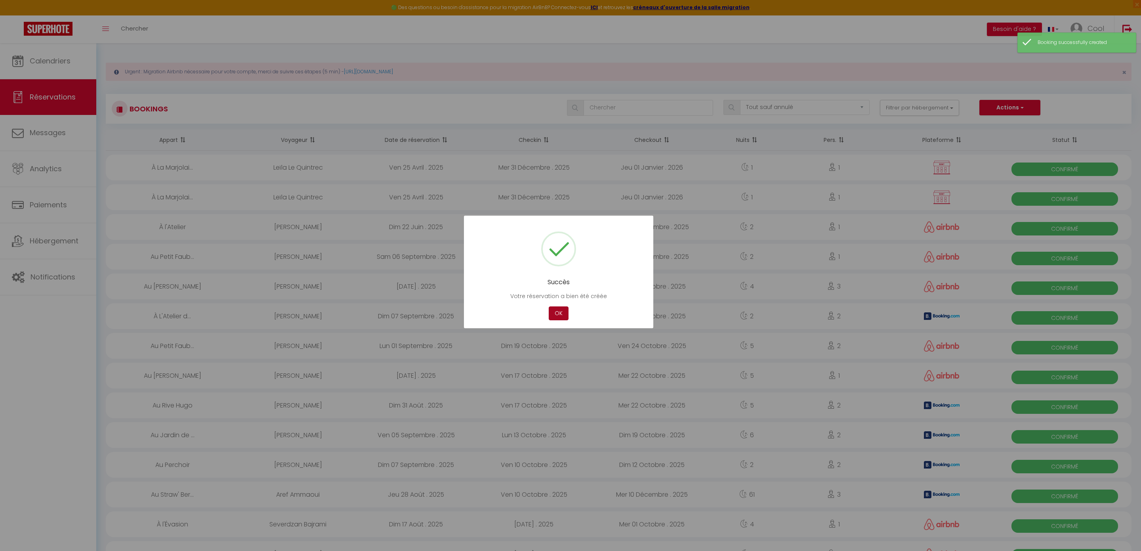
click at [559, 312] on button "OK" at bounding box center [559, 313] width 20 height 14
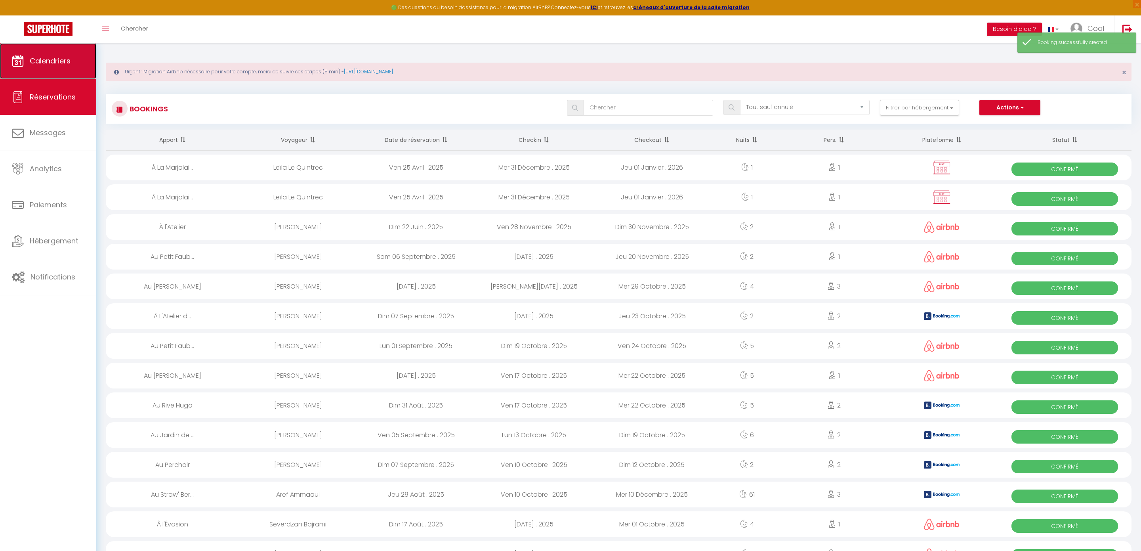
click at [63, 50] on link "Calendriers" at bounding box center [48, 61] width 96 height 36
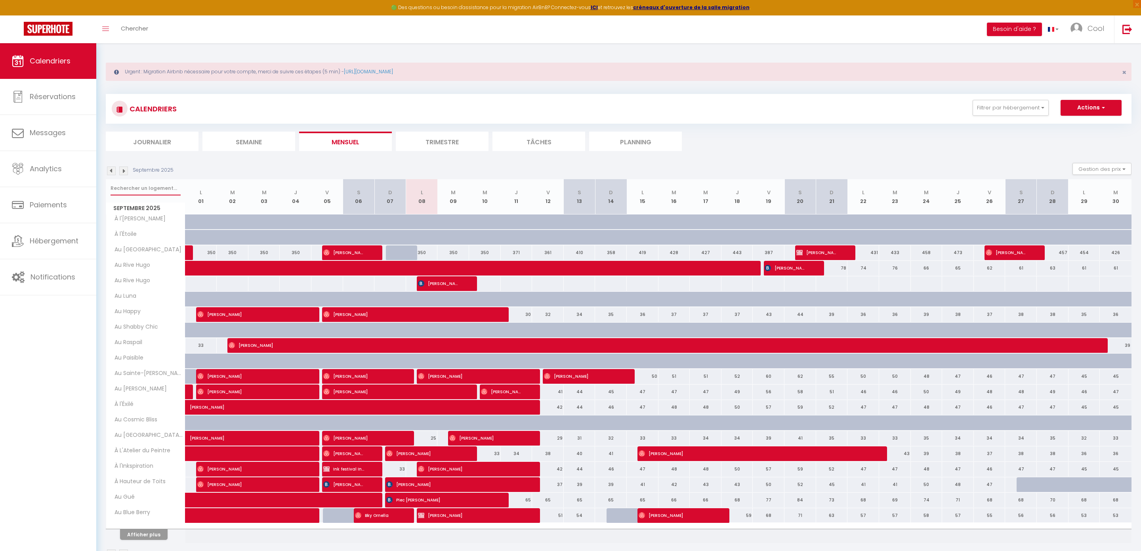
click at [143, 190] on input "text" at bounding box center [146, 188] width 70 height 14
type input "blue"
